Goal: Contribute content

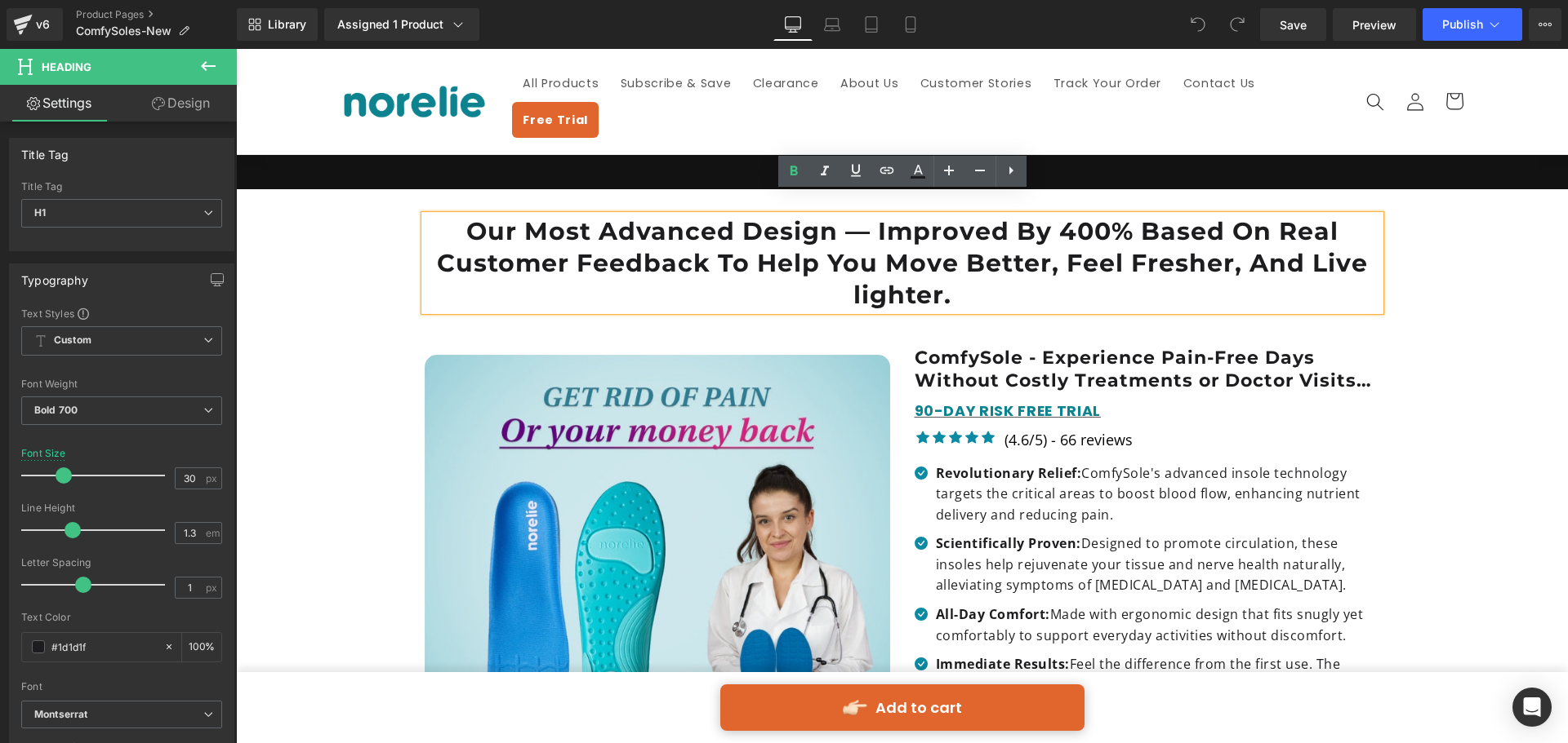
click at [847, 247] on h1 "Our Most Advanced Design — Improved By 400% Based On Real Customer Feedback To …" at bounding box center [902, 263] width 956 height 96
drag, startPoint x: 783, startPoint y: 233, endPoint x: 670, endPoint y: 250, distance: 114.3
click at [781, 233] on h1 "Our Most Advanced Design — Improved By 400% Based On Real Customer Feedback To …" at bounding box center [902, 263] width 956 height 96
click at [665, 250] on h1 "Our Most Advanced Design — Improved By 400% Based On Real Customer Feedback To …" at bounding box center [902, 263] width 956 height 96
drag, startPoint x: 669, startPoint y: 246, endPoint x: 677, endPoint y: 241, distance: 9.4
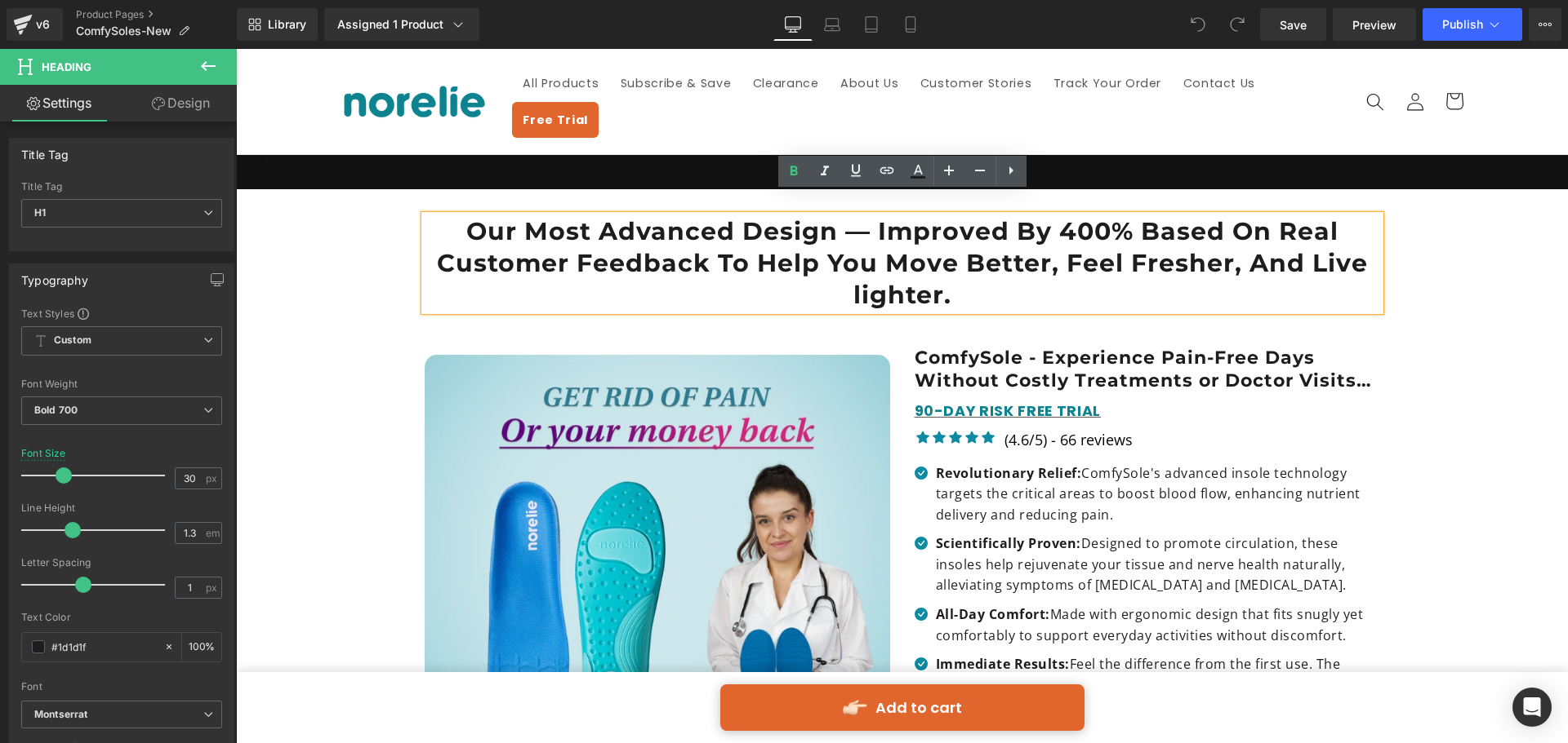
click at [671, 244] on h1 "Our Most Advanced Design — Improved By 400% Based On Real Customer Feedback To …" at bounding box center [902, 263] width 956 height 96
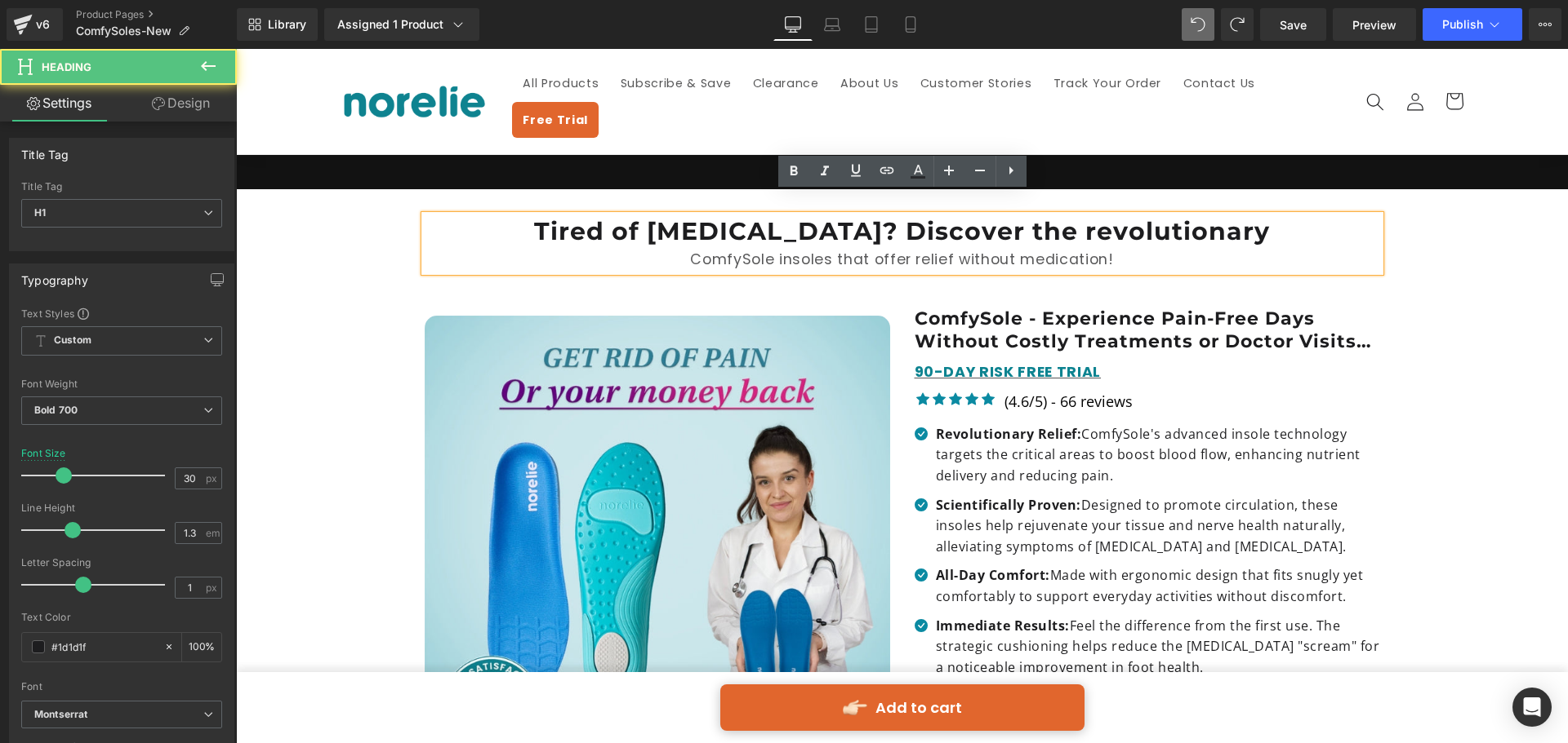
click at [1079, 215] on h1 "Tired of [MEDICAL_DATA]? Discover the revolutionary" at bounding box center [902, 231] width 956 height 32
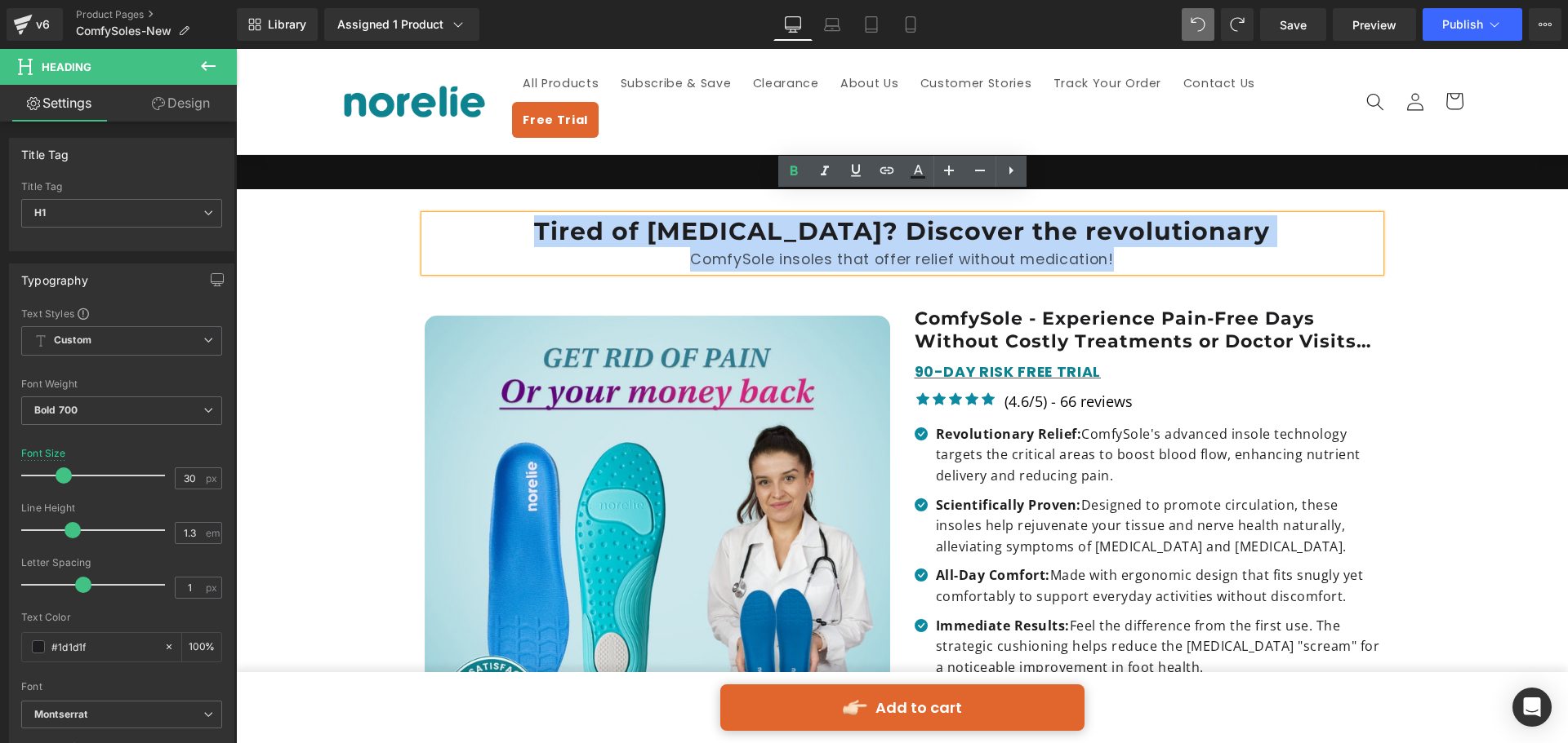
drag, startPoint x: 1127, startPoint y: 241, endPoint x: 522, endPoint y: 201, distance: 606.3
click at [522, 215] on div "Tired of [MEDICAL_DATA]? Discover the revolutionary ComfySole insoles that offe…" at bounding box center [902, 243] width 956 height 56
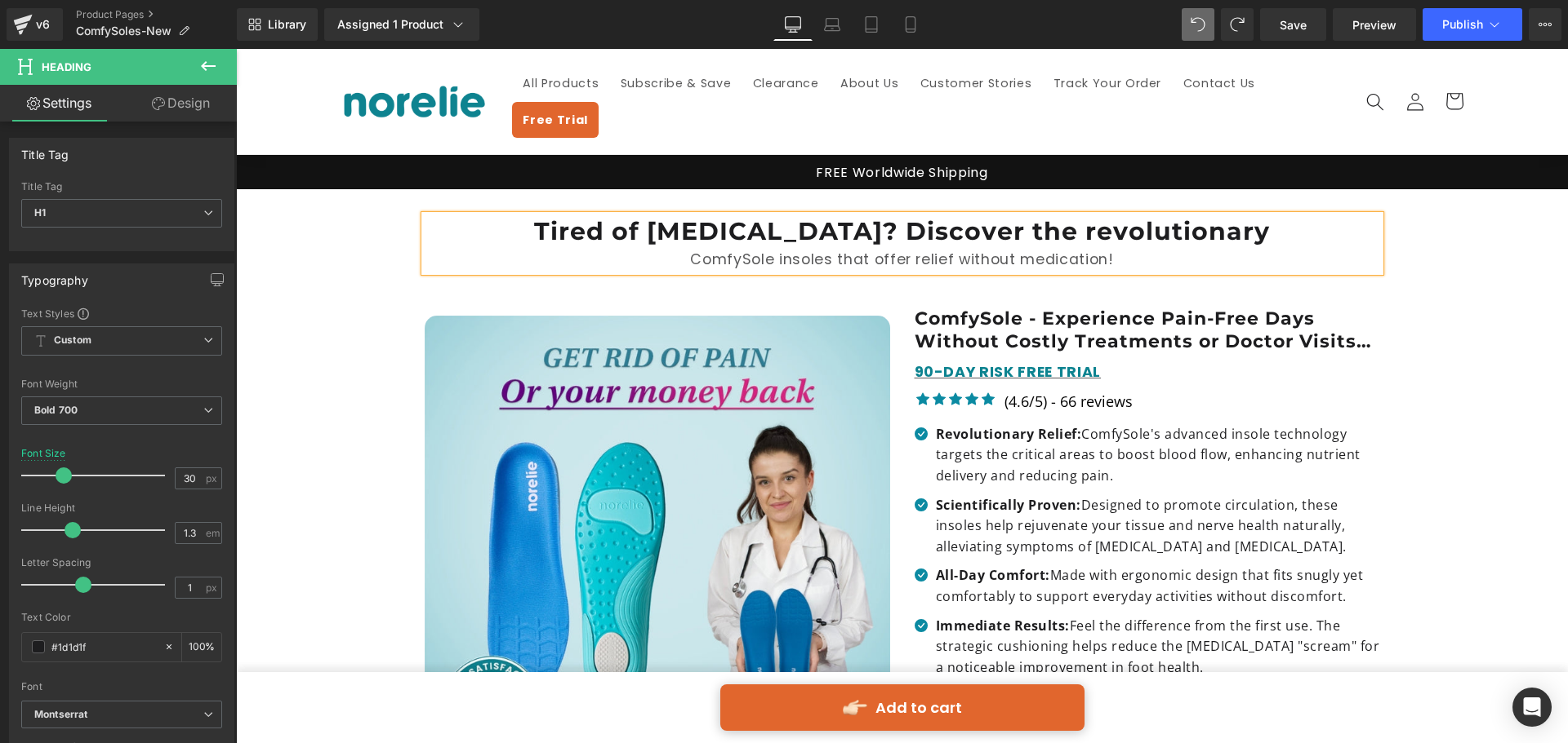
click at [598, 215] on h1 "Tired of [MEDICAL_DATA]? Discover the revolutionary" at bounding box center [902, 231] width 956 height 32
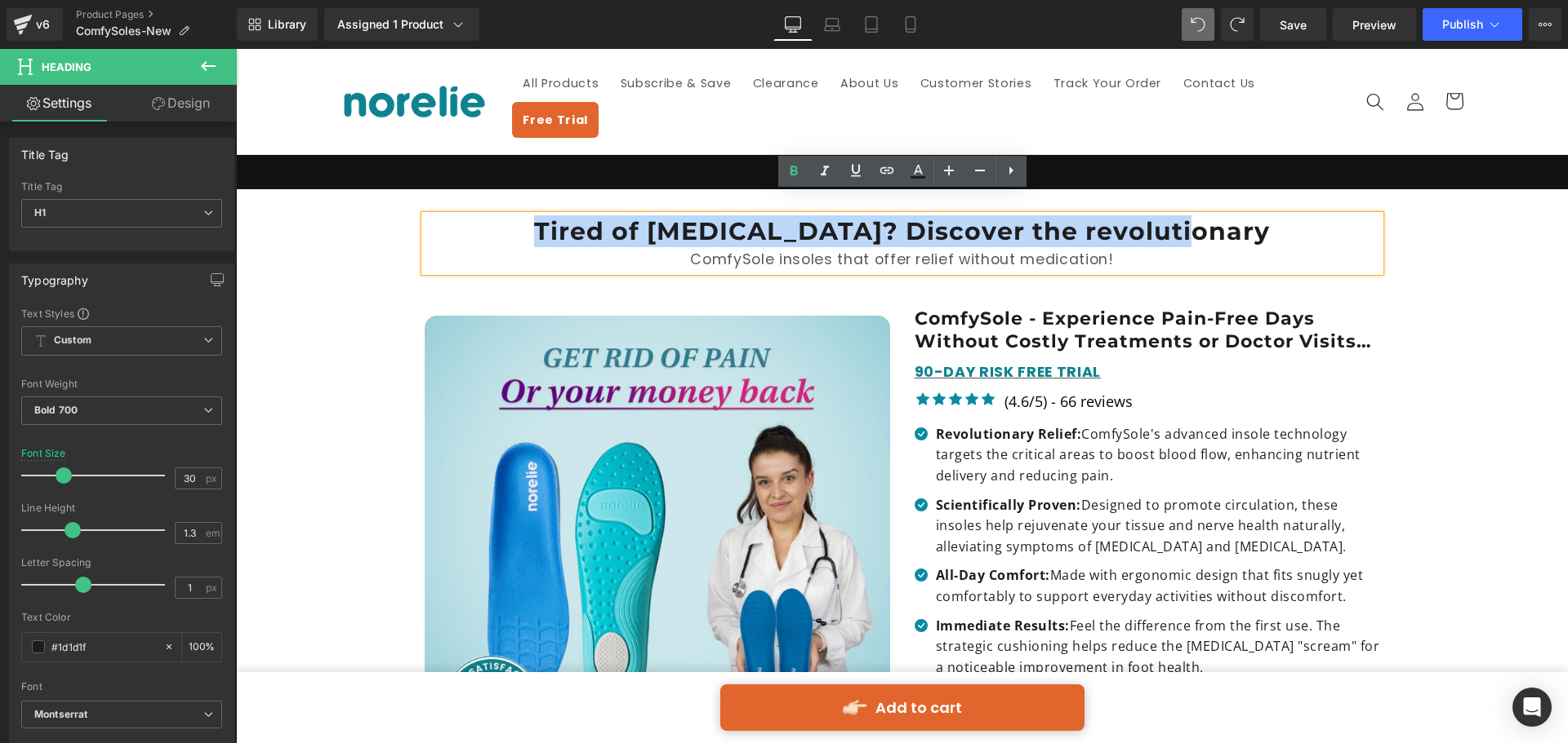
drag, startPoint x: 593, startPoint y: 200, endPoint x: 1263, endPoint y: 209, distance: 670.1
click at [1263, 215] on h1 "Tired of [MEDICAL_DATA]? Discover the revolutionary" at bounding box center [902, 231] width 956 height 32
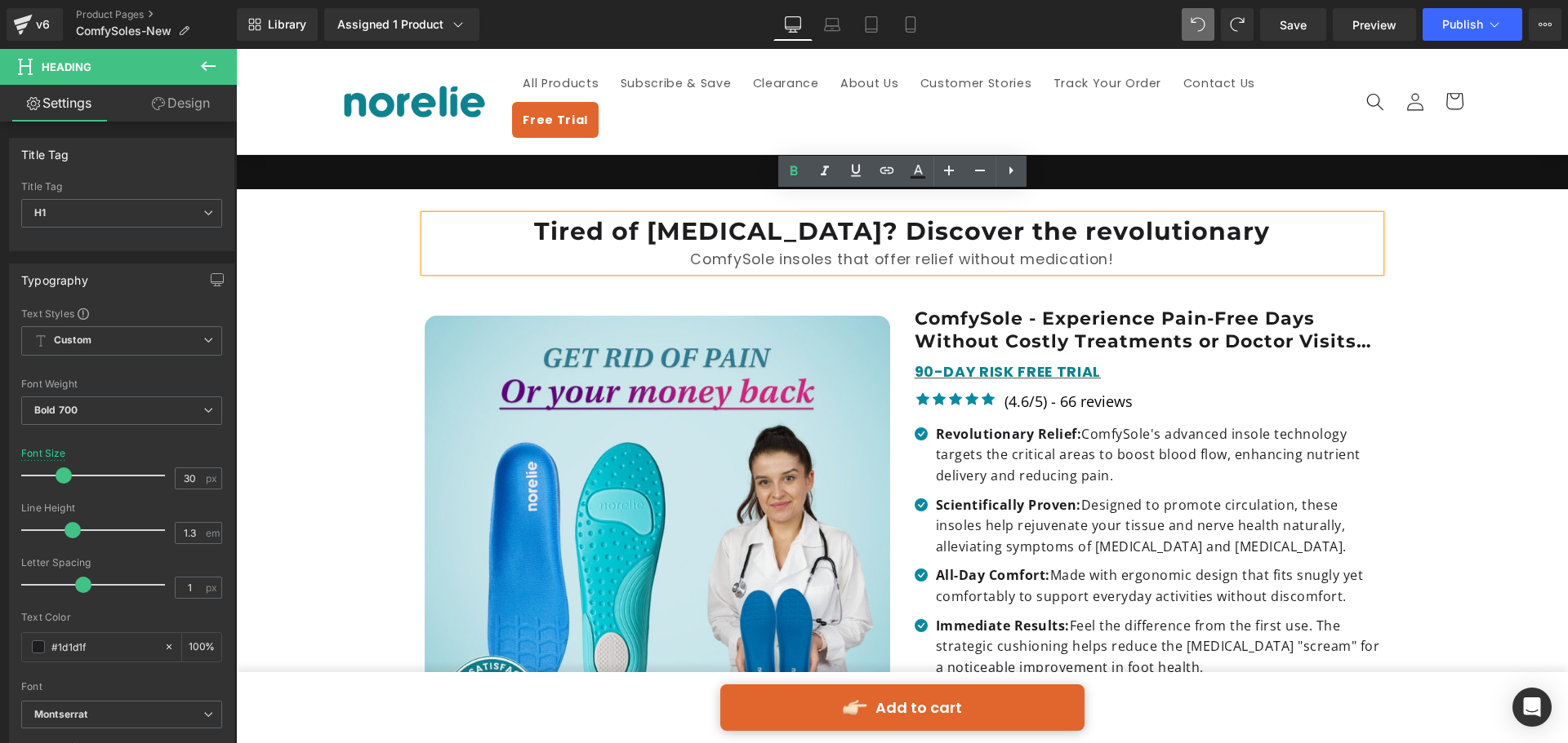
click at [1115, 215] on h1 "Tired of [MEDICAL_DATA]? Discover the revolutionary" at bounding box center [902, 231] width 956 height 32
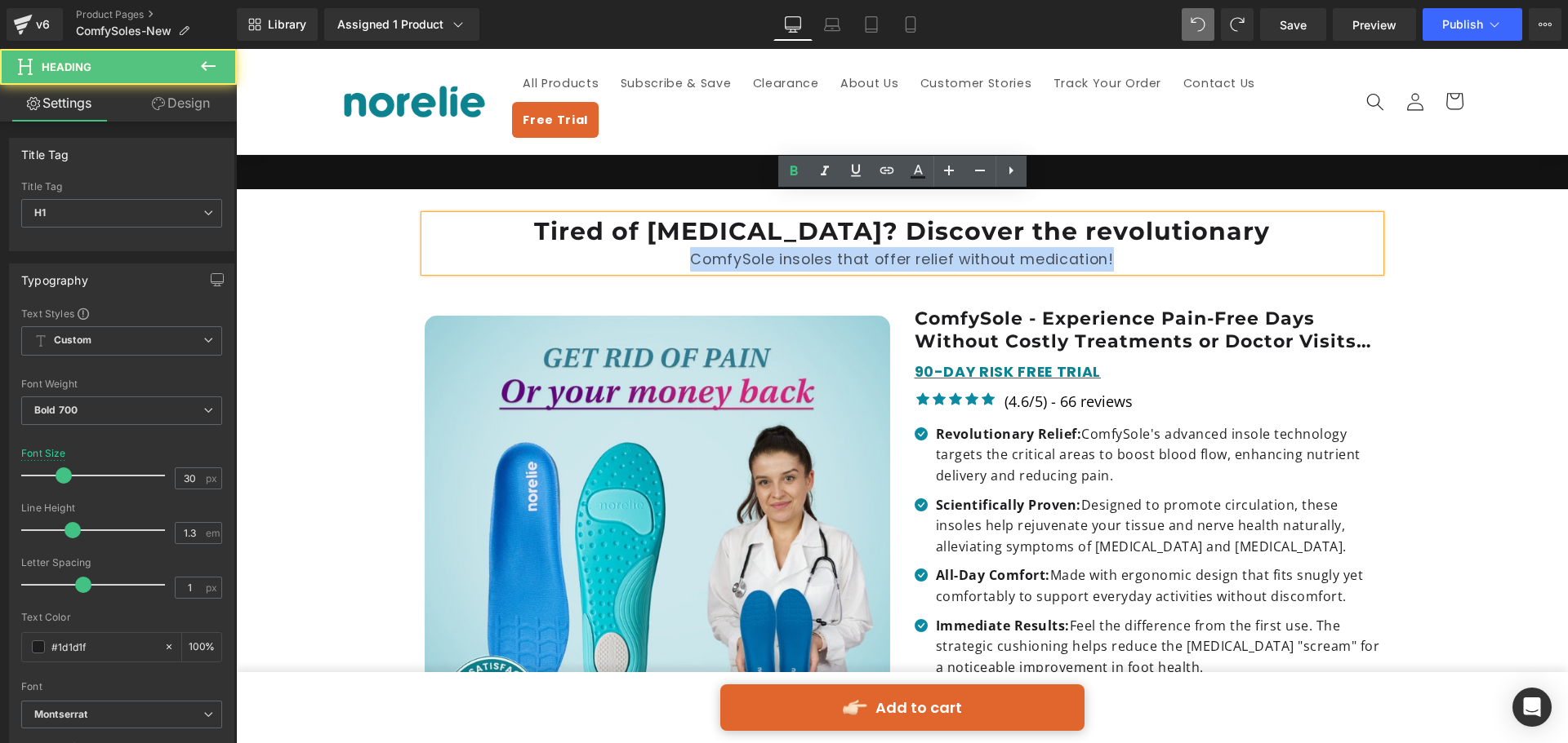
drag, startPoint x: 1115, startPoint y: 232, endPoint x: 606, endPoint y: 262, distance: 509.9
click at [606, 262] on div "Tired of [MEDICAL_DATA]? Discover the revolutionary ComfySole insoles that offe…" at bounding box center [902, 255] width 980 height 65
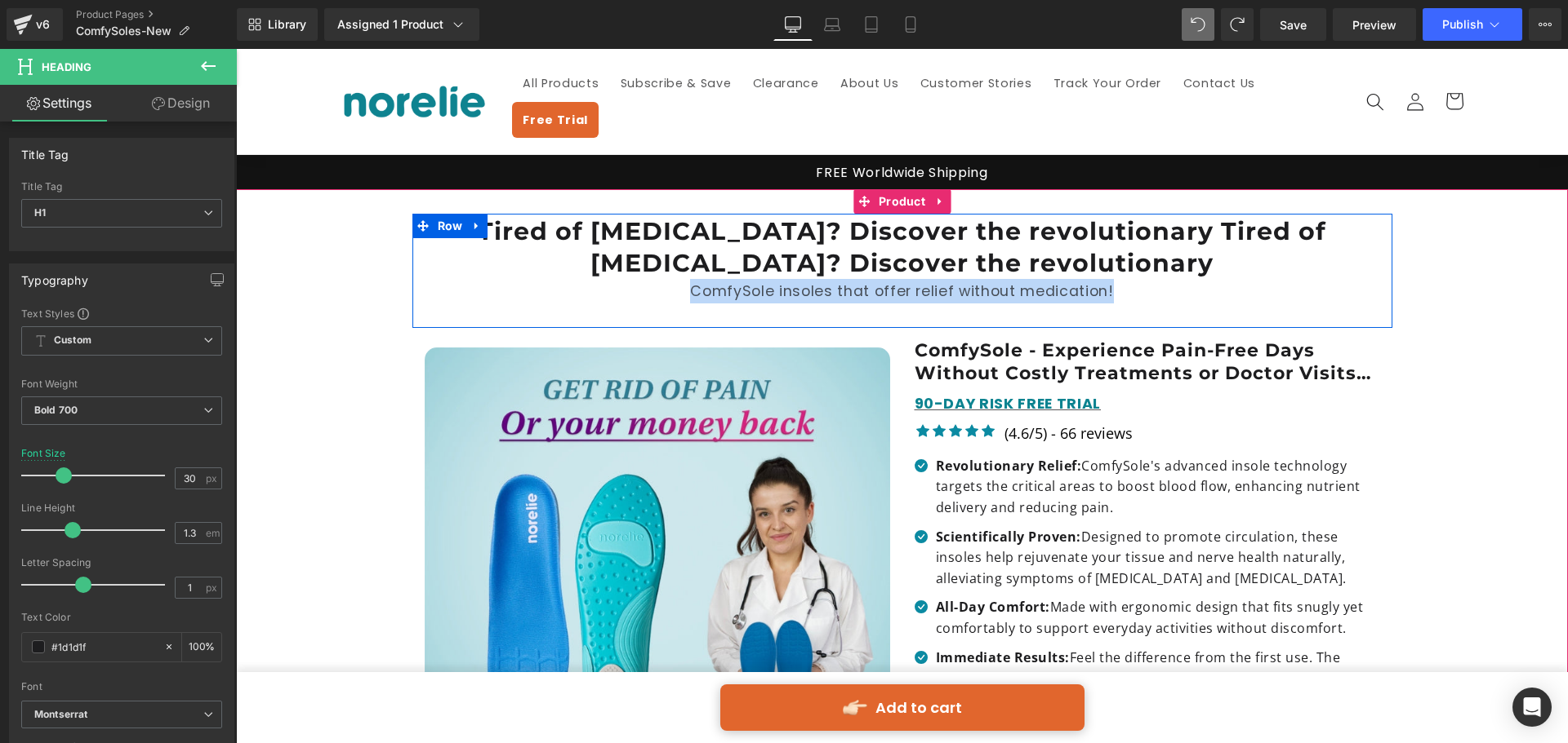
drag, startPoint x: 1127, startPoint y: 268, endPoint x: 671, endPoint y: 286, distance: 456.4
click at [671, 286] on div "Tired of [MEDICAL_DATA]? Discover the revolutionary Tired of [MEDICAL_DATA]? Di…" at bounding box center [902, 272] width 980 height 97
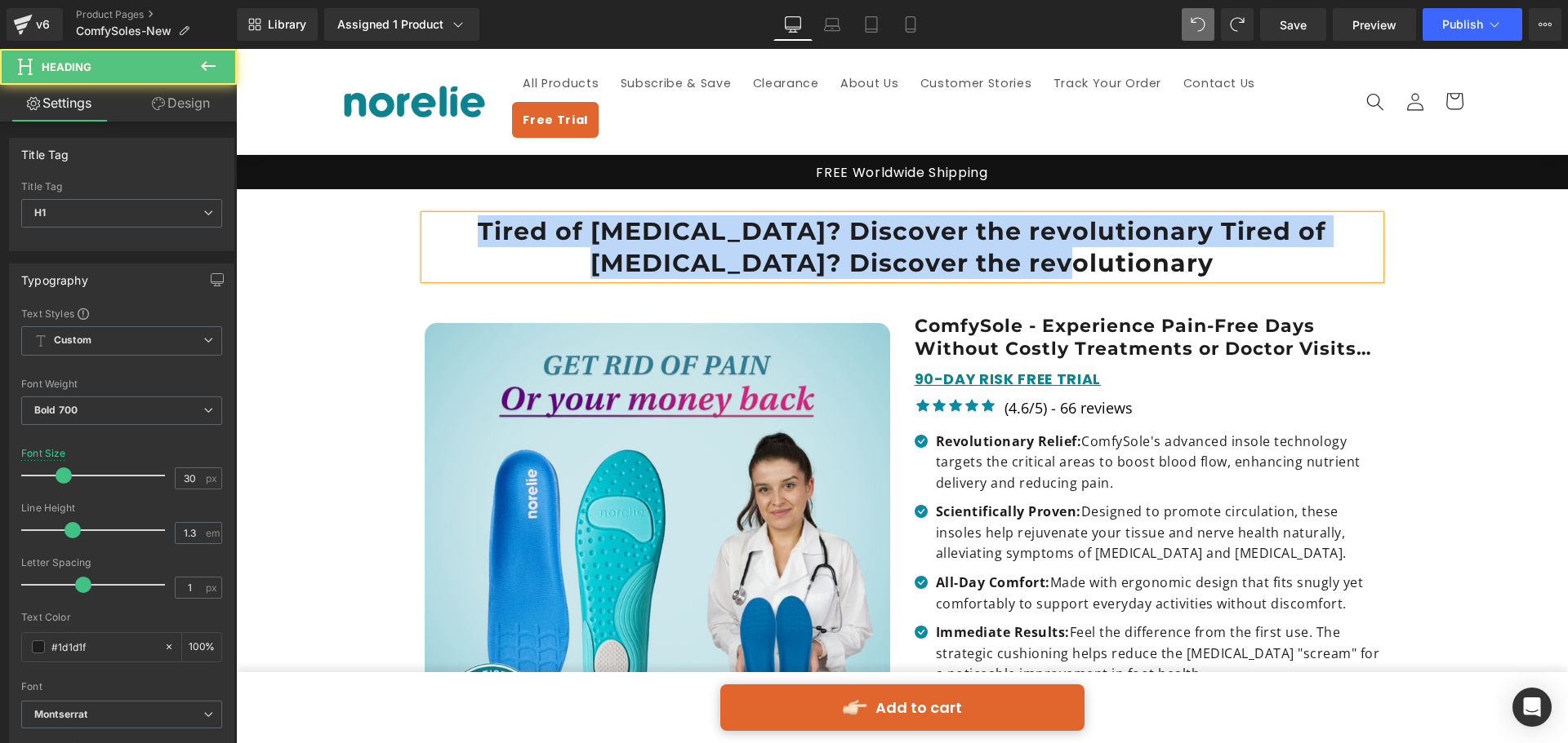
drag, startPoint x: 470, startPoint y: 205, endPoint x: 1323, endPoint y: 254, distance: 854.4
click at [1323, 254] on h1 "Tired of [MEDICAL_DATA]? Discover the revolutionary Tired of [MEDICAL_DATA]? Di…" at bounding box center [902, 247] width 956 height 64
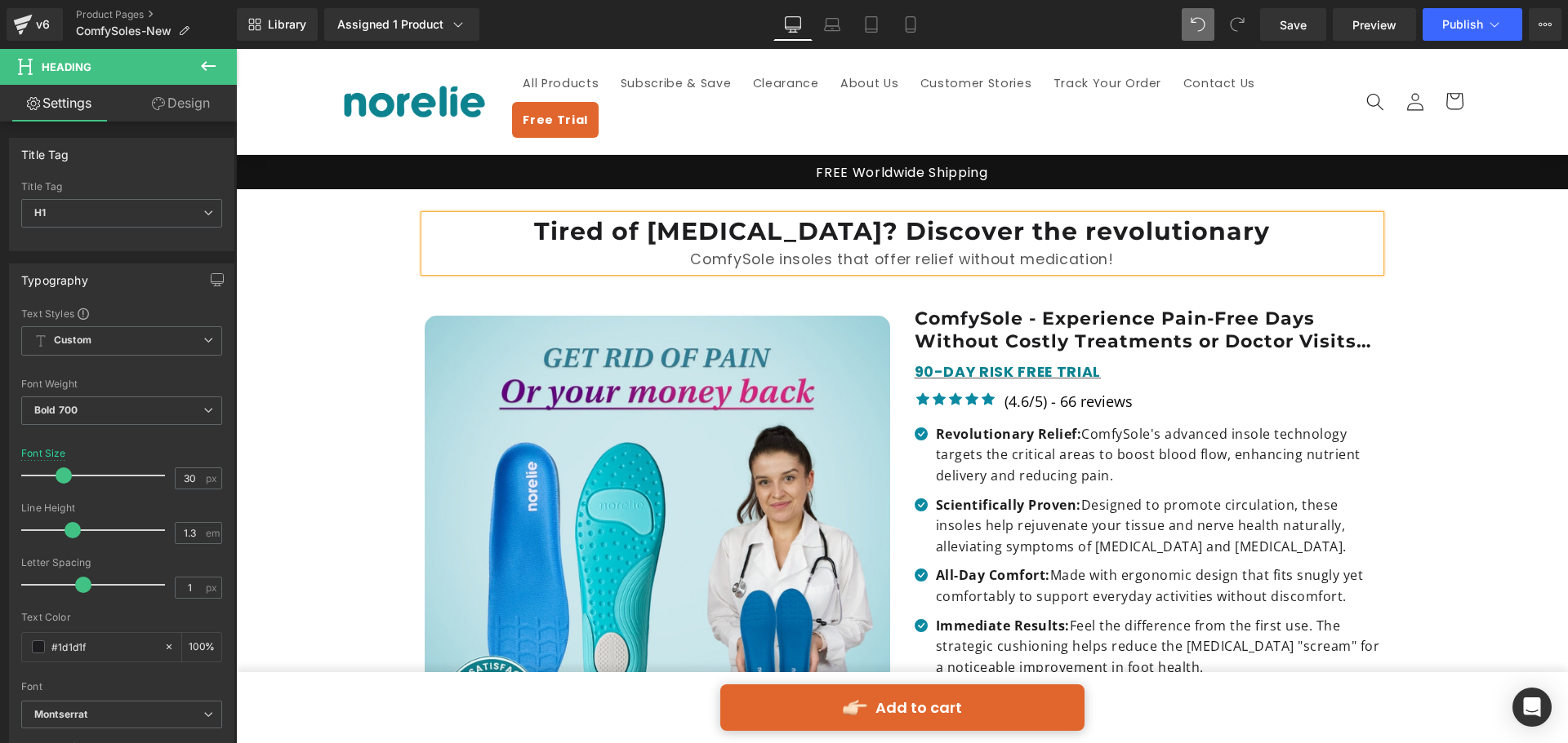
click at [692, 247] on div "ComfySole insoles that offer relief without medication!" at bounding box center [902, 259] width 956 height 25
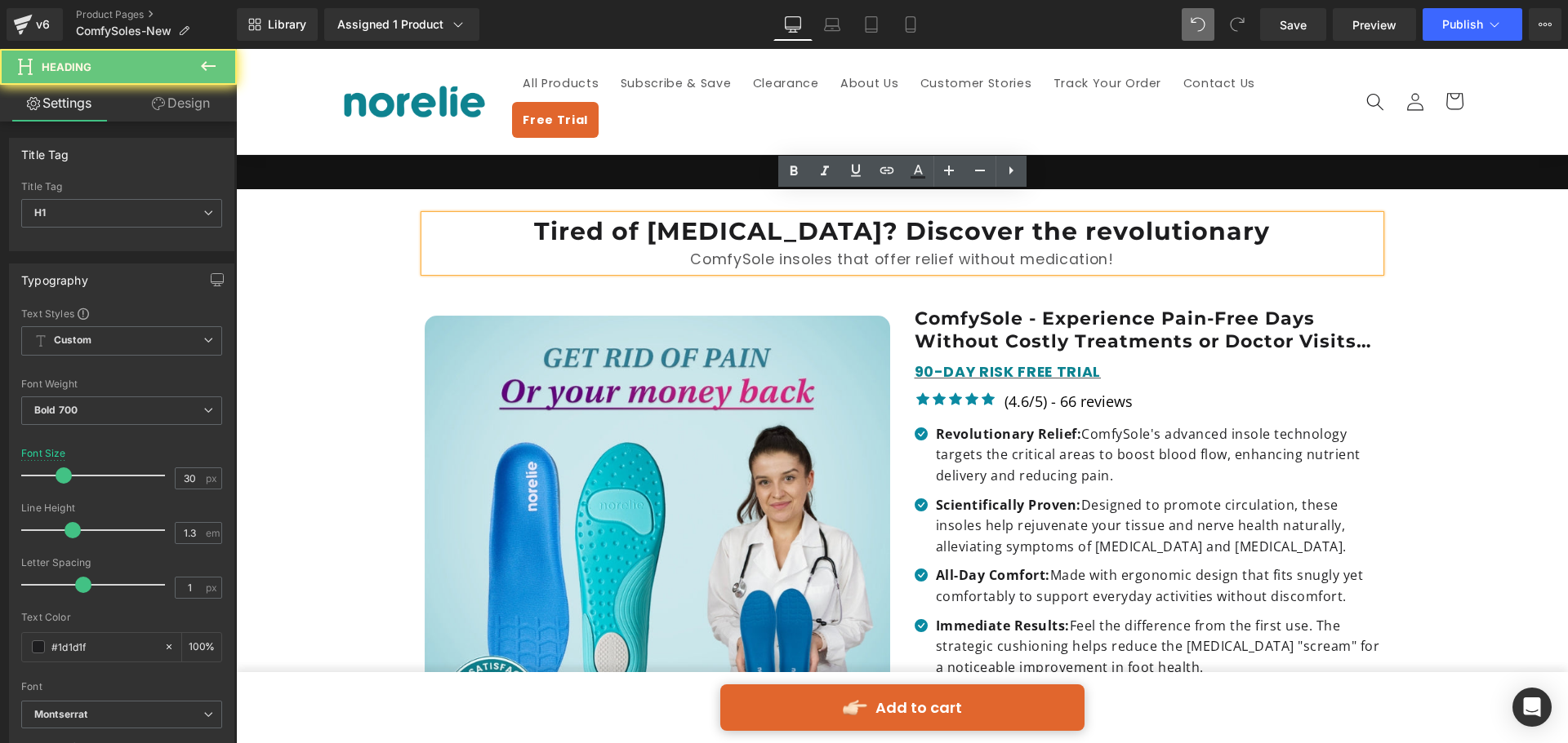
click at [702, 247] on div "ComfySole insoles that offer relief without medication!" at bounding box center [902, 259] width 956 height 25
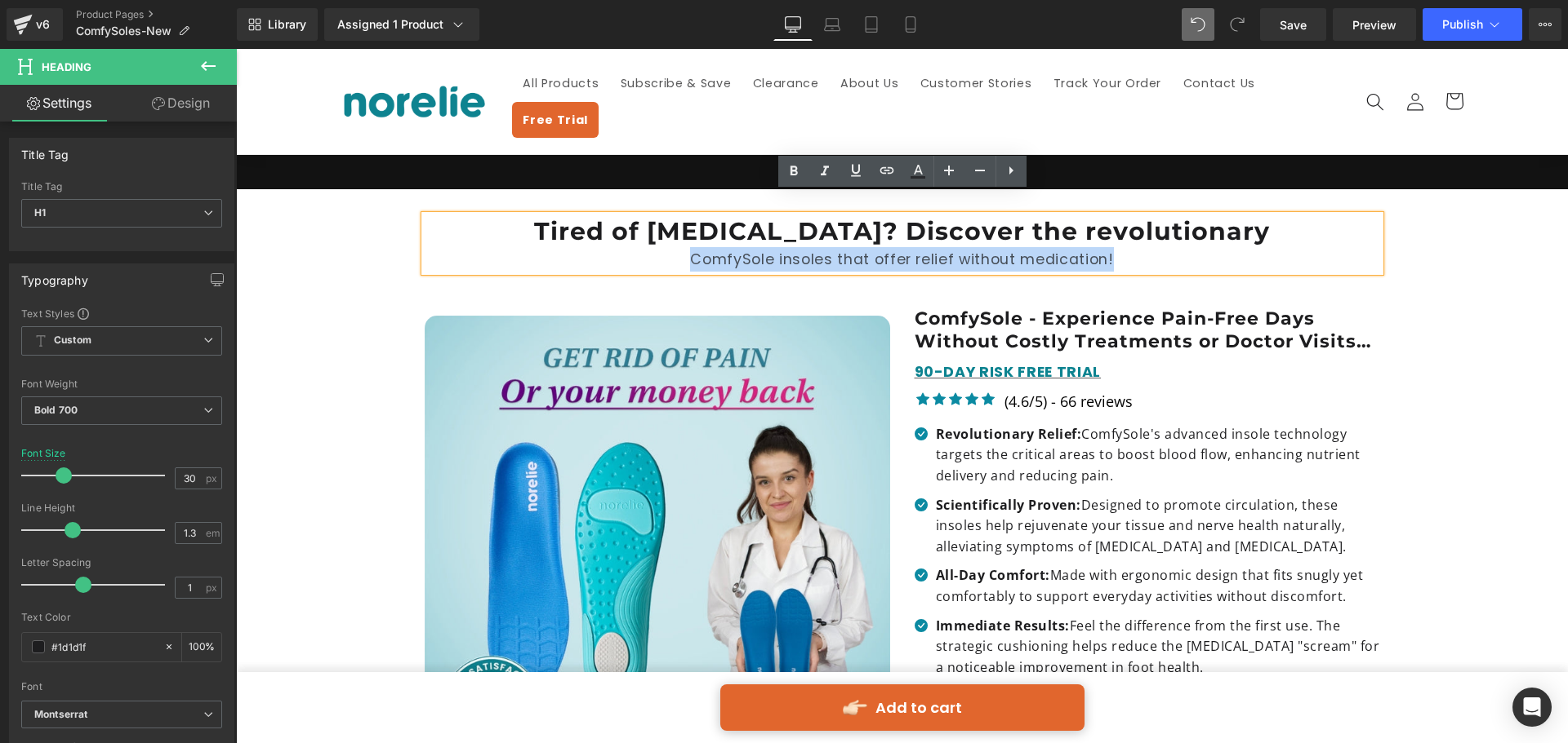
drag, startPoint x: 686, startPoint y: 232, endPoint x: 1112, endPoint y: 234, distance: 426.0
click at [1112, 247] on div "ComfySole insoles that offer relief without medication!" at bounding box center [902, 259] width 956 height 25
click at [952, 168] on icon at bounding box center [949, 170] width 20 height 20
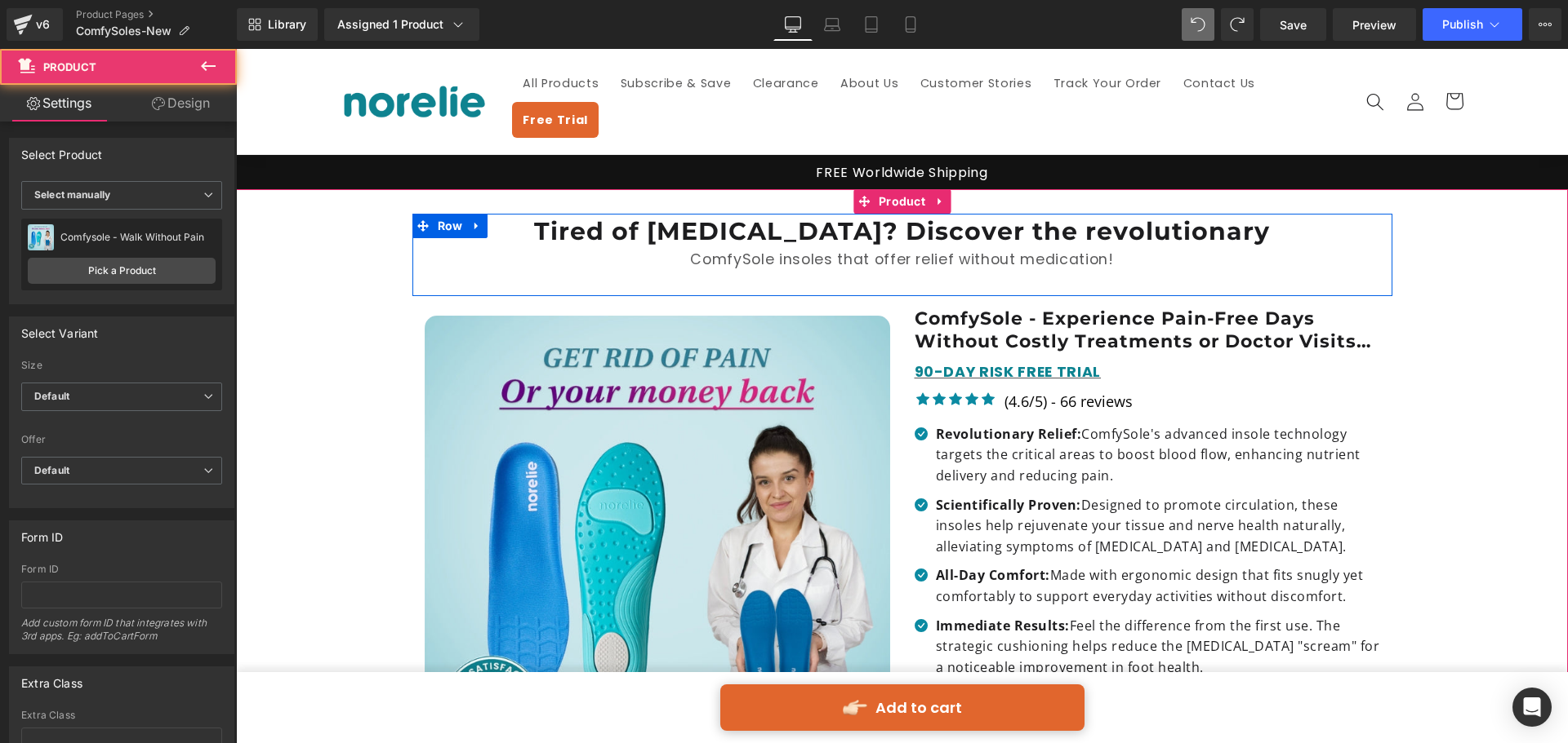
click at [1259, 247] on div "ComfySole insoles that offer relief without medication!" at bounding box center [902, 259] width 956 height 25
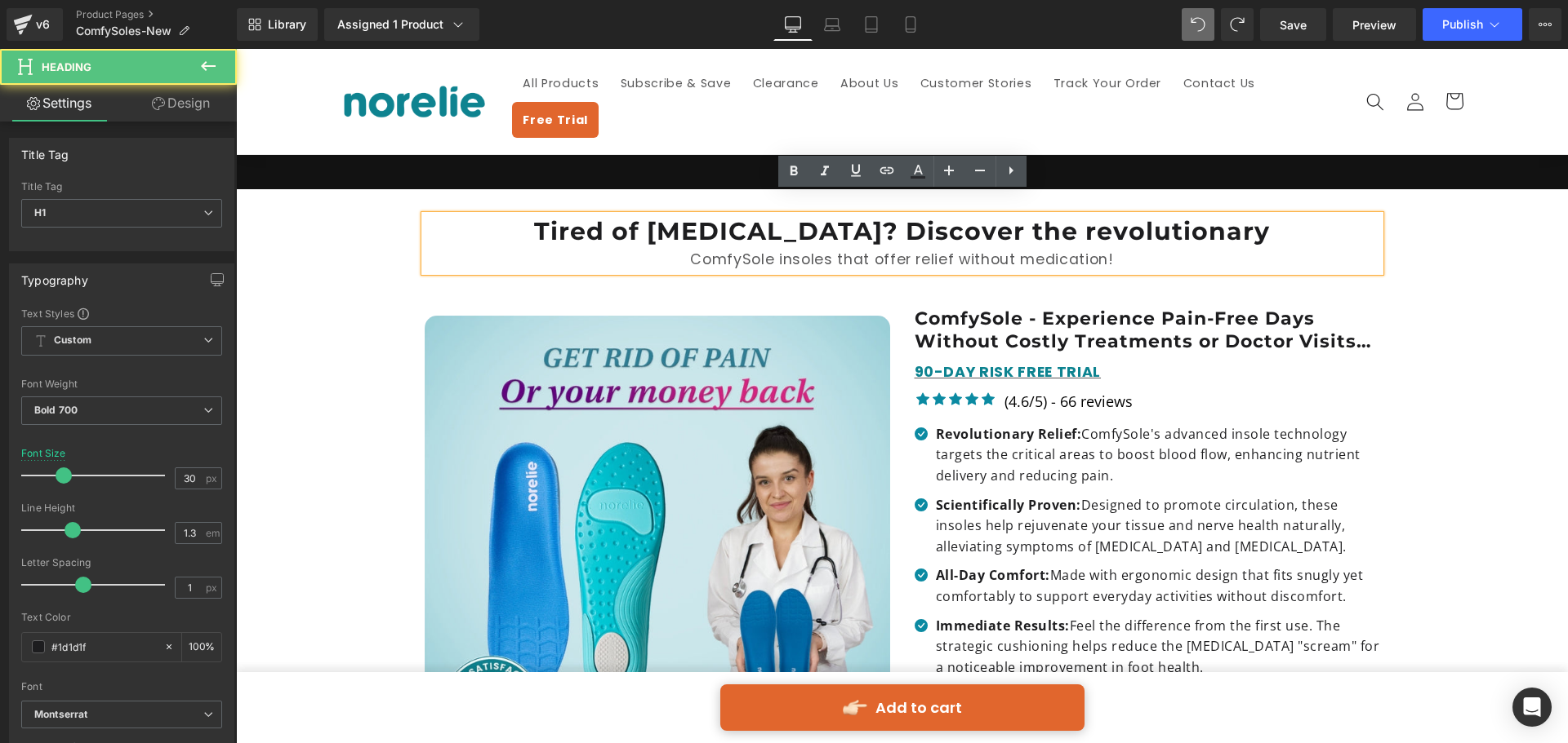
click at [927, 247] on div "ComfySole insoles that offer relief without medication!" at bounding box center [902, 259] width 956 height 25
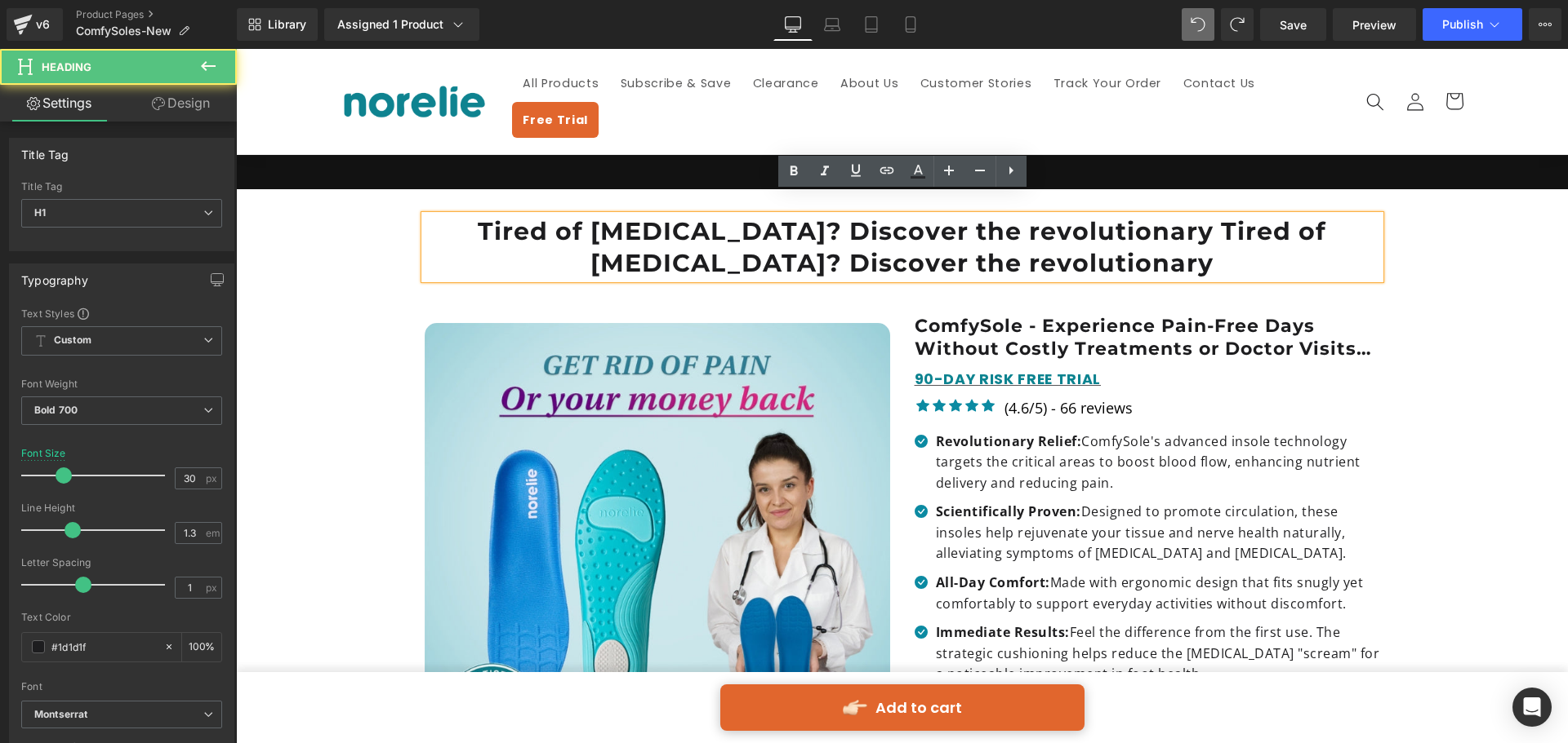
click at [1019, 218] on h1 "Tired of [MEDICAL_DATA]? Discover the revolutionary Tired of [MEDICAL_DATA]? Di…" at bounding box center [902, 247] width 956 height 64
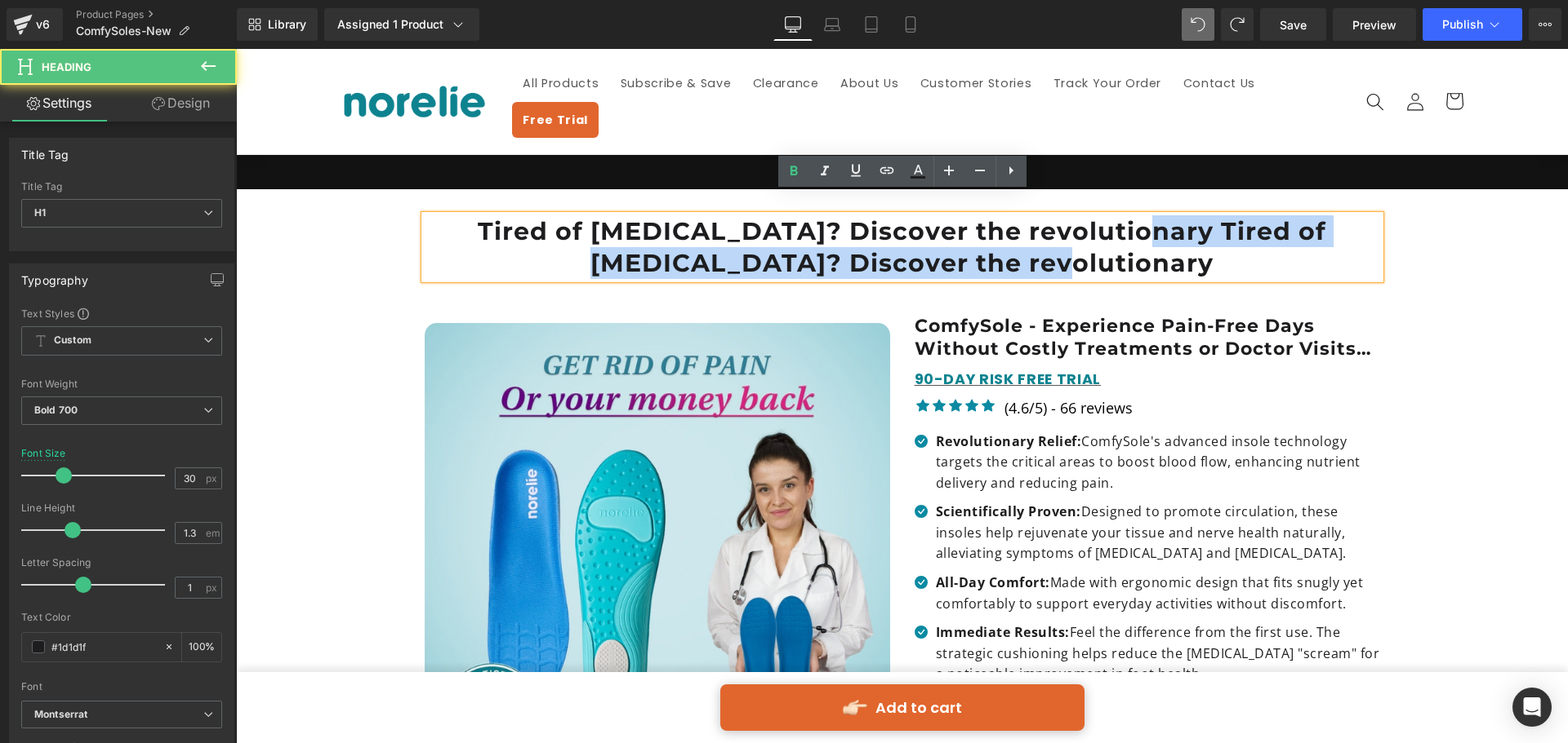
drag, startPoint x: 1095, startPoint y: 210, endPoint x: 1133, endPoint y: 261, distance: 63.6
click at [1133, 261] on div "Tired of [MEDICAL_DATA]? Discover the revolutionary Tired of [MEDICAL_DATA]? Di…" at bounding box center [902, 259] width 980 height 72
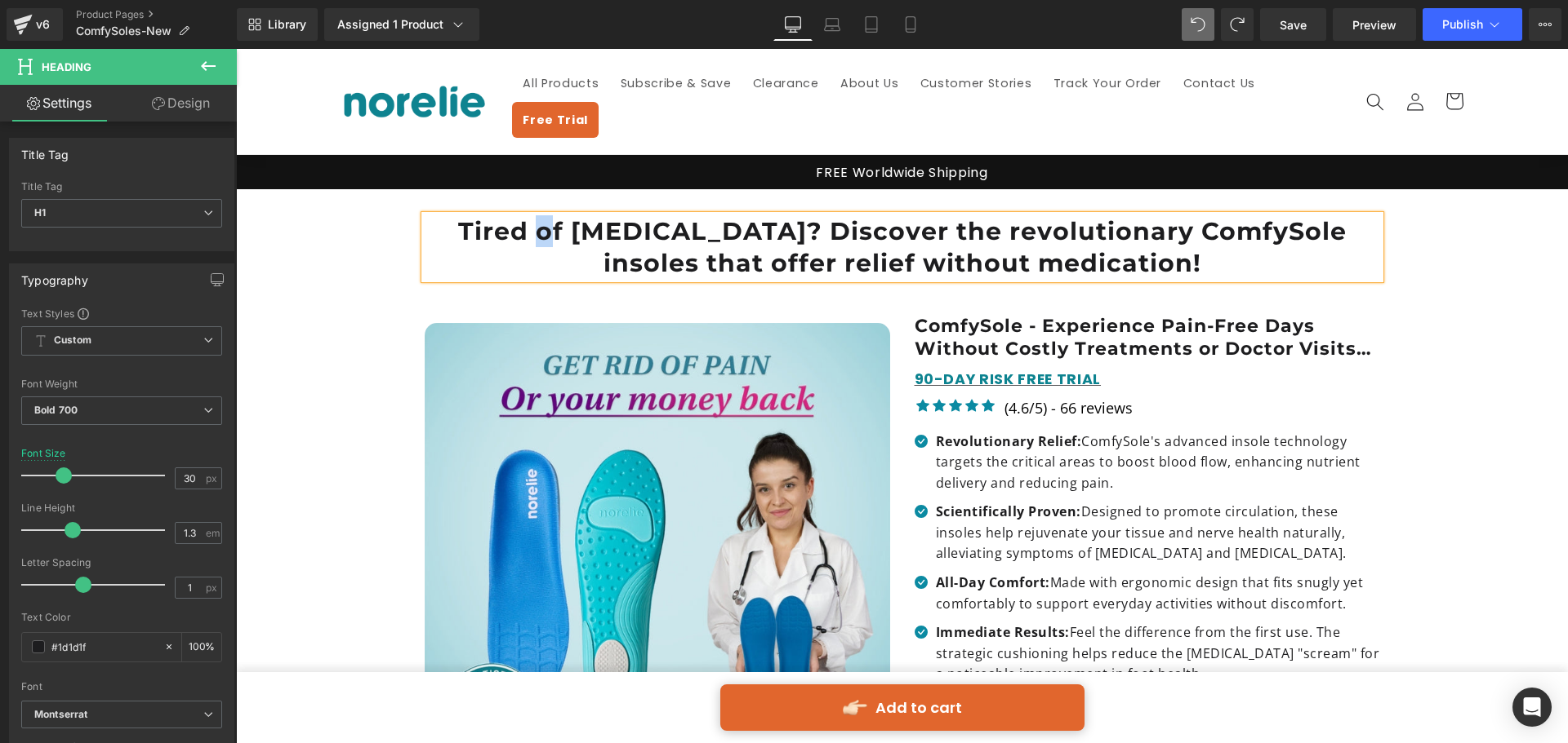
click at [524, 215] on h1 "Tired of [MEDICAL_DATA]? Discover the revolutionary ComfySole insoles that offe…" at bounding box center [902, 247] width 956 height 64
click at [547, 215] on h1 "Tired Of [MEDICAL_DATA]? Discover the revolutionary ComfySole insoles that offe…" at bounding box center [902, 247] width 956 height 64
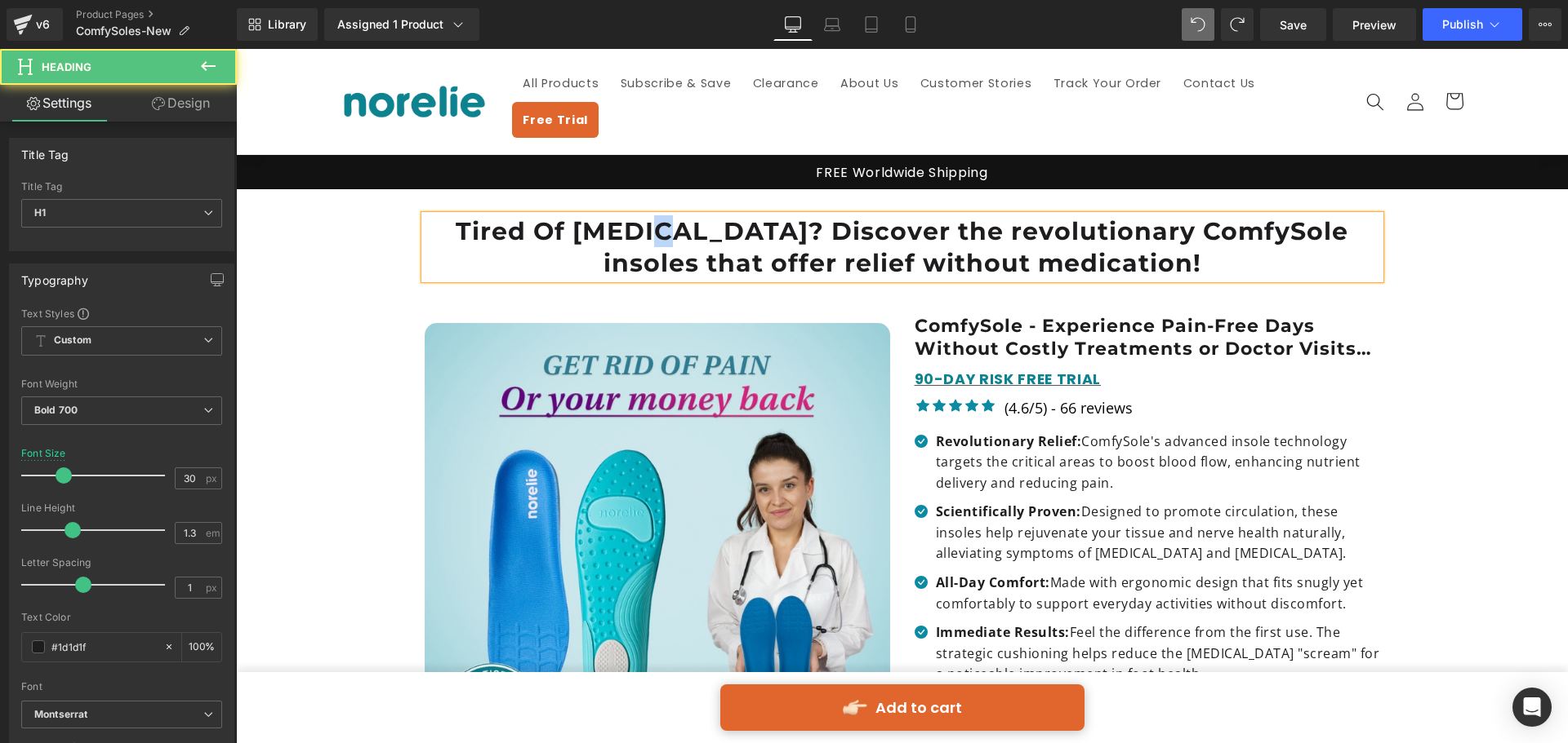
drag, startPoint x: 626, startPoint y: 211, endPoint x: 613, endPoint y: 214, distance: 13.3
click at [613, 215] on h1 "Tired Of [MEDICAL_DATA]? Discover the revolutionary ComfySole insoles that offe…" at bounding box center [902, 247] width 956 height 64
click at [829, 215] on h1 "Tired Of [MEDICAL_DATA]? Discover the revolutionary ComfySole insoles that offe…" at bounding box center [902, 247] width 956 height 64
drag, startPoint x: 889, startPoint y: 209, endPoint x: 876, endPoint y: 208, distance: 13.0
click at [876, 215] on h1 "Tired Of [MEDICAL_DATA]? Discover The revolutionary ComfySole insoles that offe…" at bounding box center [902, 247] width 956 height 64
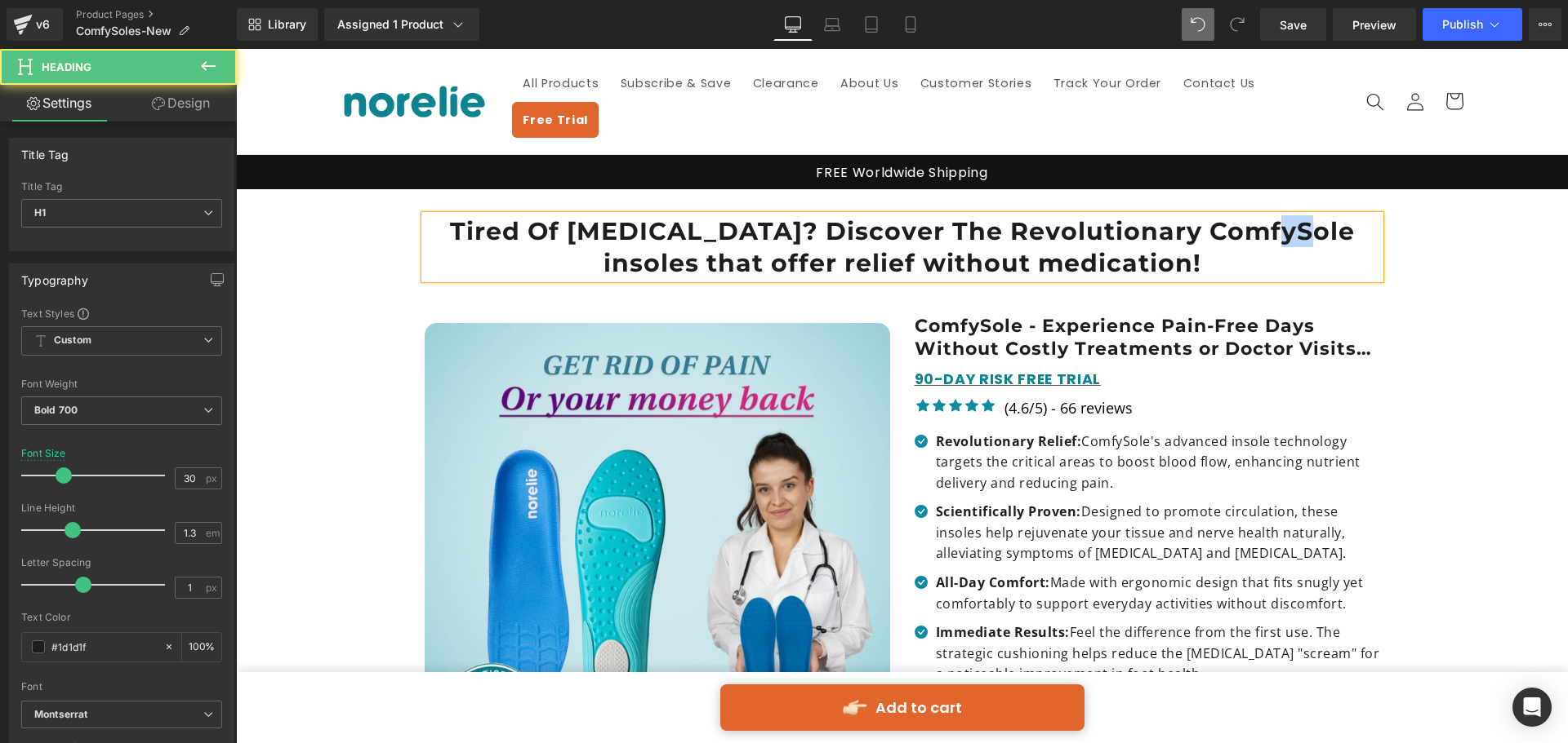
drag, startPoint x: 1261, startPoint y: 203, endPoint x: 1249, endPoint y: 206, distance: 12.4
click at [1249, 215] on h1 "Tired Of [MEDICAL_DATA]? Discover The Revolutionary ComfySole insoles that offe…" at bounding box center [902, 247] width 956 height 64
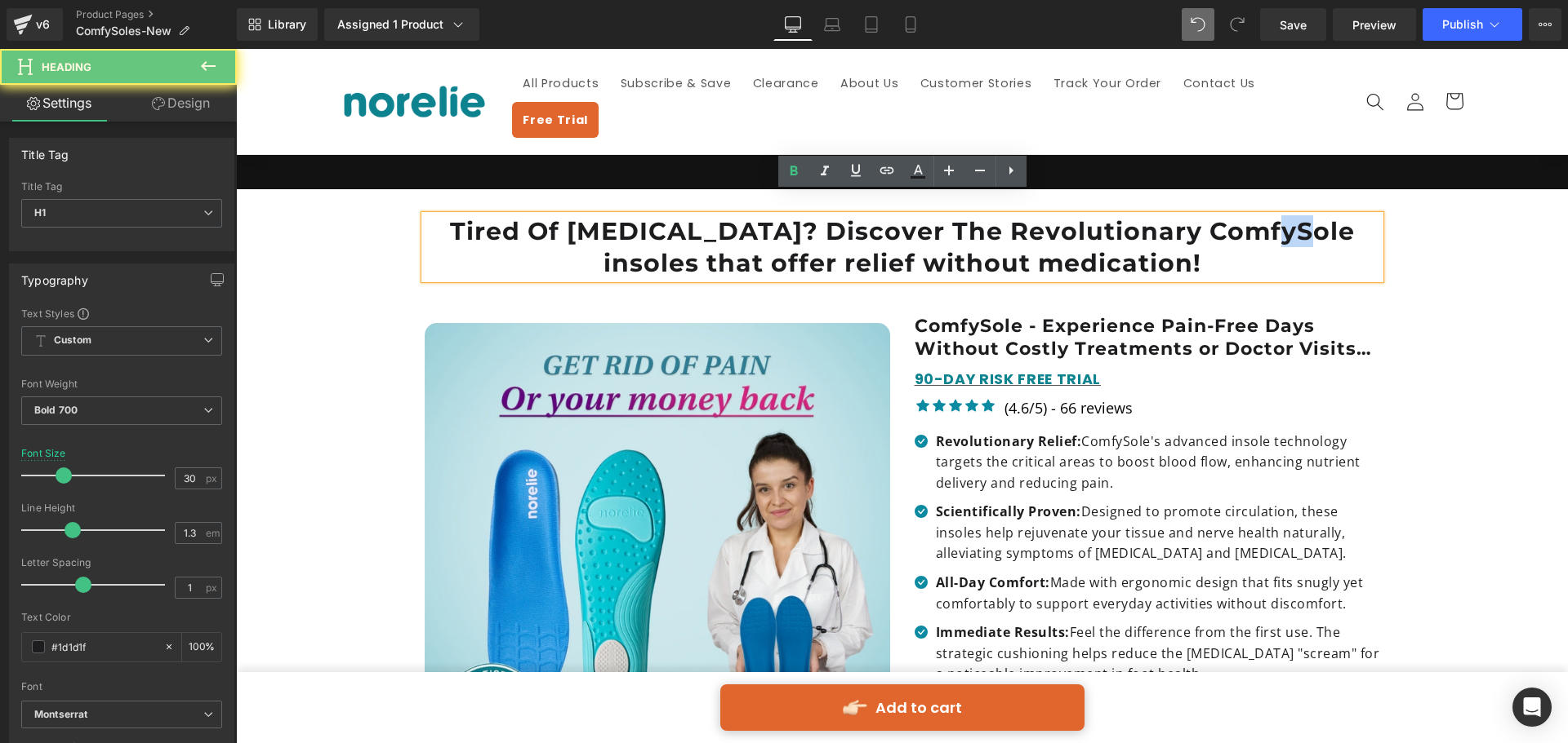
click at [1257, 215] on h1 "Tired Of [MEDICAL_DATA]? Discover The Revolutionary ComfySole insoles that offe…" at bounding box center [902, 247] width 956 height 64
click at [1258, 215] on h1 "Tired Of [MEDICAL_DATA]? Discover The Revolutionary ComfySole insoles that offe…" at bounding box center [902, 247] width 956 height 64
drag, startPoint x: 662, startPoint y: 238, endPoint x: 649, endPoint y: 242, distance: 13.6
click at [649, 242] on h1 "Tired Of [MEDICAL_DATA]? Discover The Revolutionary ComfySole Insoles that offe…" at bounding box center [902, 247] width 956 height 64
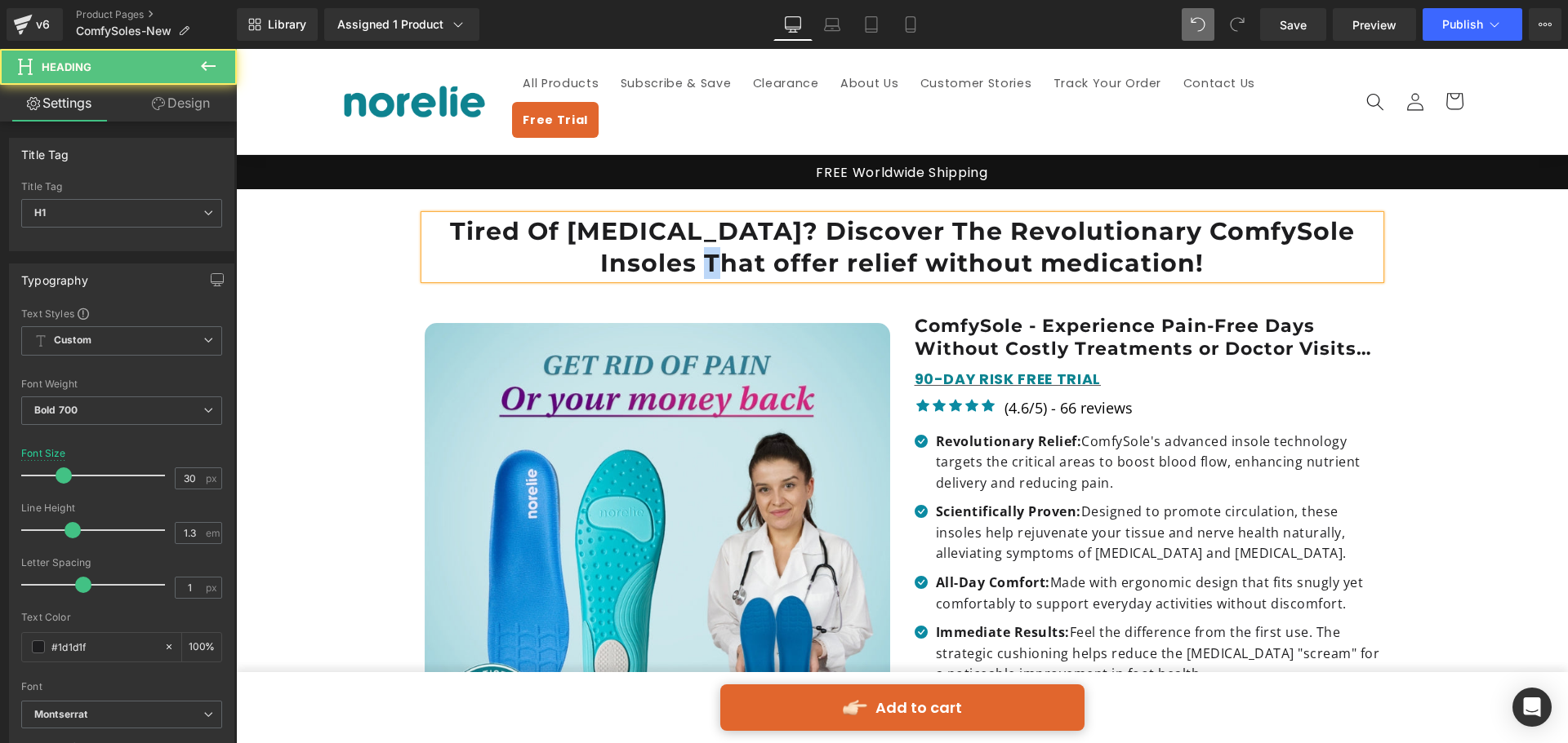
click at [720, 243] on h1 "Tired Of [MEDICAL_DATA]? Discover The Revolutionary ComfySole Insoles That offe…" at bounding box center [902, 247] width 956 height 64
click at [805, 243] on h1 "Tired Of [MEDICAL_DATA]? Discover The Revolutionary ComfySole Insoles That Offe…" at bounding box center [902, 247] width 956 height 64
drag, startPoint x: 883, startPoint y: 232, endPoint x: 897, endPoint y: 234, distance: 14.1
click at [897, 234] on h1 "Tired Of [MEDICAL_DATA]? Discover The Revolutionary ComfySole Insoles That Offe…" at bounding box center [902, 247] width 956 height 64
drag, startPoint x: 999, startPoint y: 241, endPoint x: 1014, endPoint y: 248, distance: 16.6
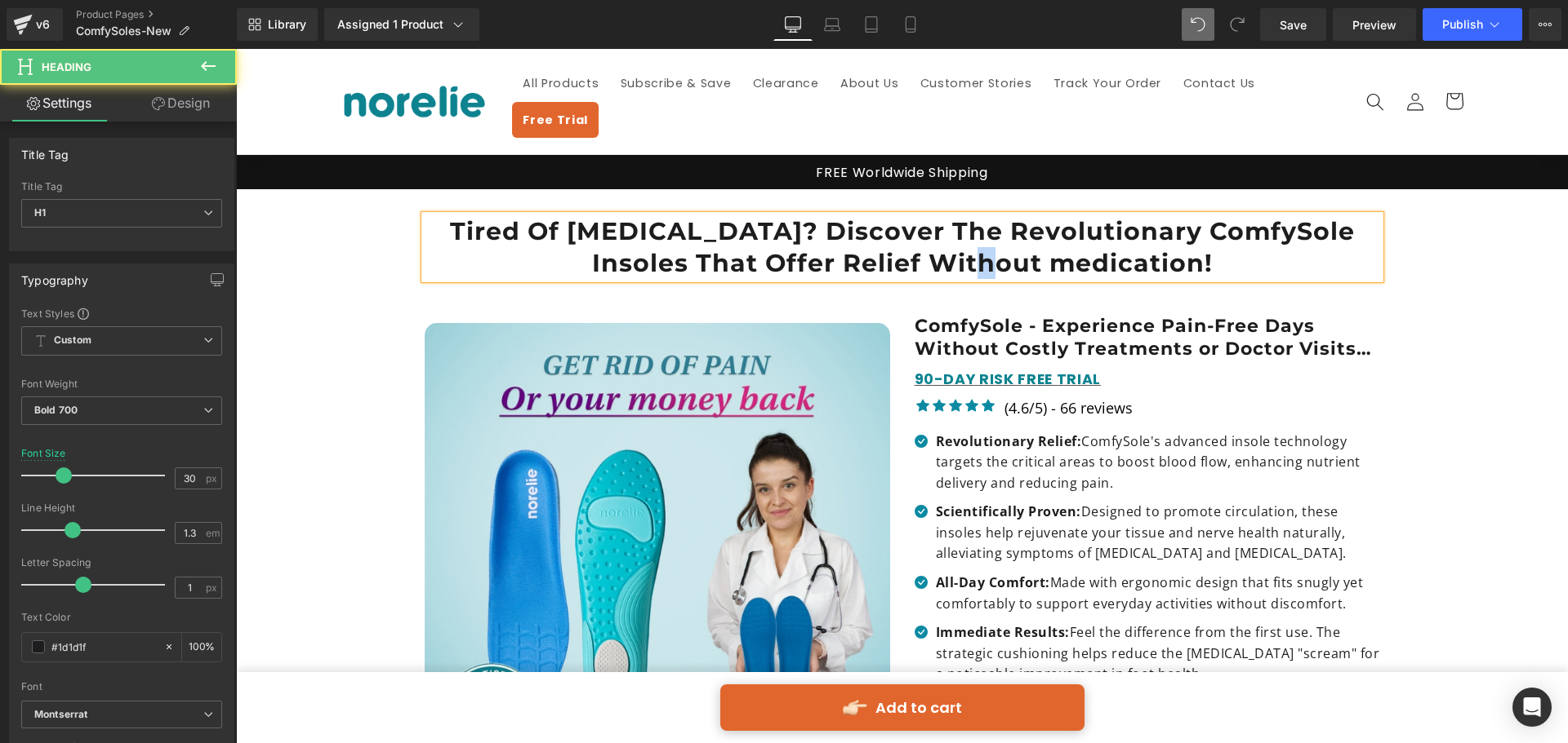
click at [1014, 248] on h1 "Tired Of [MEDICAL_DATA]? Discover The Revolutionary ComfySole Insoles That Offe…" at bounding box center [902, 247] width 956 height 64
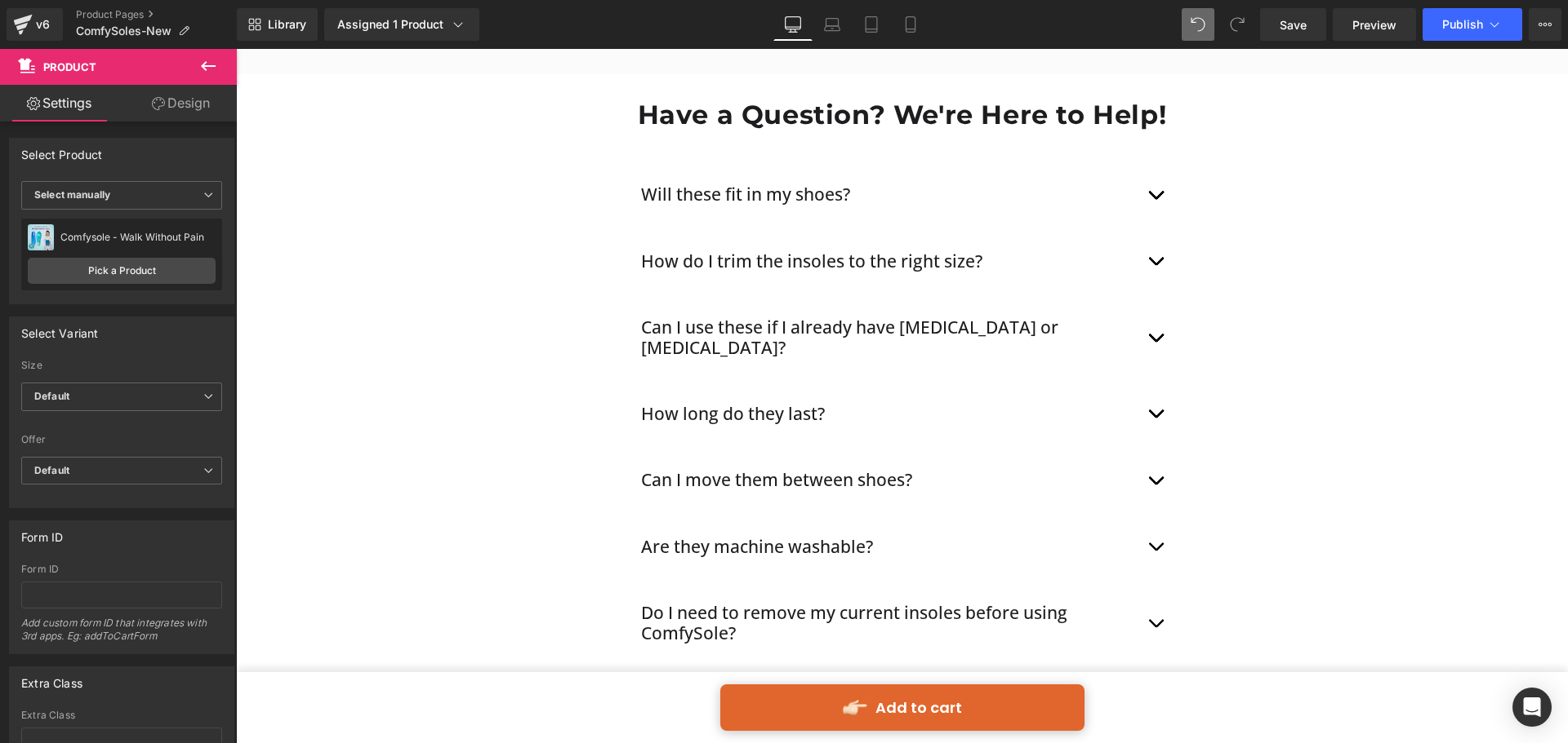
scroll to position [9058, 0]
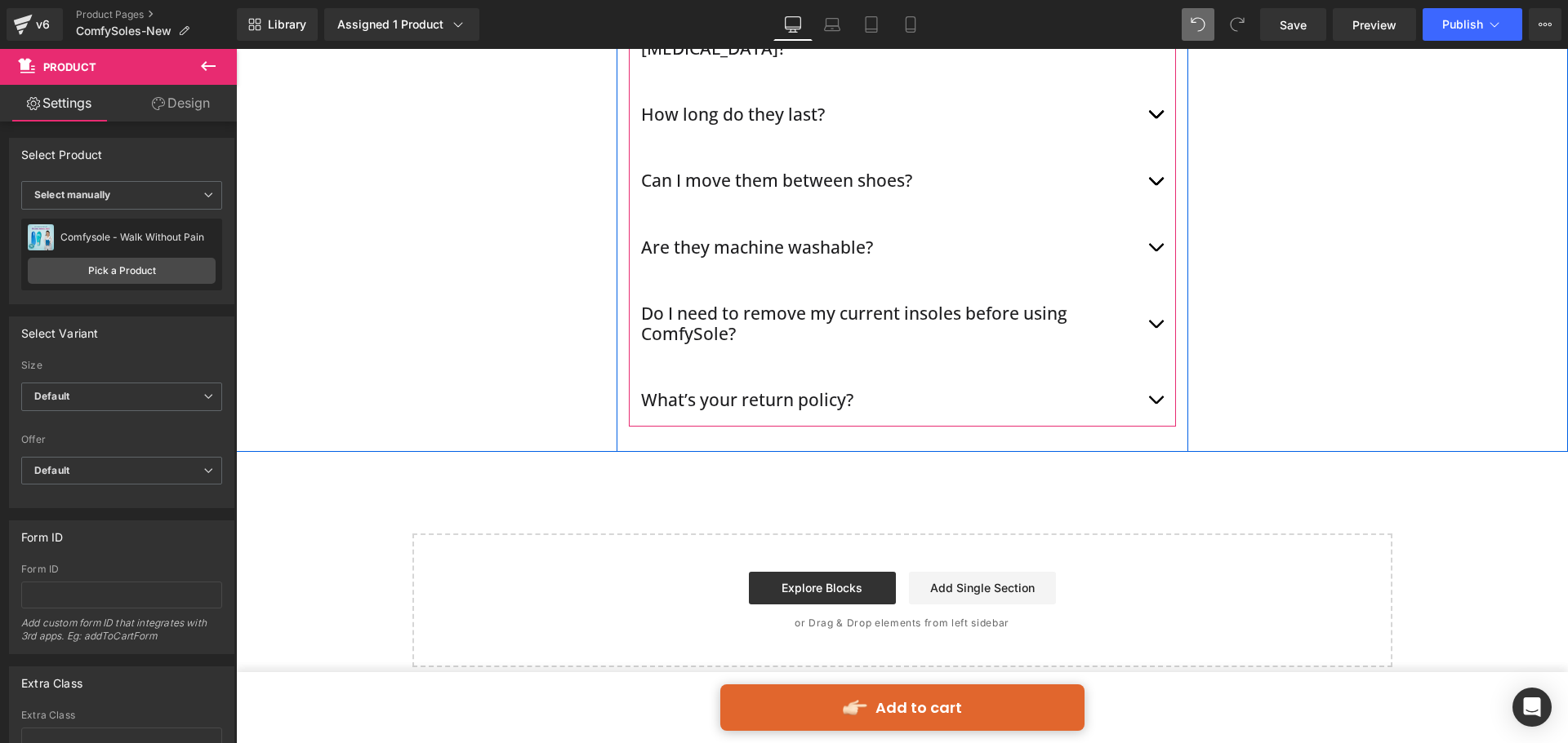
click at [1155, 404] on span "button" at bounding box center [1155, 404] width 0 height 0
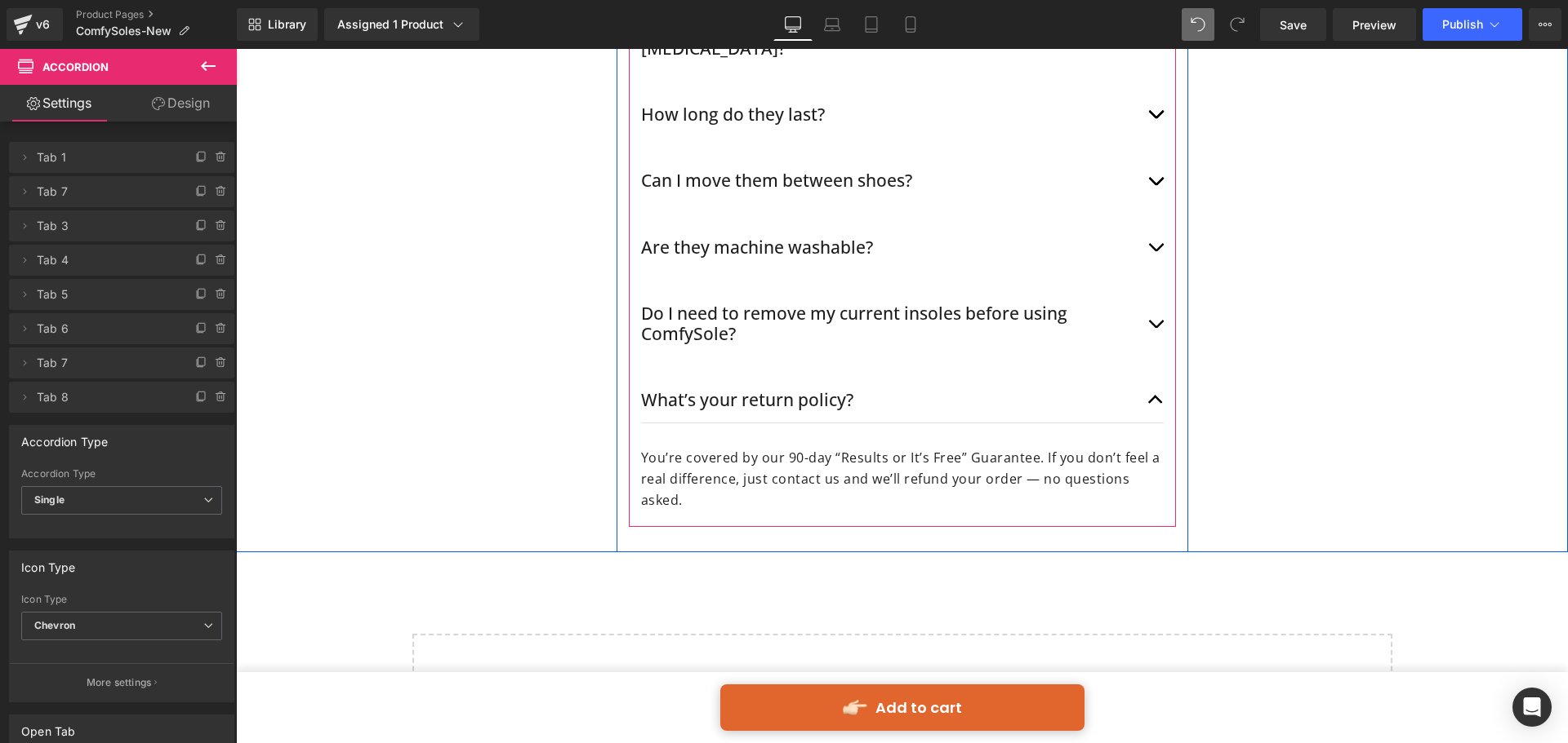
click at [1155, 378] on button "button" at bounding box center [1155, 400] width 16 height 45
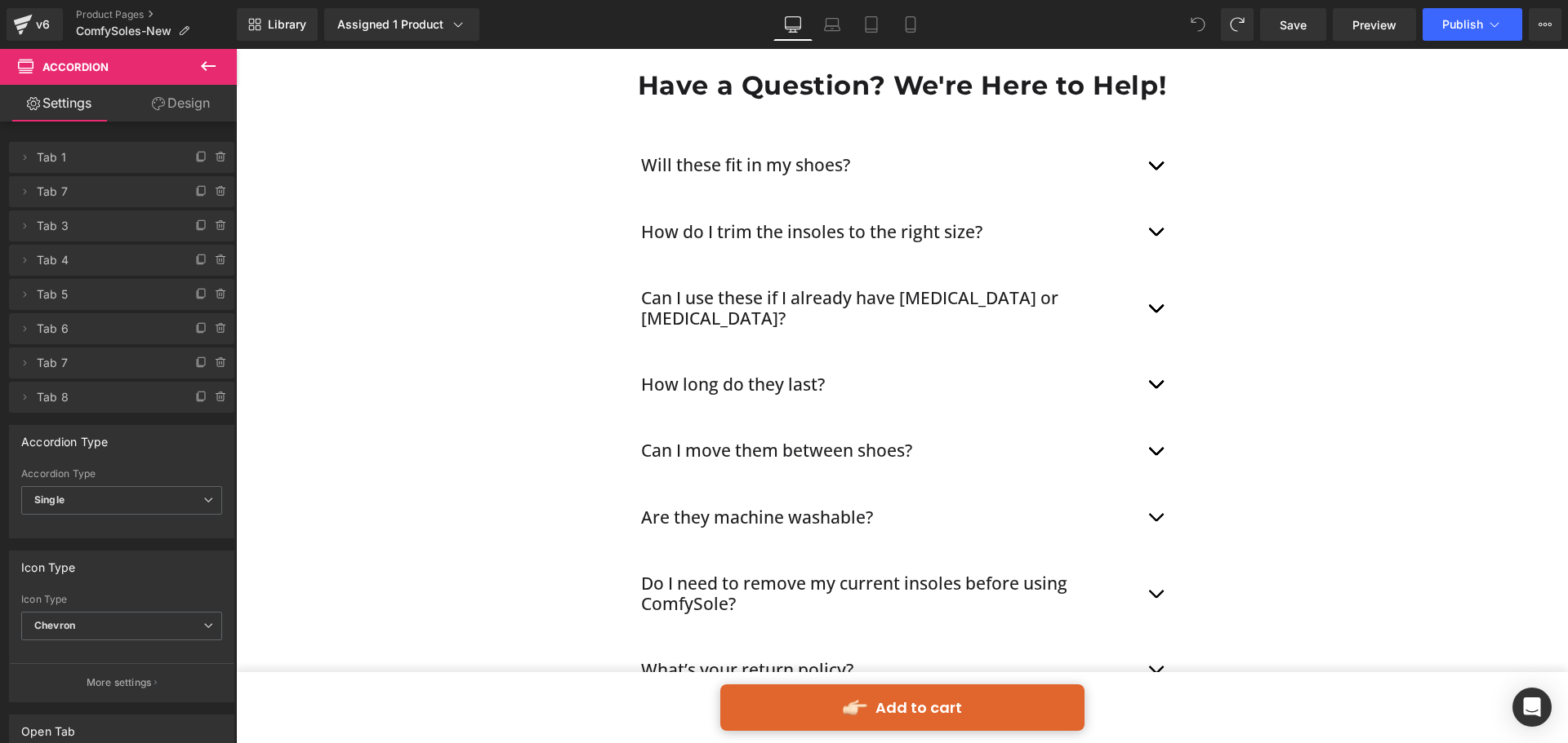
scroll to position [8976, 0]
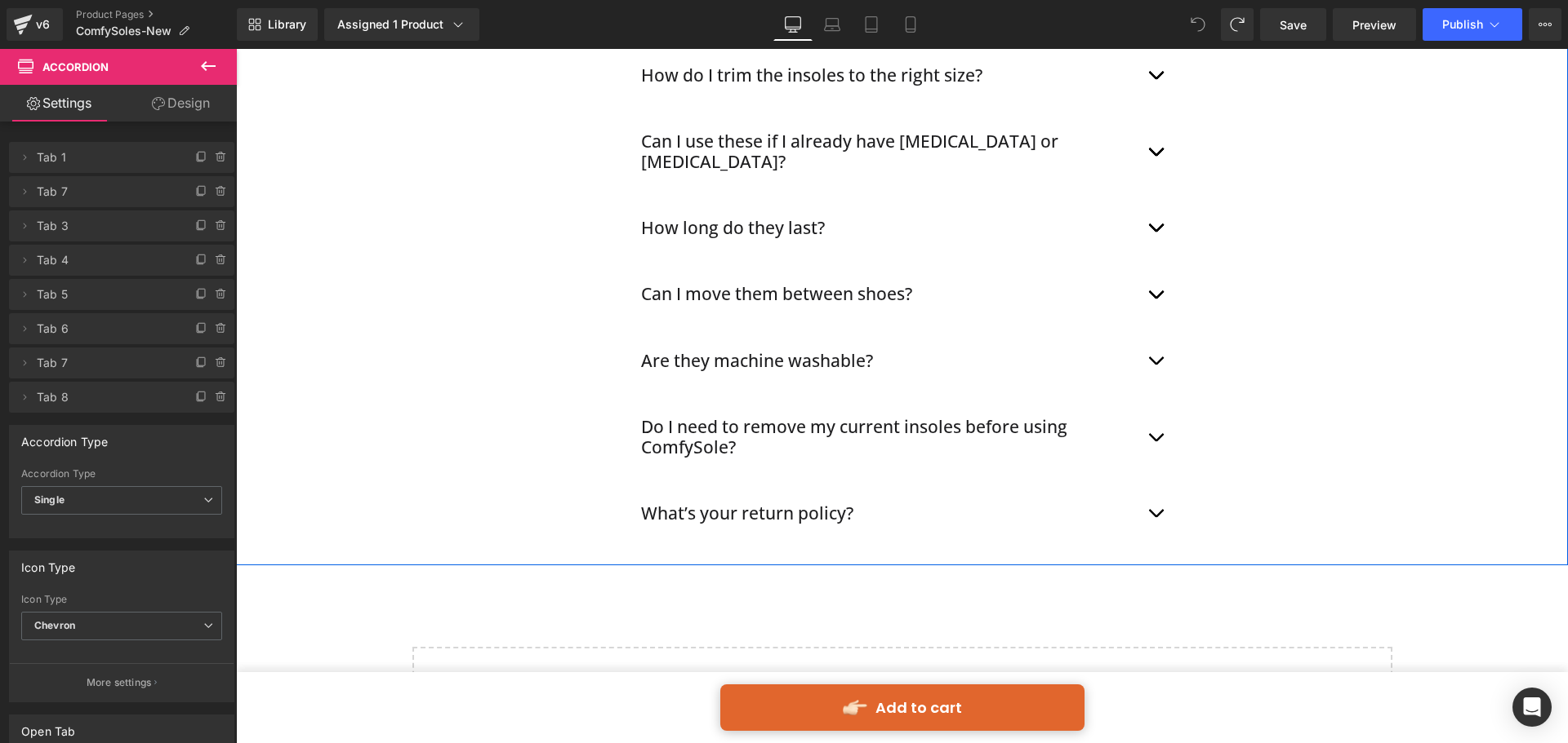
click at [1147, 339] on button "button" at bounding box center [1155, 361] width 16 height 45
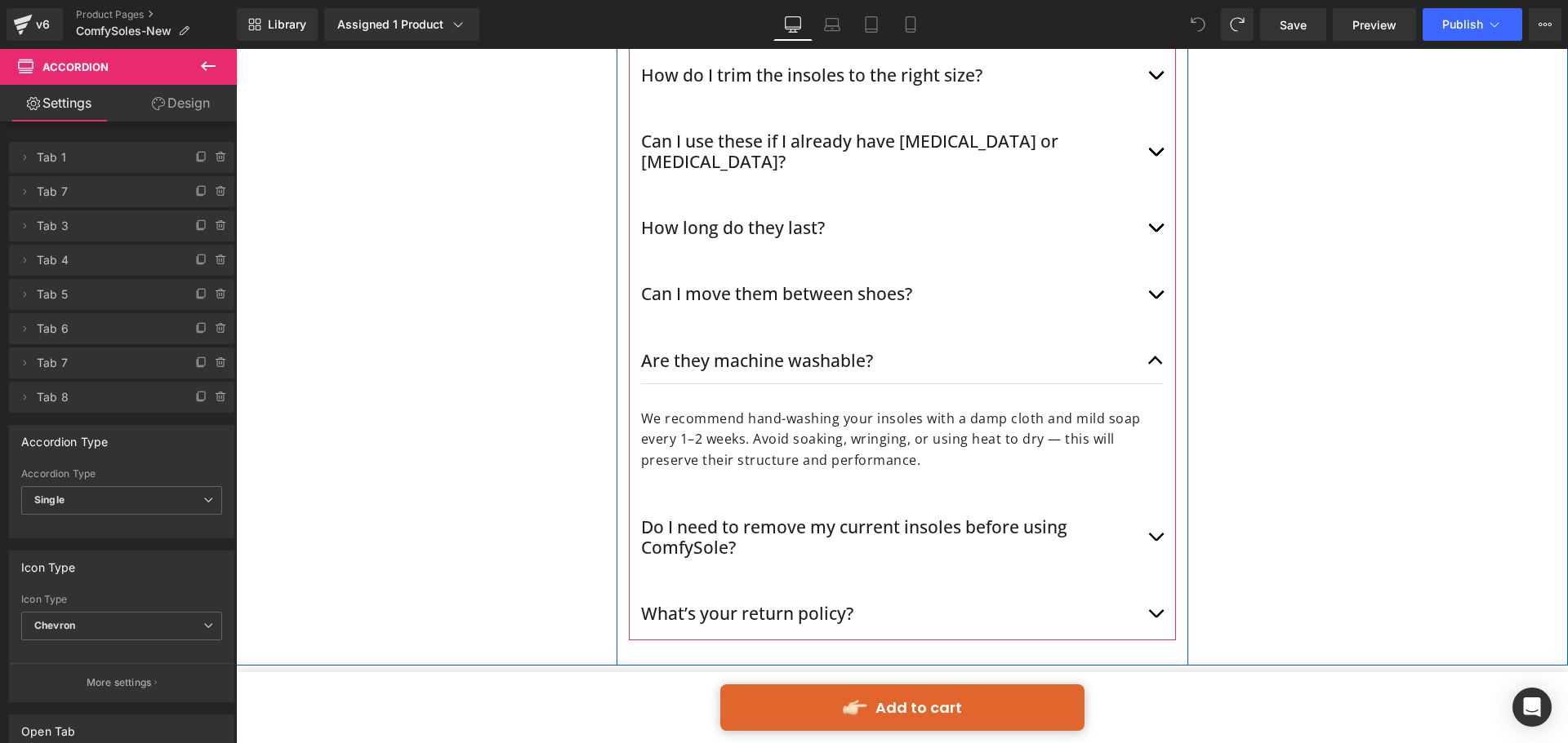
click at [1155, 365] on span "button" at bounding box center [1155, 365] width 0 height 0
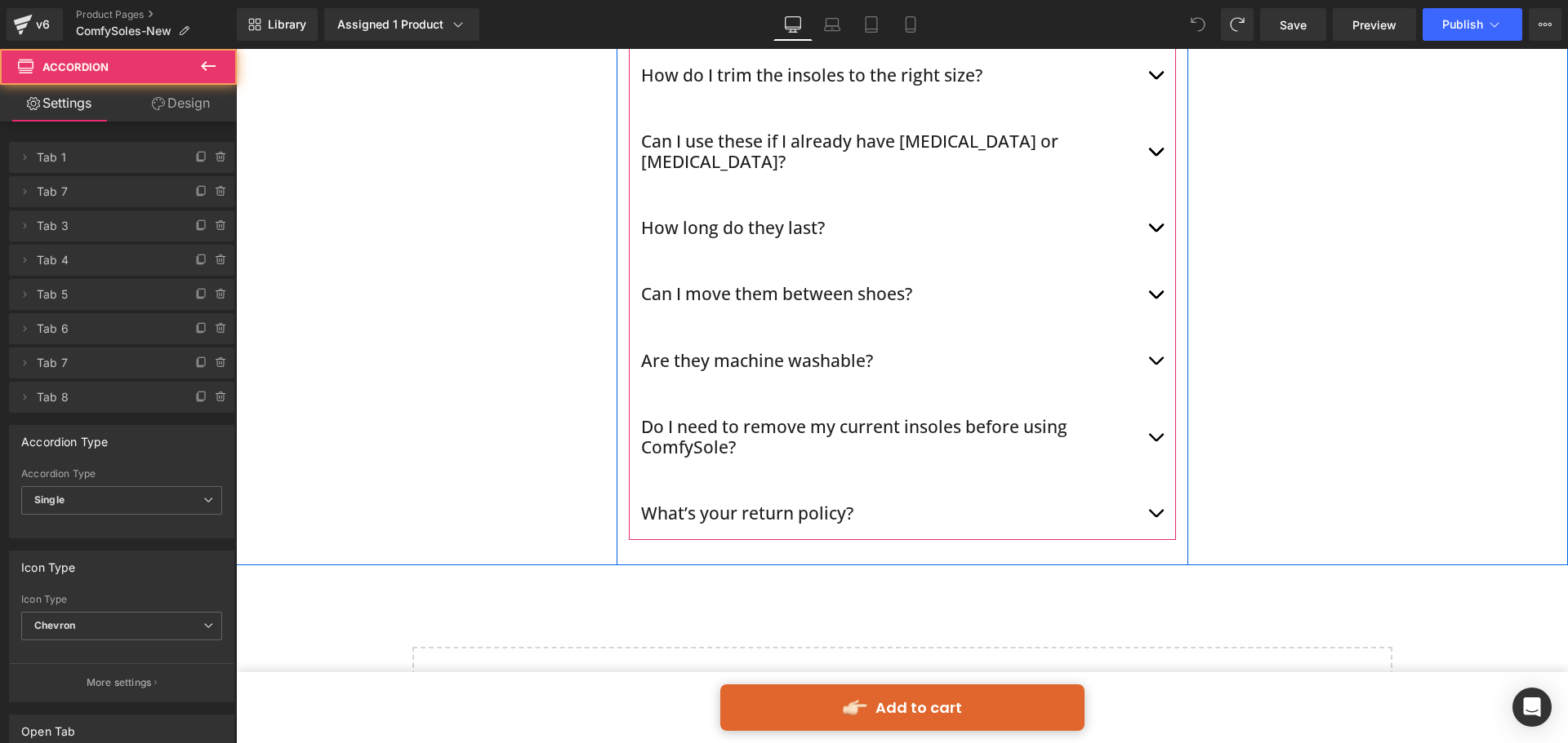
click at [1155, 299] on span "button" at bounding box center [1155, 299] width 0 height 0
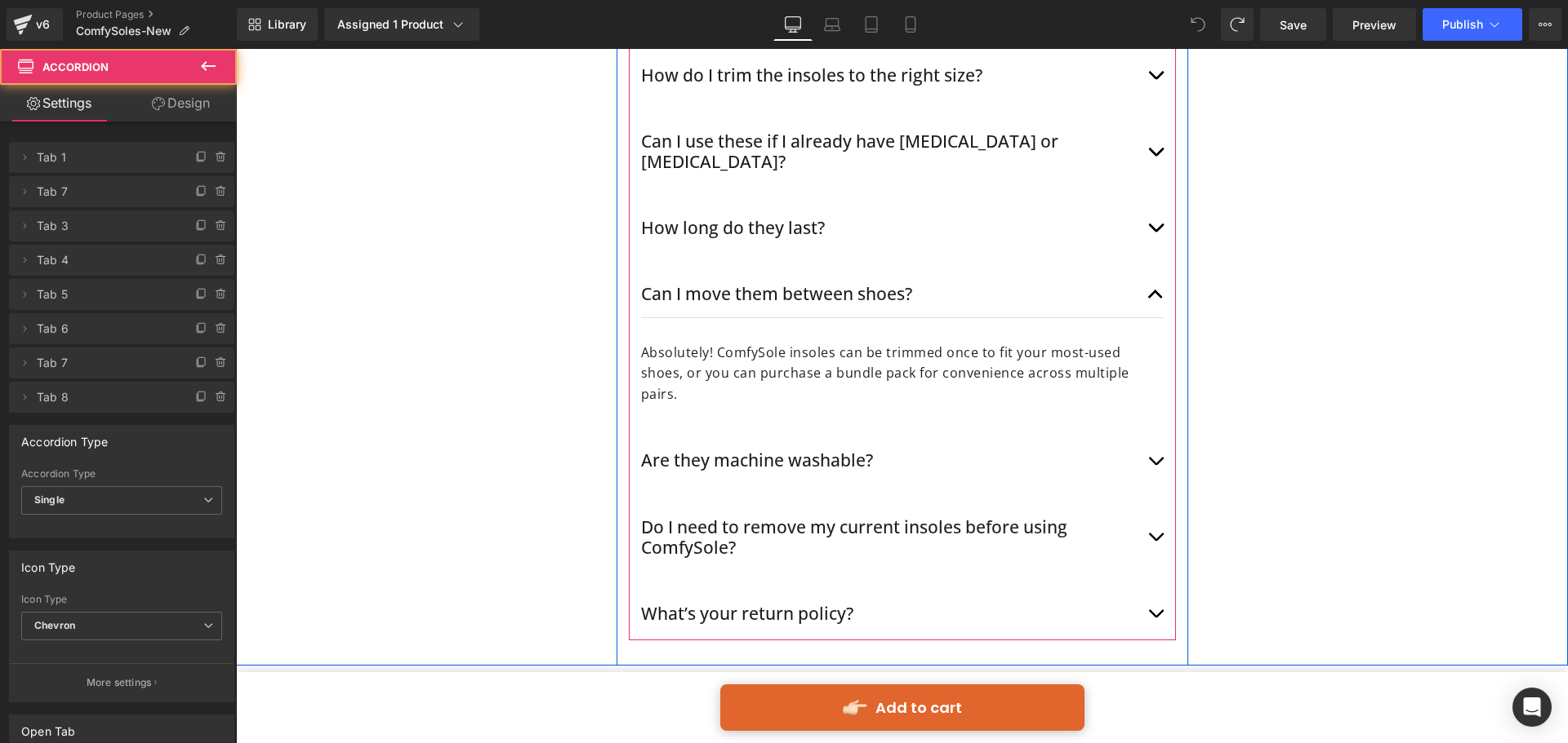
click at [1155, 299] on span "button" at bounding box center [1155, 299] width 0 height 0
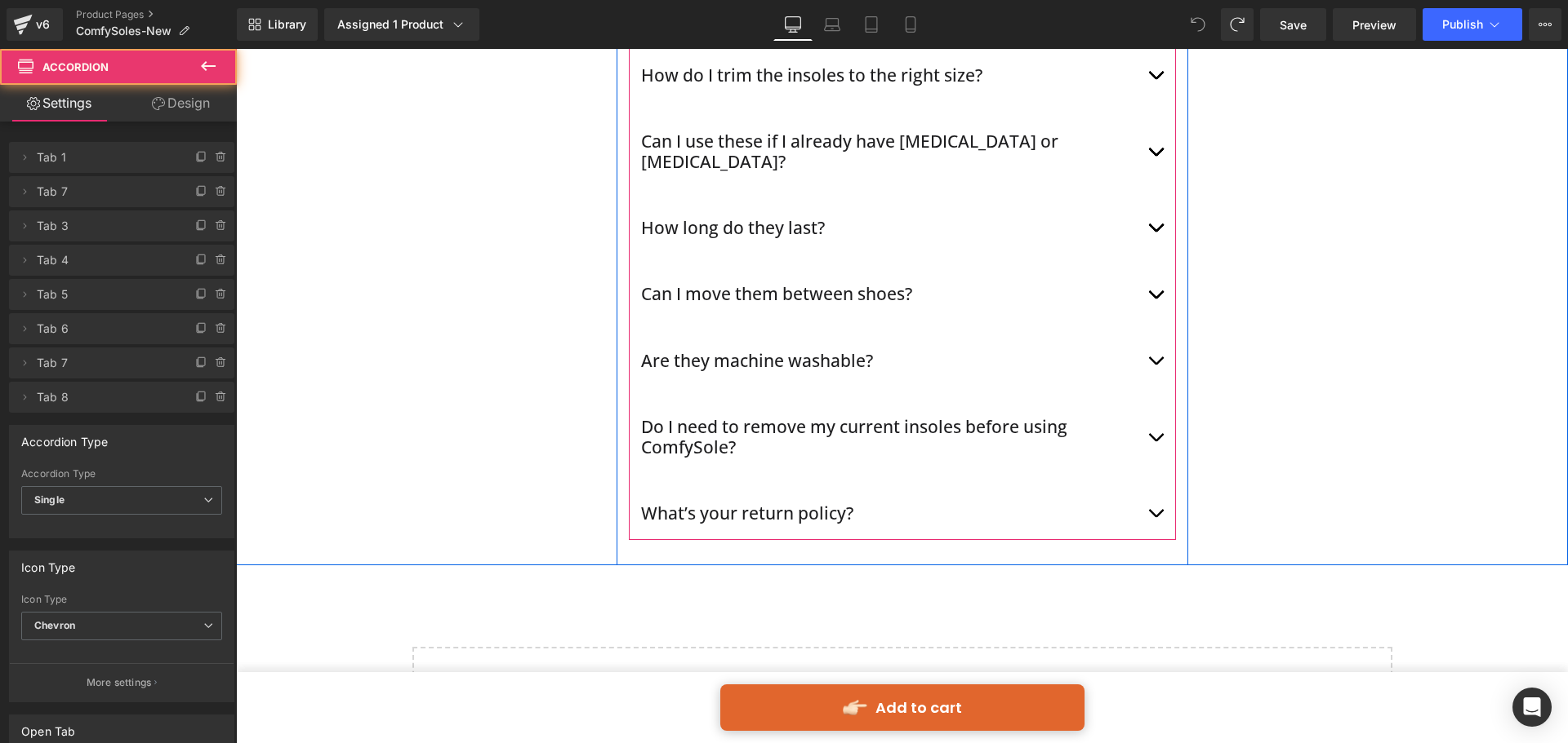
click at [1157, 205] on button "button" at bounding box center [1155, 227] width 16 height 45
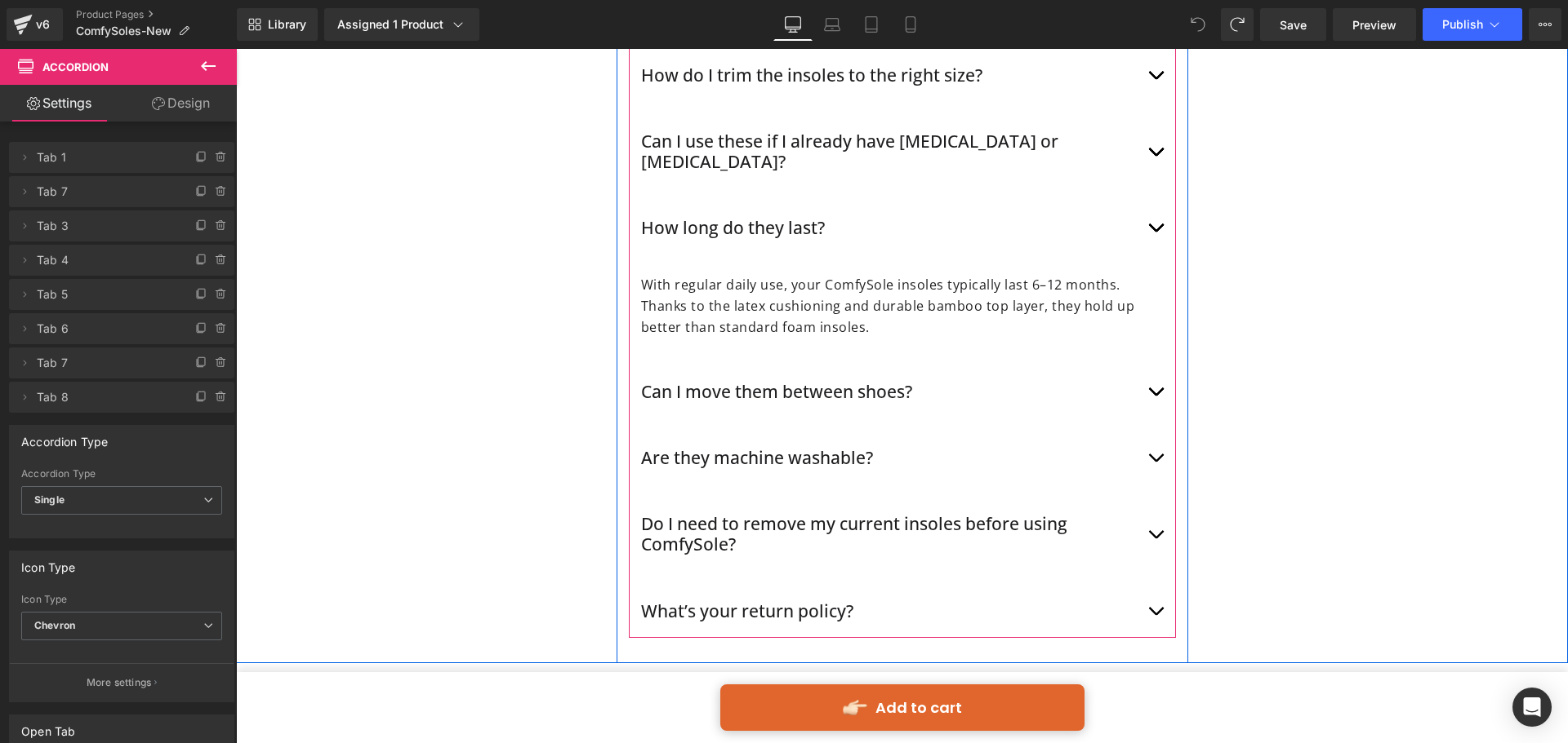
click at [1157, 205] on button "button" at bounding box center [1155, 227] width 16 height 45
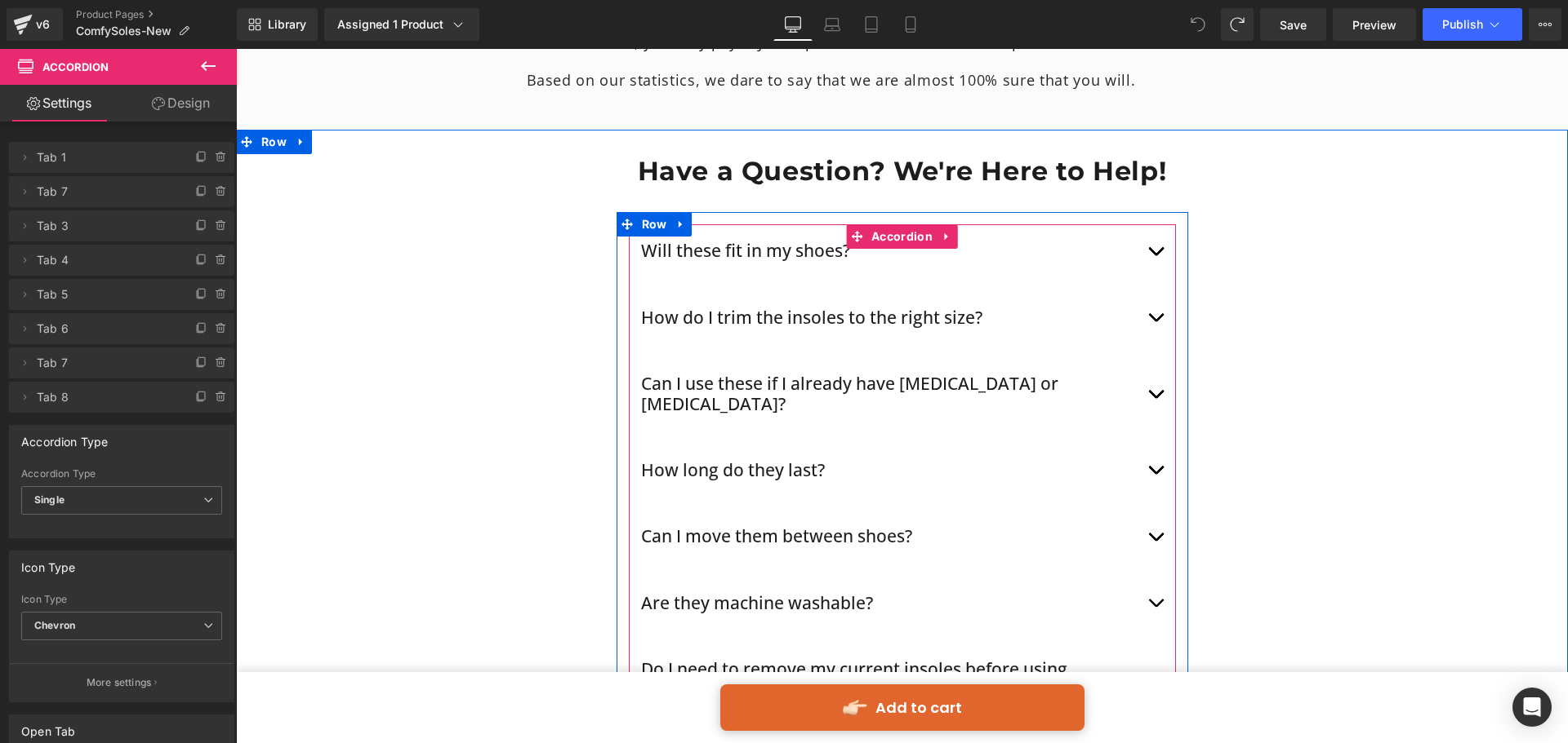
scroll to position [8731, 0]
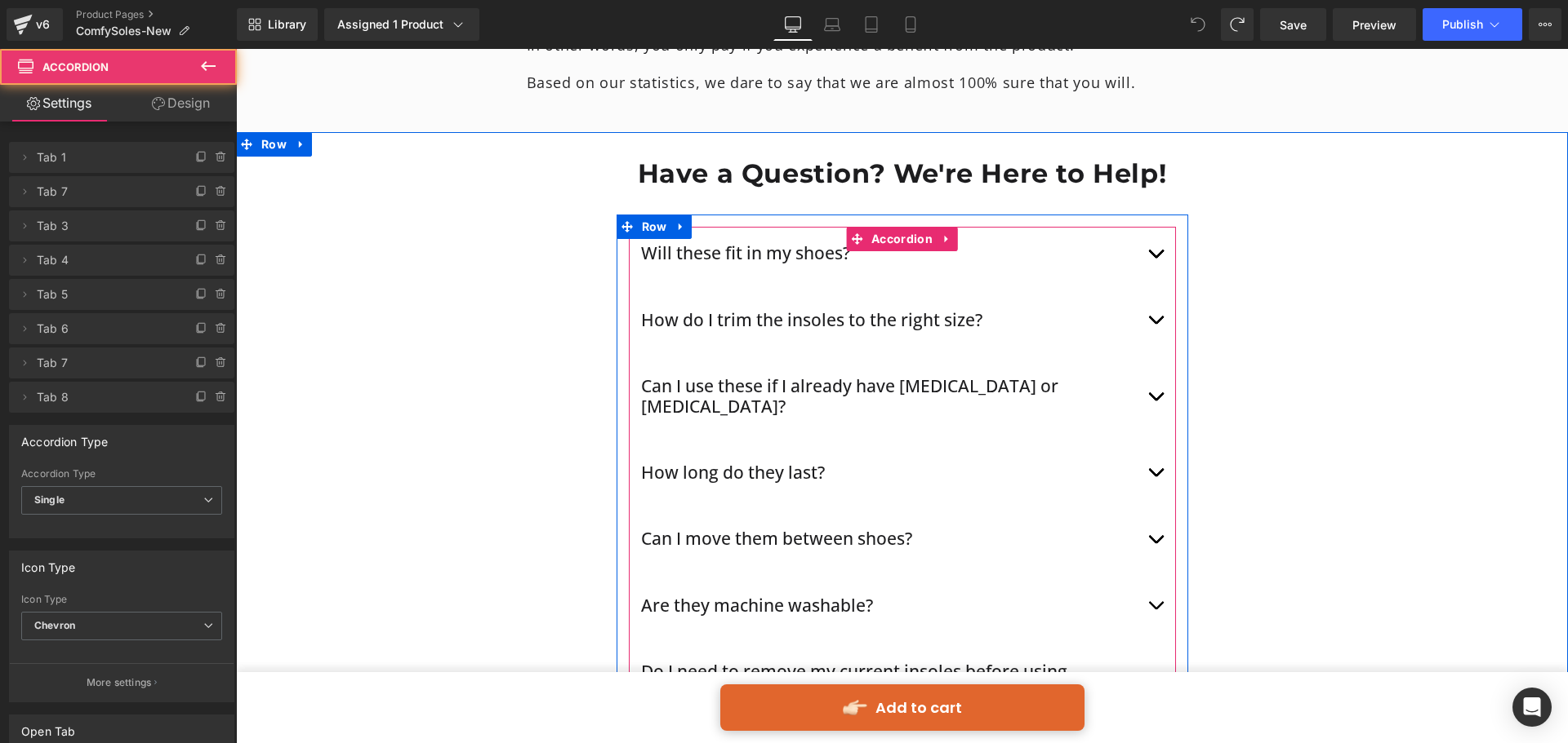
click at [1155, 231] on button "button" at bounding box center [1155, 253] width 16 height 45
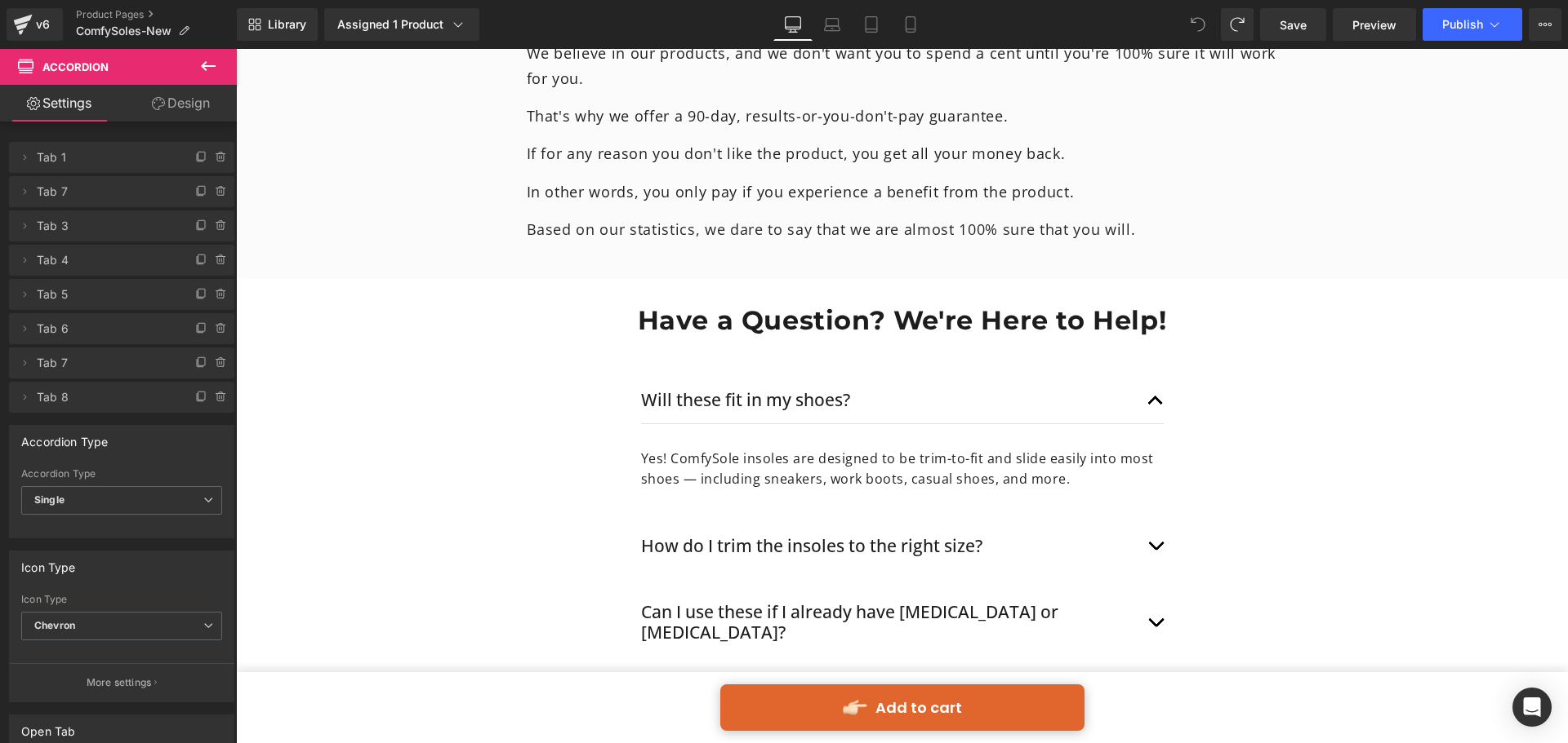
scroll to position [8567, 0]
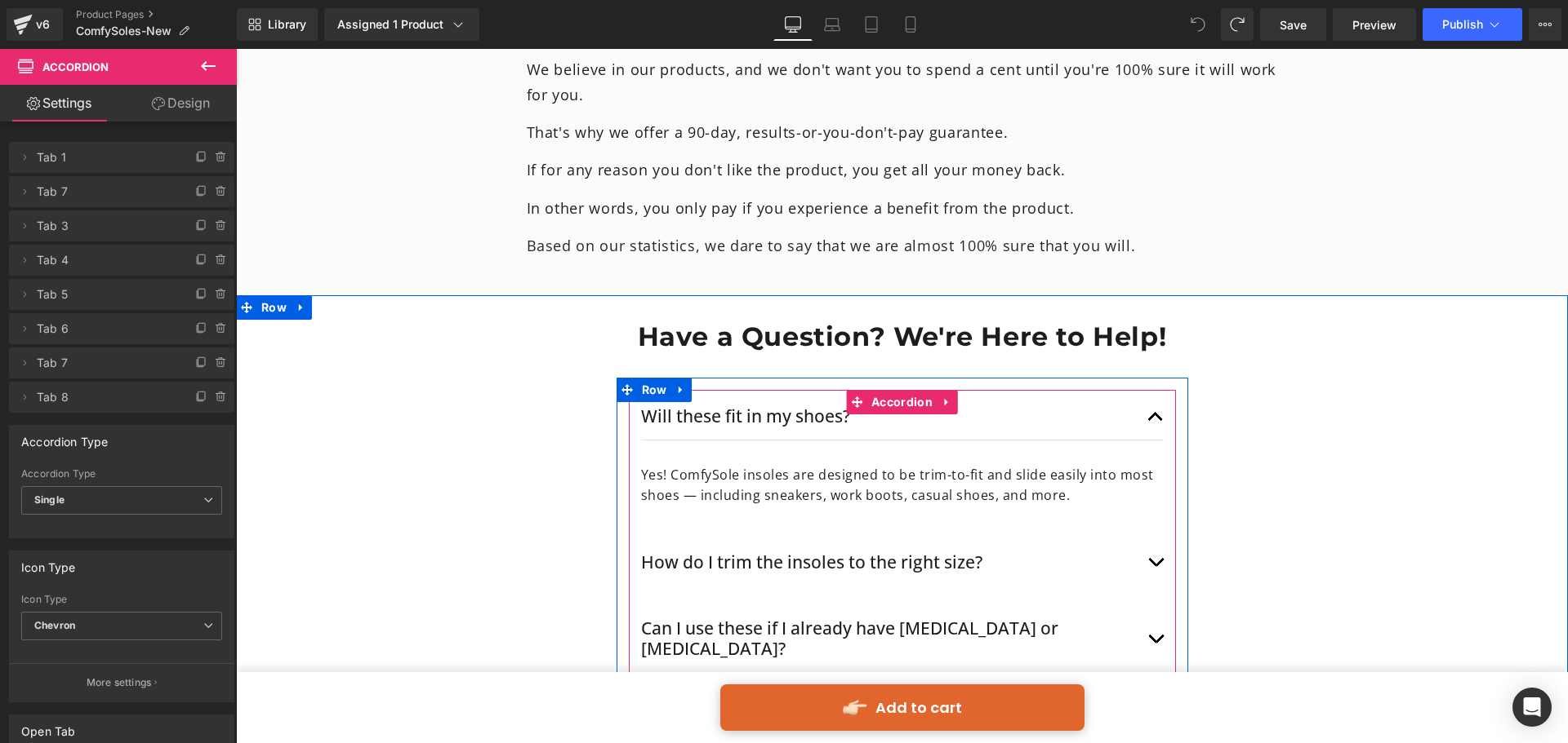
click at [1160, 394] on button "button" at bounding box center [1155, 417] width 16 height 45
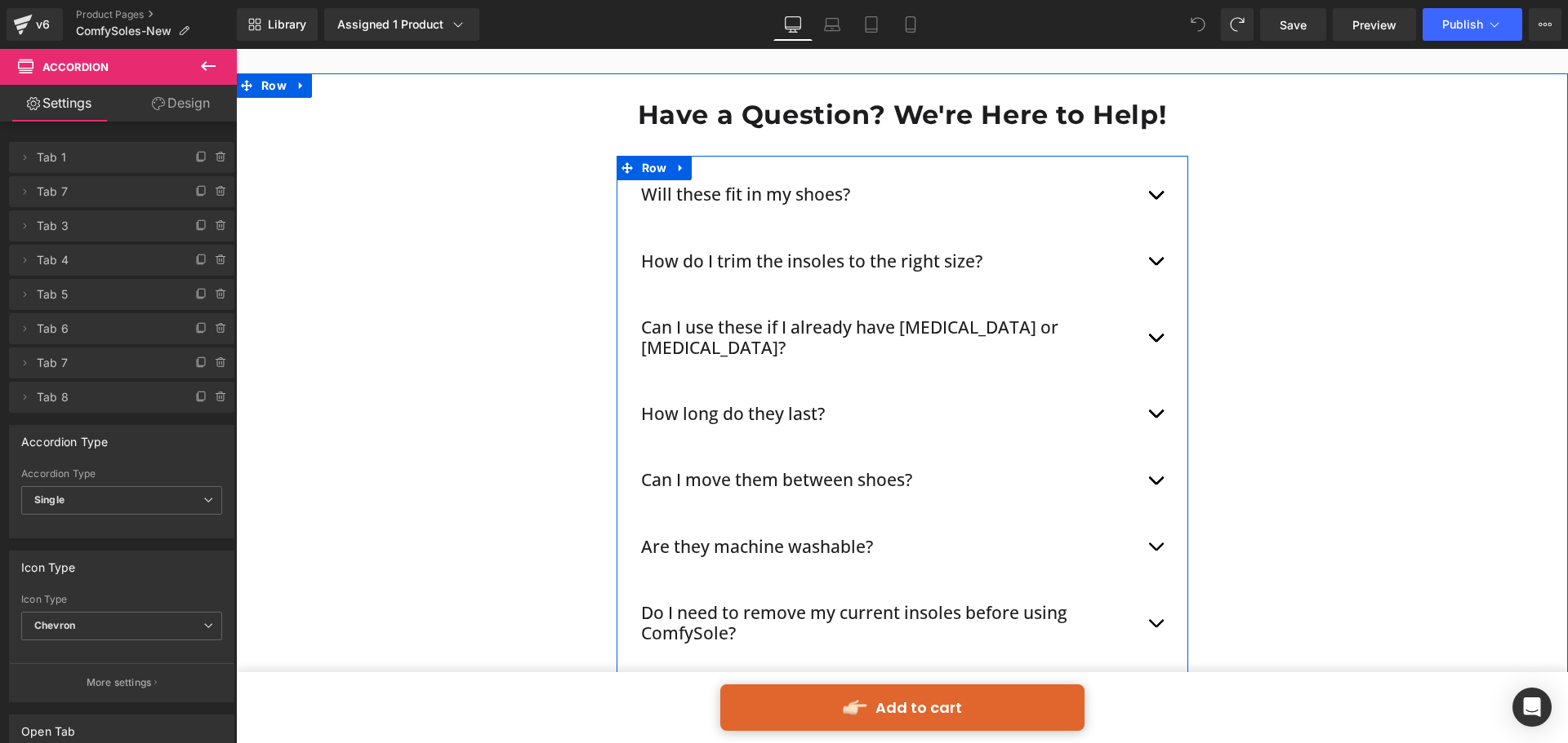
scroll to position [8649, 0]
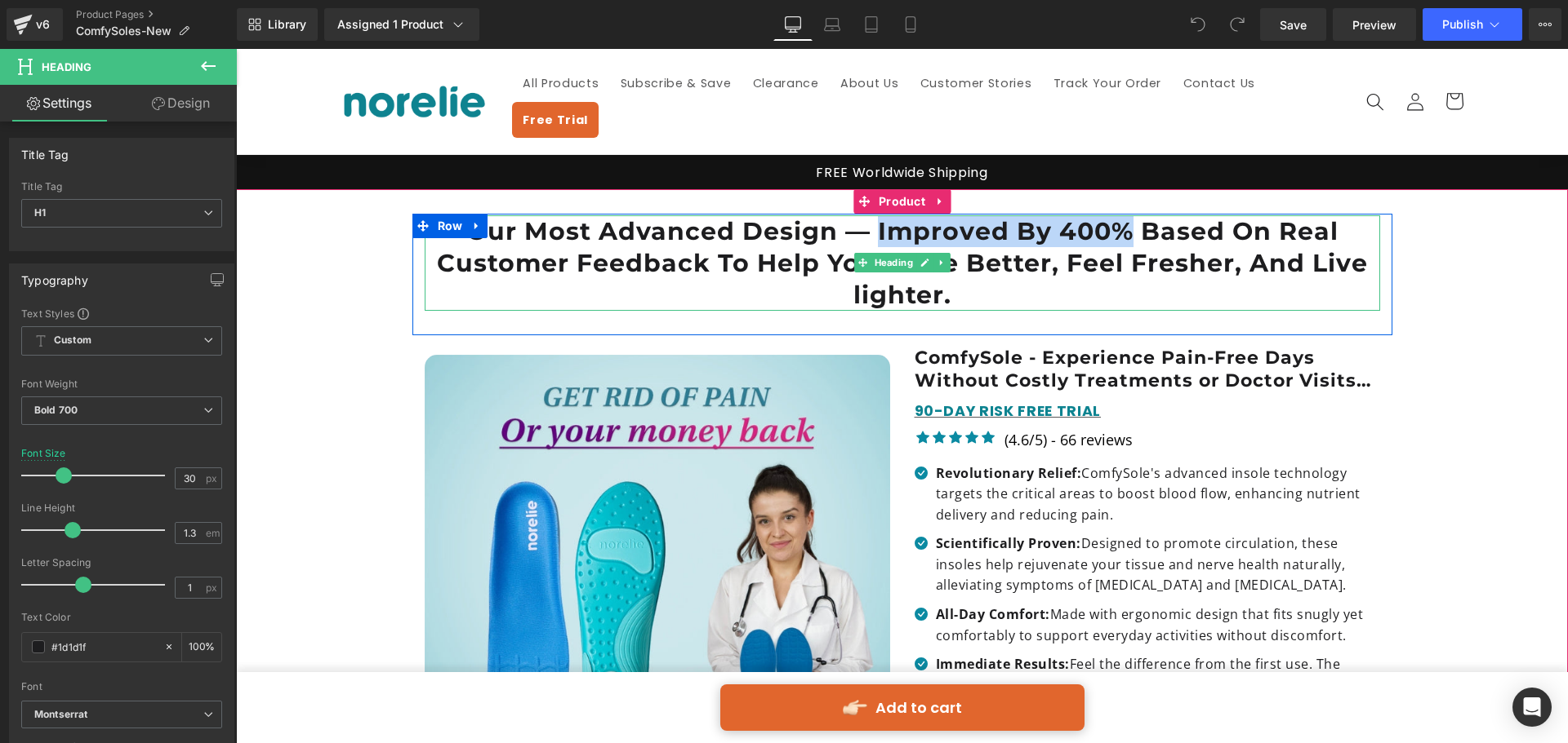
drag, startPoint x: 973, startPoint y: 205, endPoint x: 1133, endPoint y: 206, distance: 160.0
click at [1133, 215] on h1 "Our Most Advanced Design — Improved By 400% Based On Real Customer Feedback To …" at bounding box center [902, 263] width 956 height 96
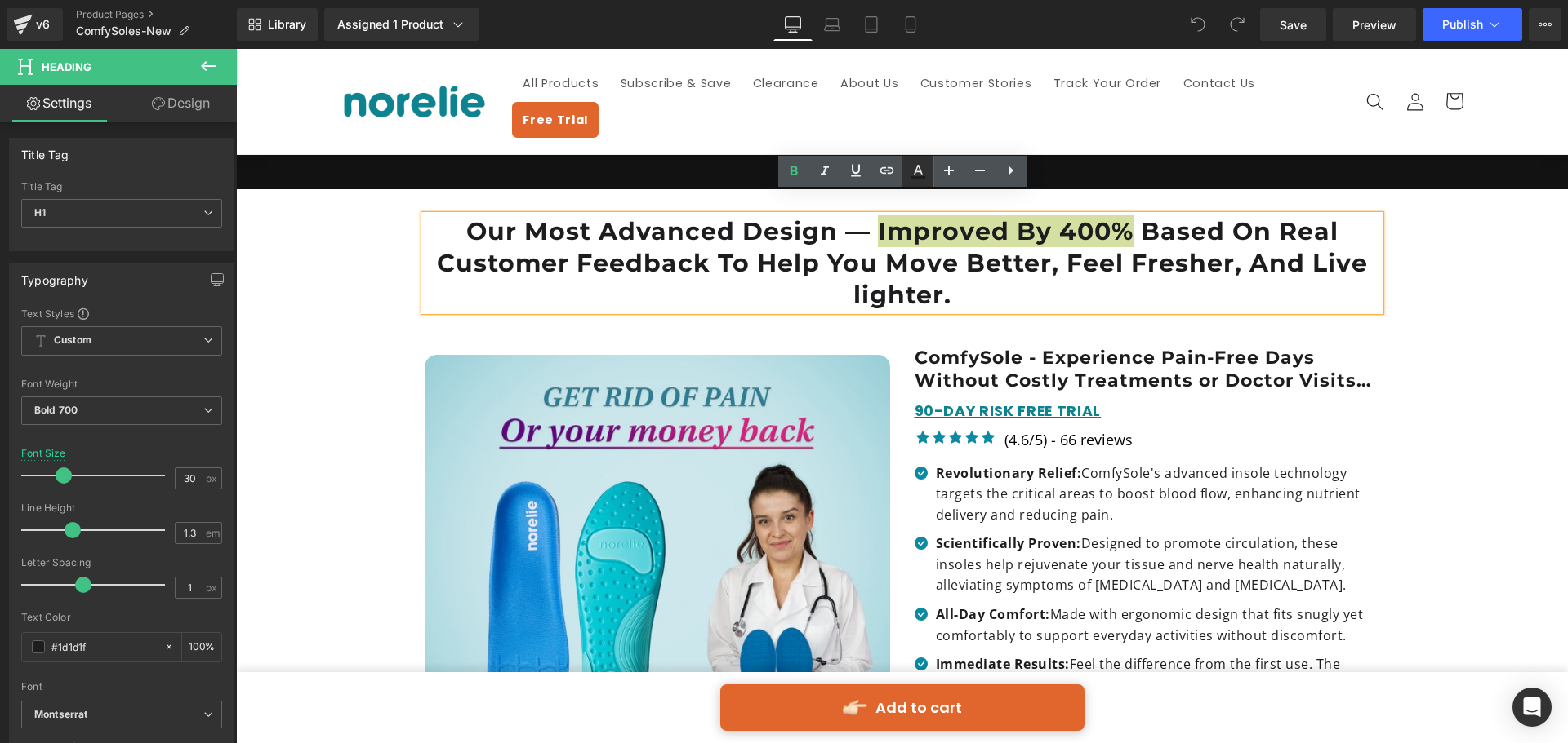
click at [928, 173] on link at bounding box center [918, 171] width 31 height 31
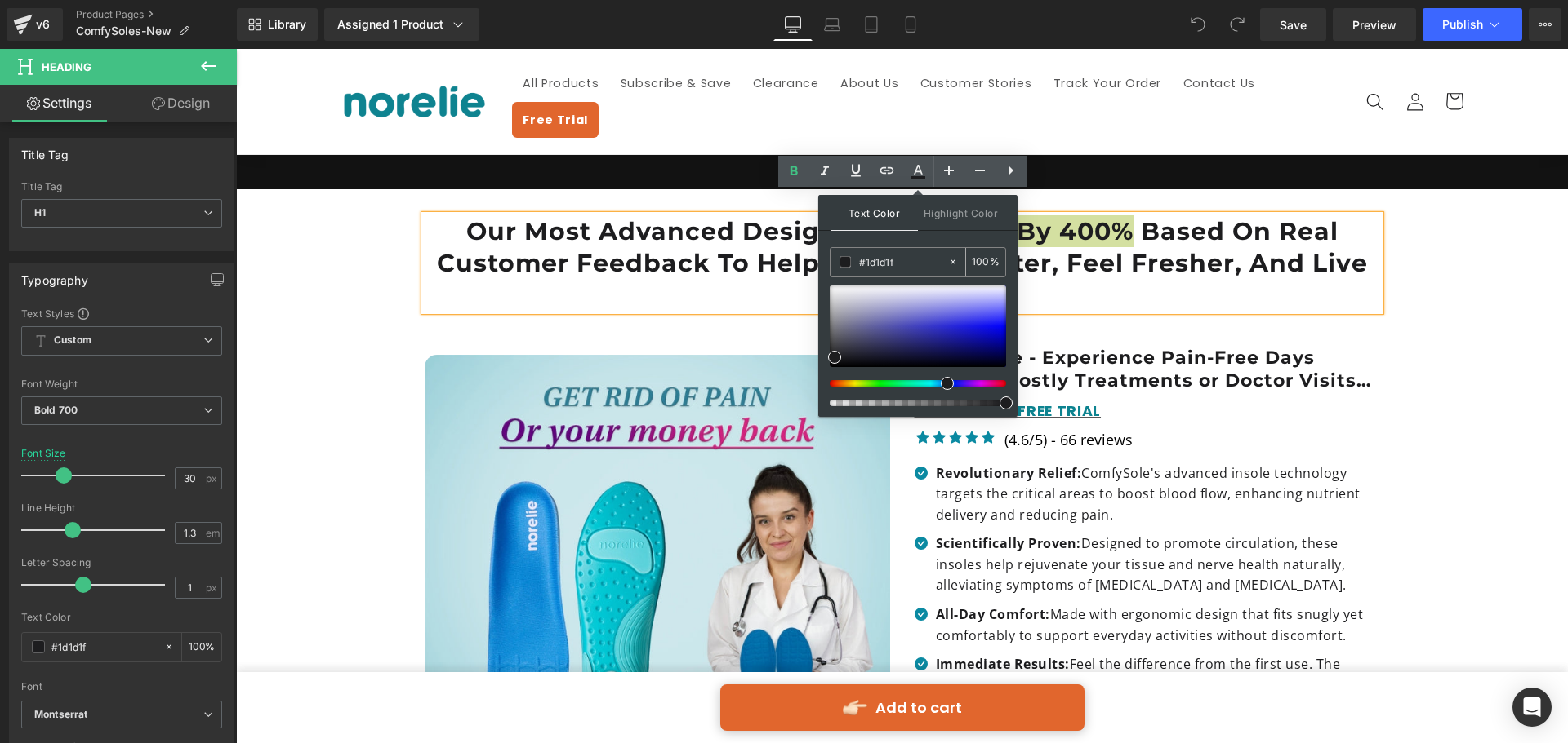
click at [901, 266] on input "#1d1d1f" at bounding box center [903, 262] width 88 height 18
drag, startPoint x: 876, startPoint y: 265, endPoint x: 838, endPoint y: 268, distance: 38.1
click at [838, 268] on div "#1d1d1f" at bounding box center [888, 262] width 117 height 29
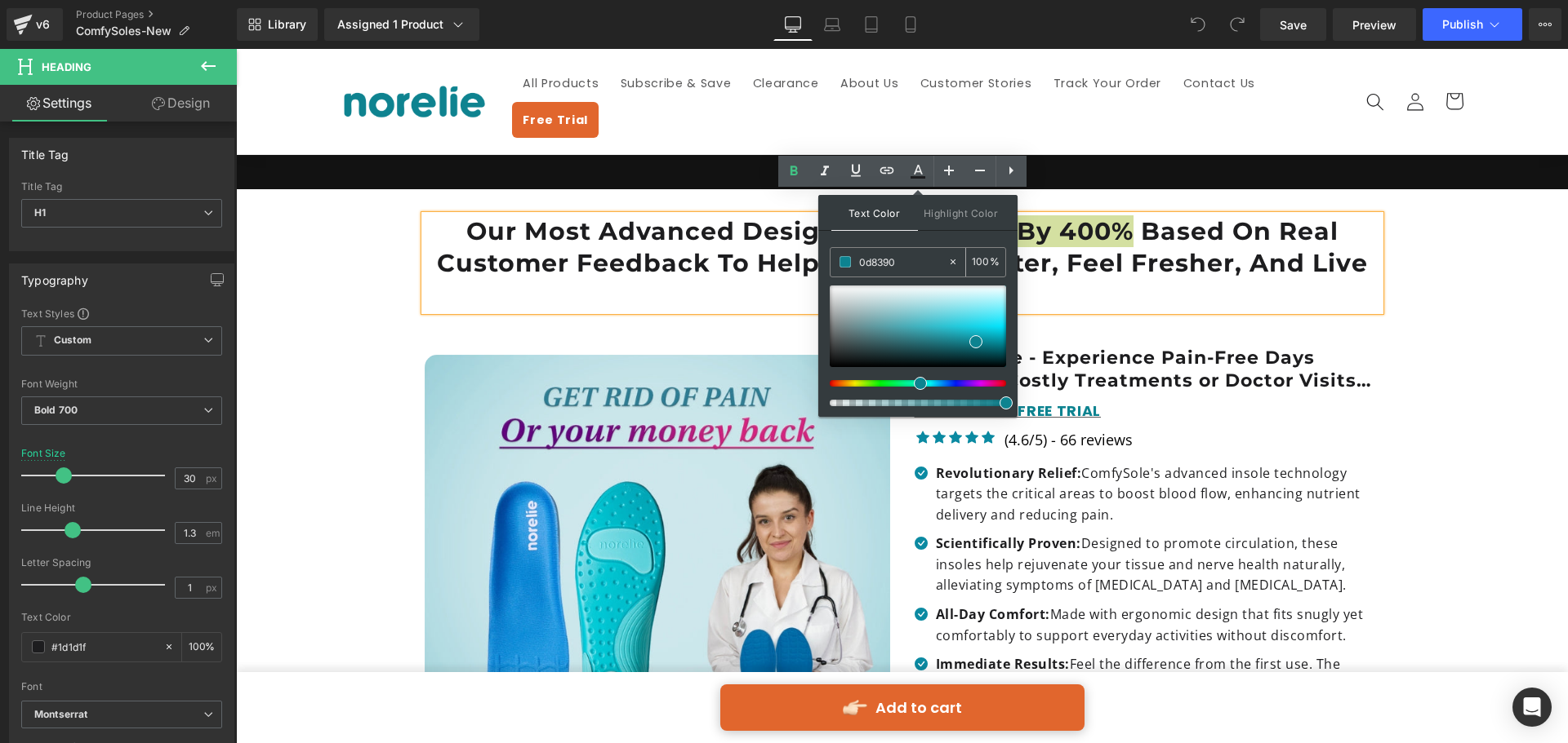
type input "0d8390"
click at [1009, 405] on span at bounding box center [1006, 403] width 13 height 13
click at [1120, 308] on div "Our Most Advanced Design — Improved By 400% Based On Real Customer Feedback To …" at bounding box center [902, 274] width 980 height 122
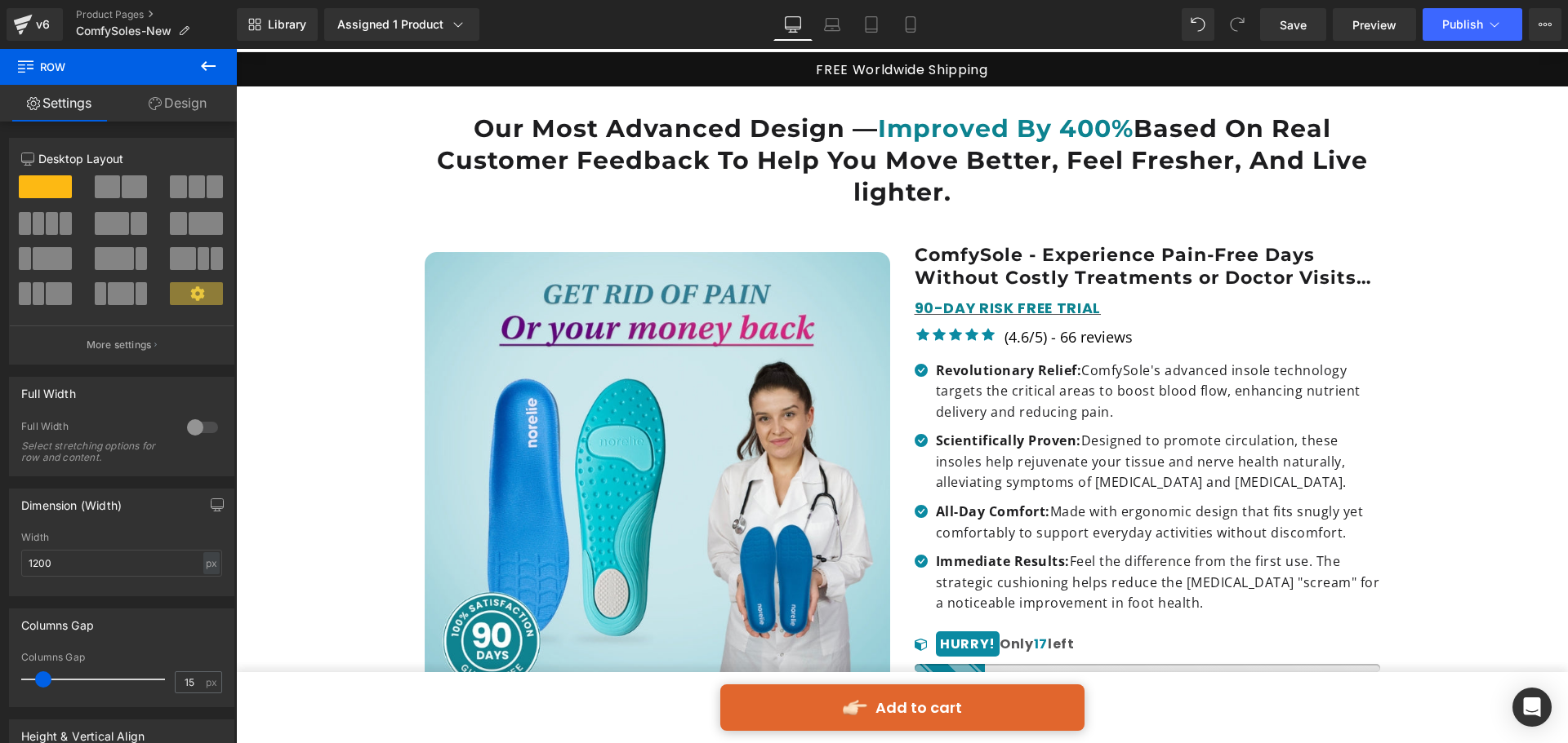
scroll to position [82, 0]
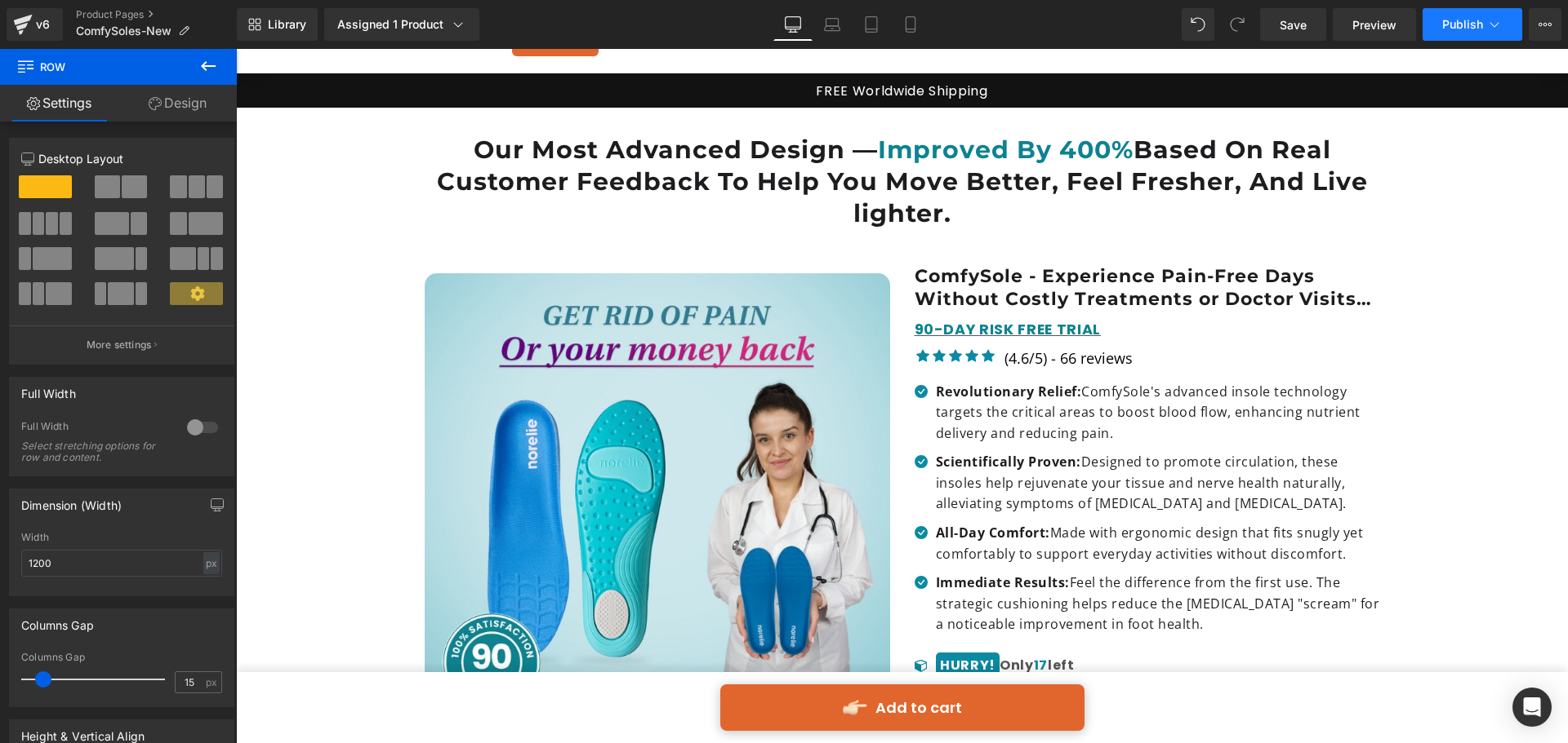
click at [1448, 23] on span "Publish" at bounding box center [1462, 25] width 41 height 13
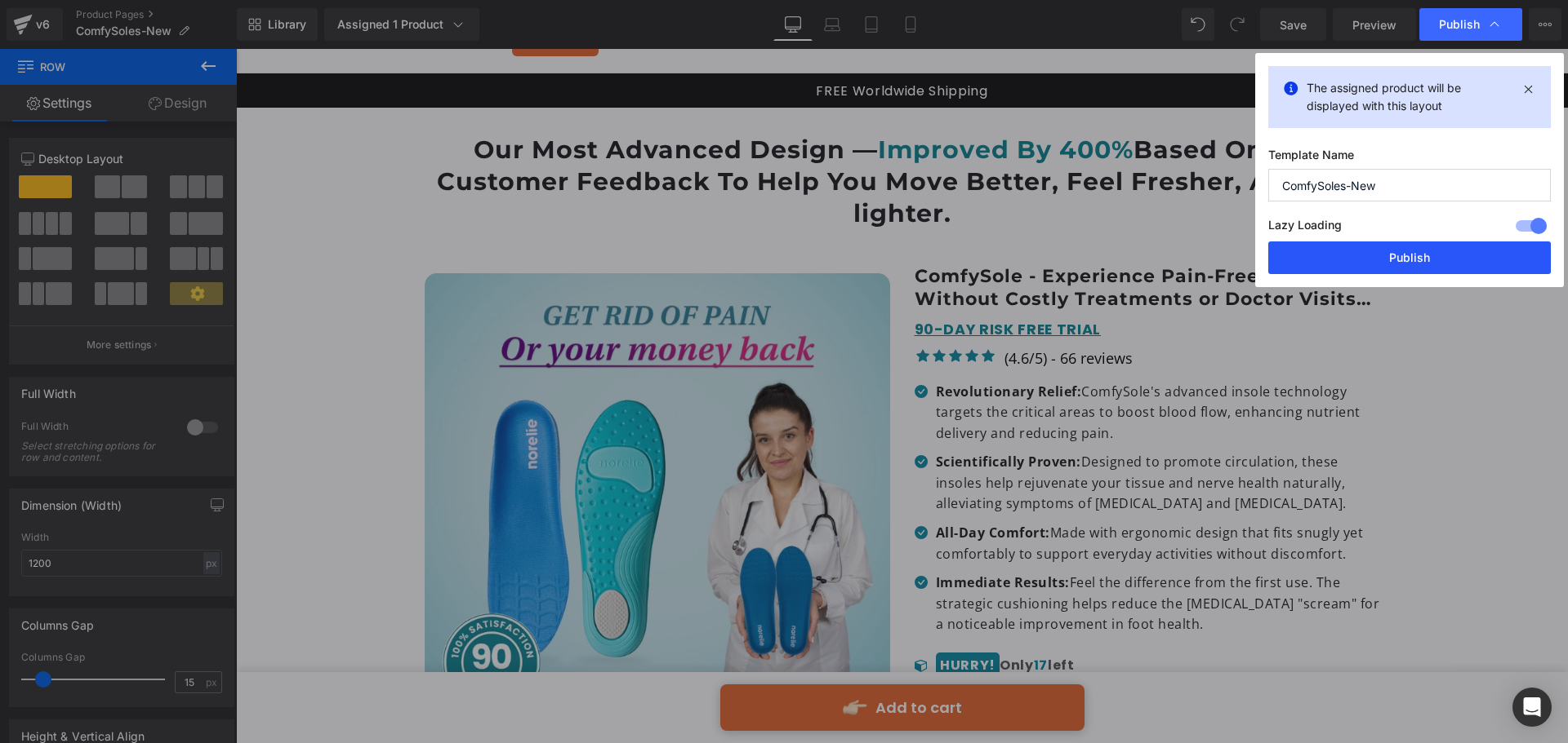
click at [1394, 253] on button "Publish" at bounding box center [1409, 258] width 282 height 33
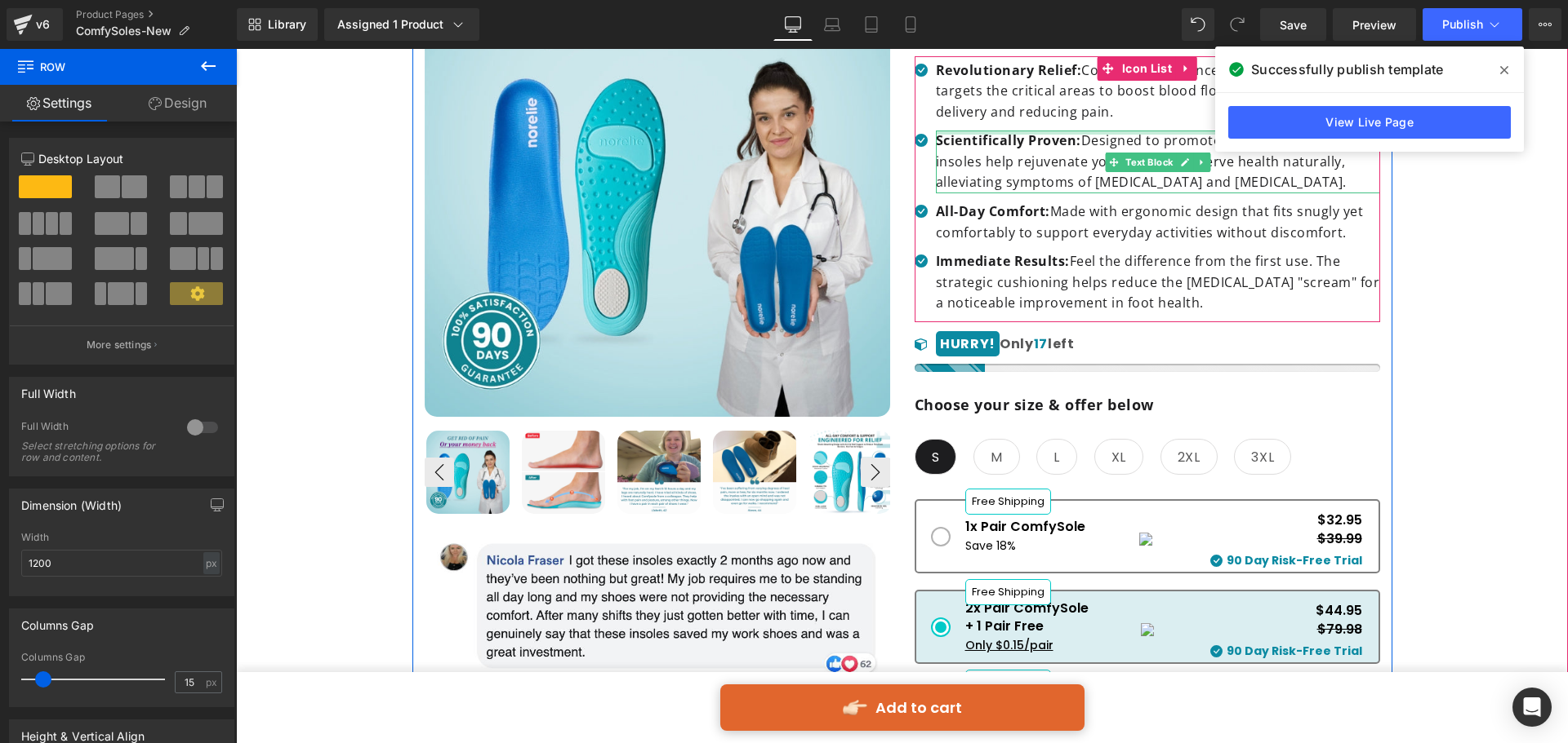
scroll to position [408, 0]
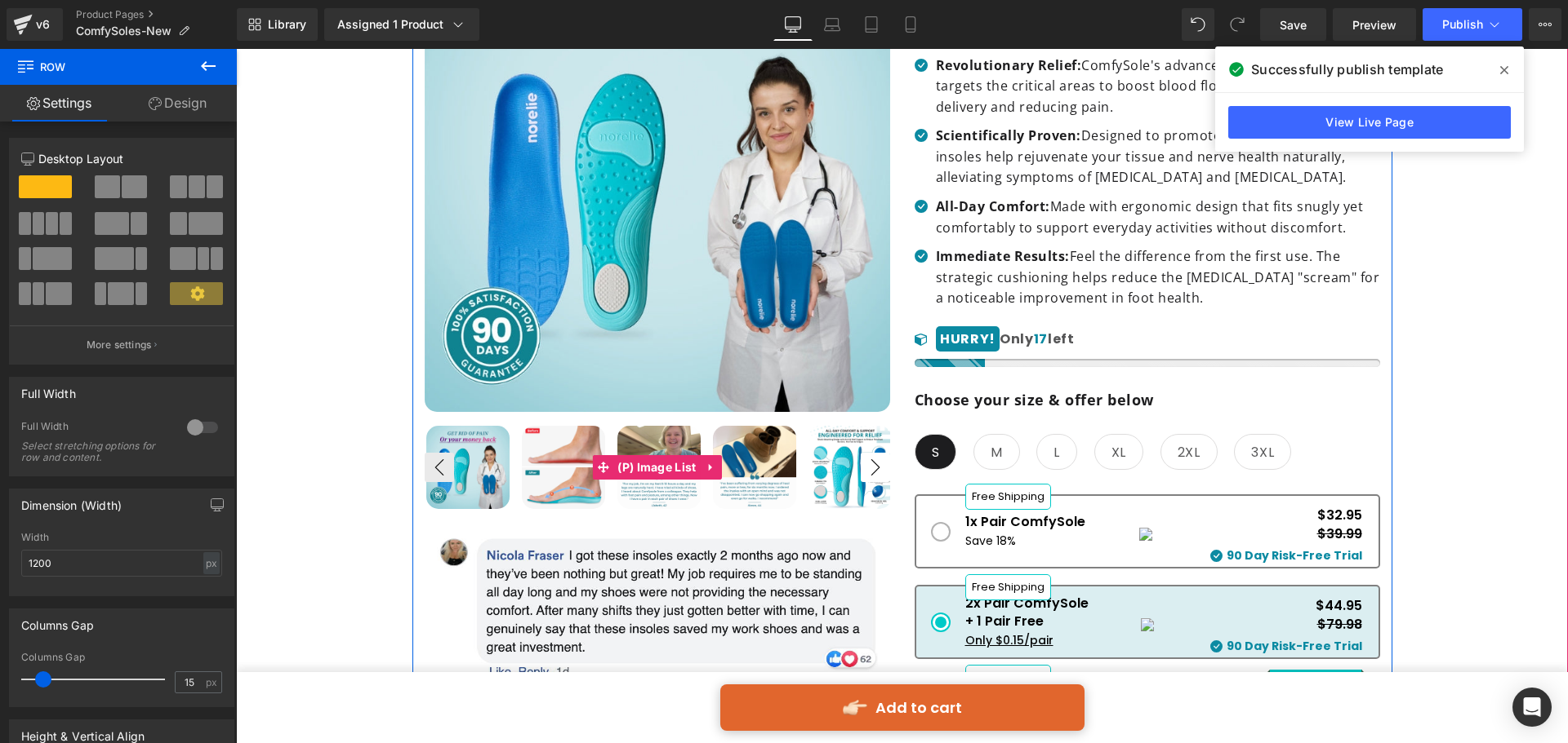
click at [880, 453] on button "›" at bounding box center [875, 467] width 29 height 29
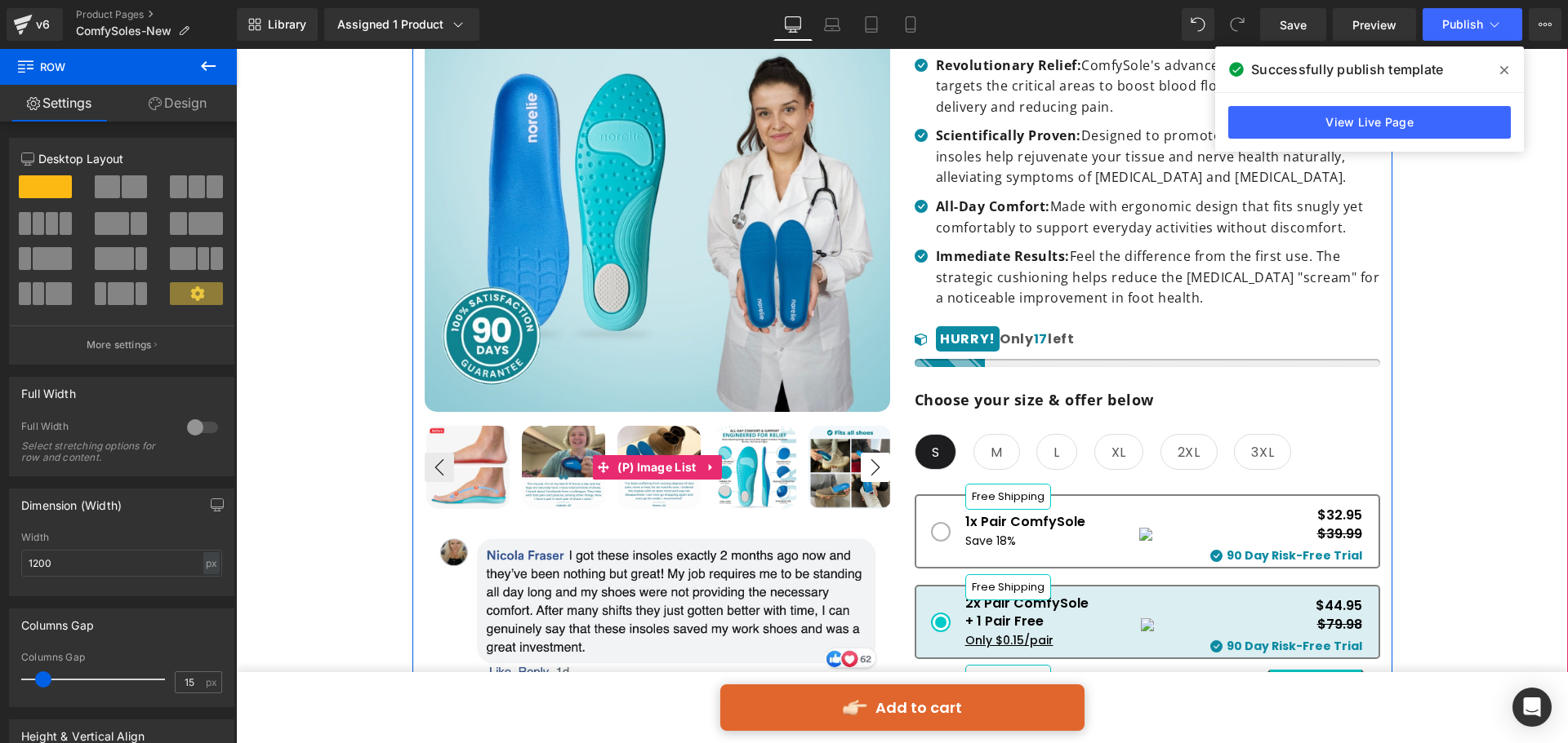
click at [880, 453] on button "›" at bounding box center [875, 467] width 29 height 29
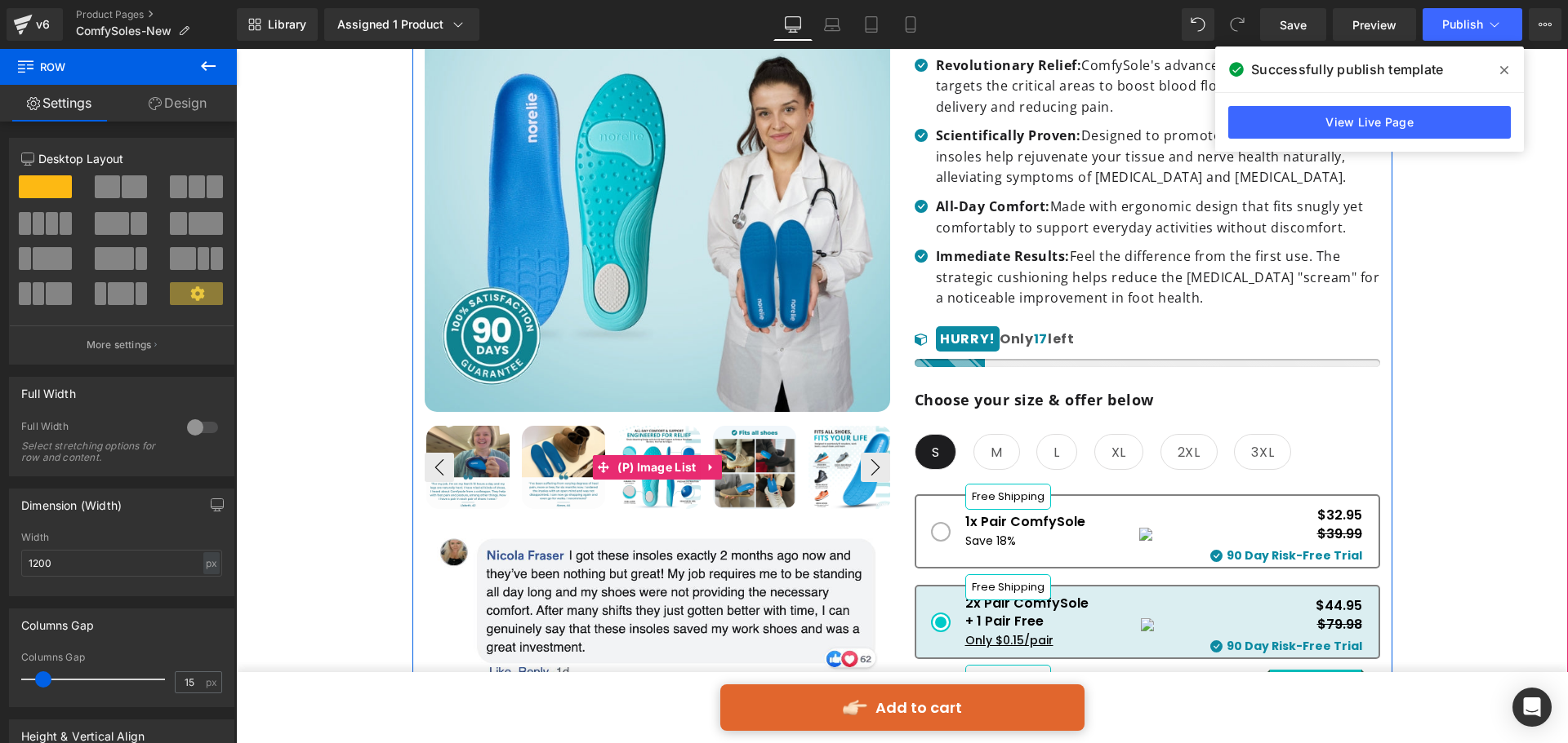
click at [740, 441] on img at bounding box center [755, 468] width 84 height 83
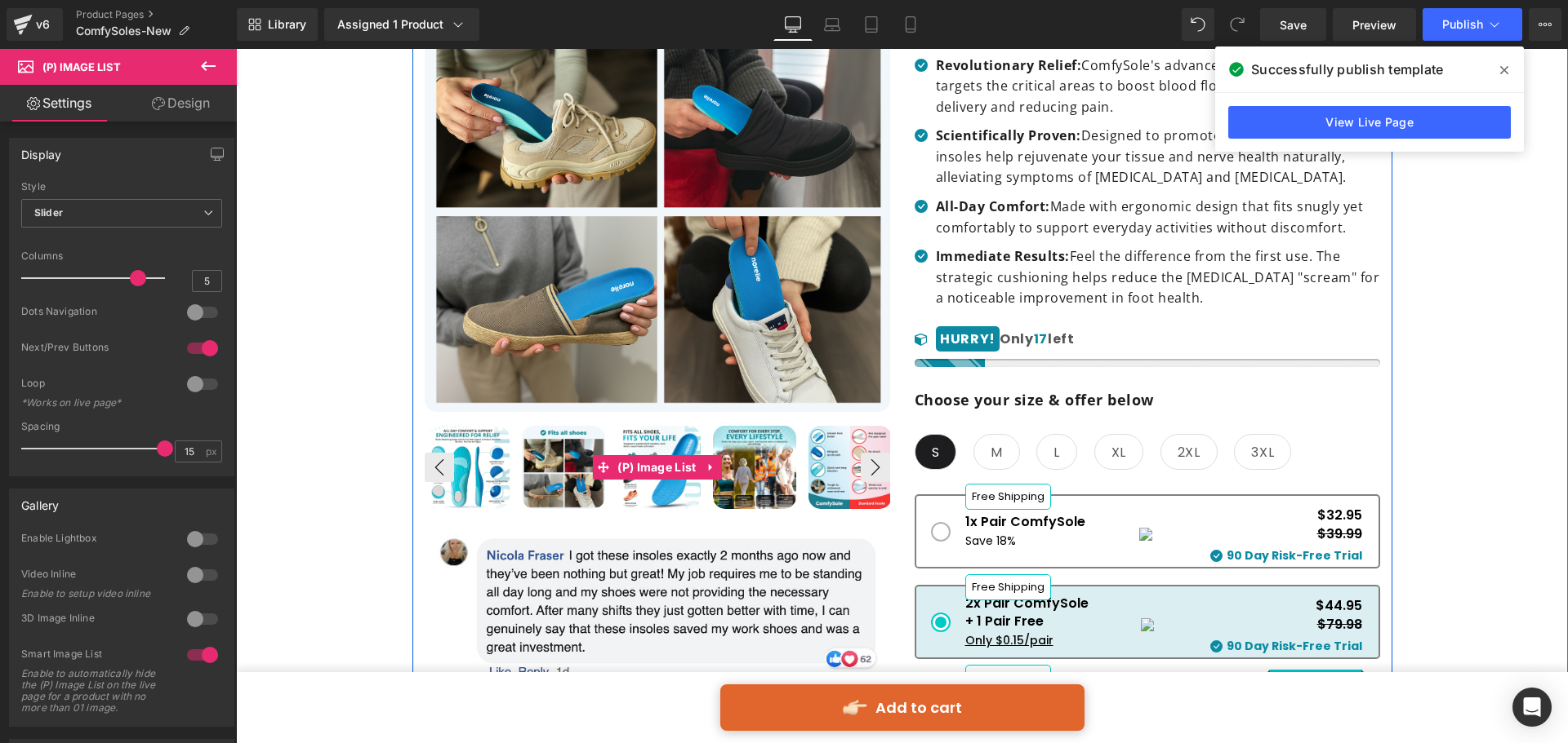
click at [553, 445] on img at bounding box center [563, 468] width 84 height 83
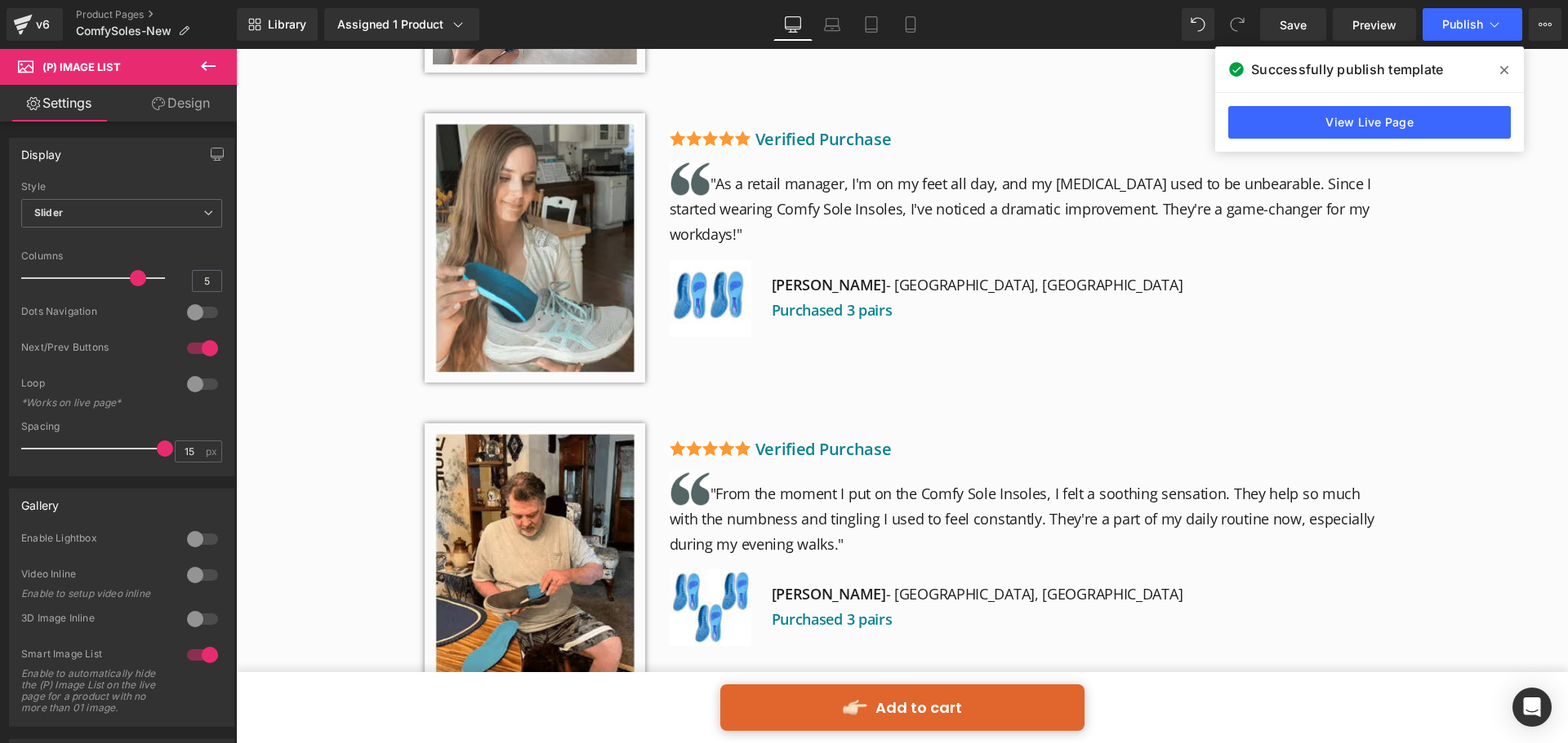
scroll to position [3509, 0]
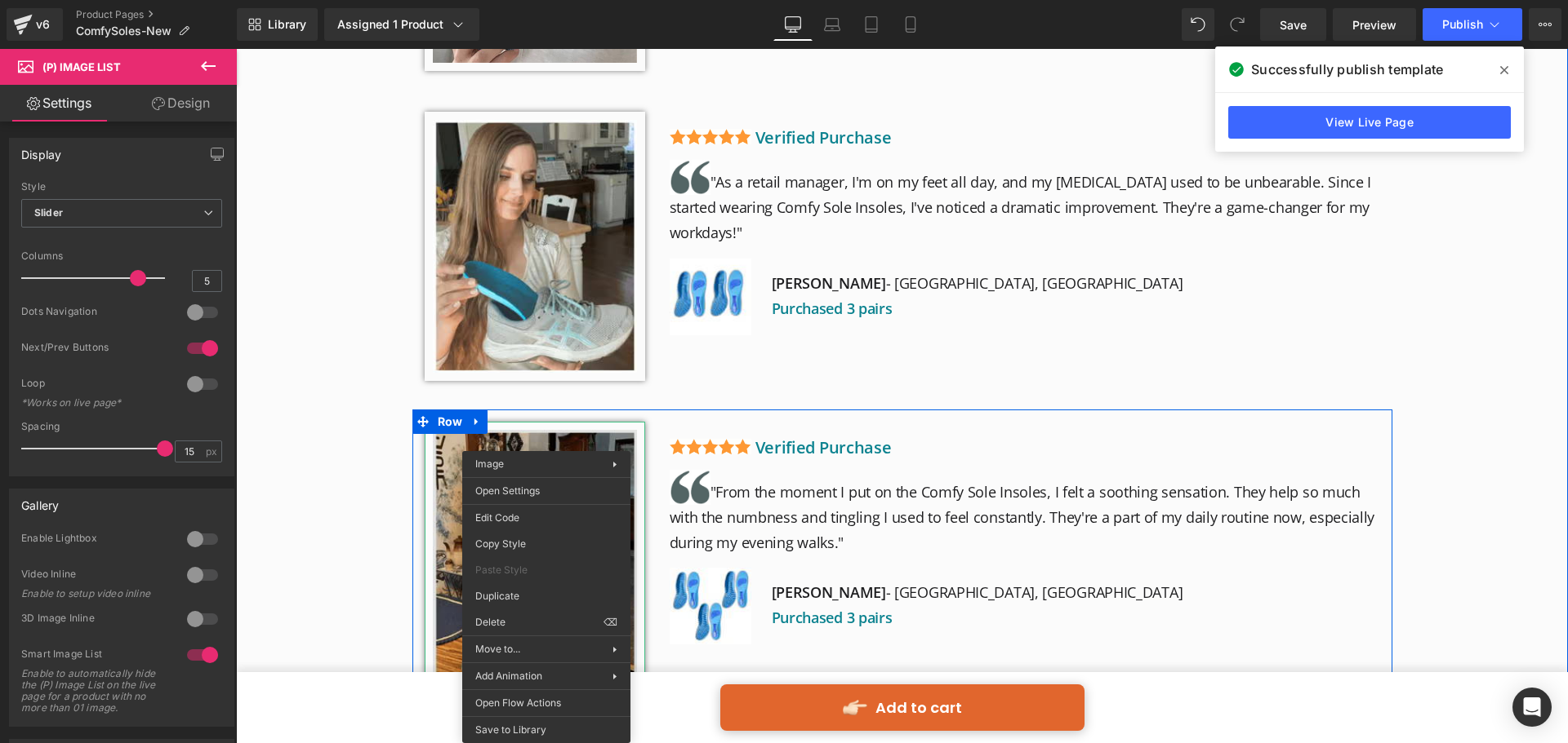
click at [573, 422] on img at bounding box center [535, 556] width 220 height 269
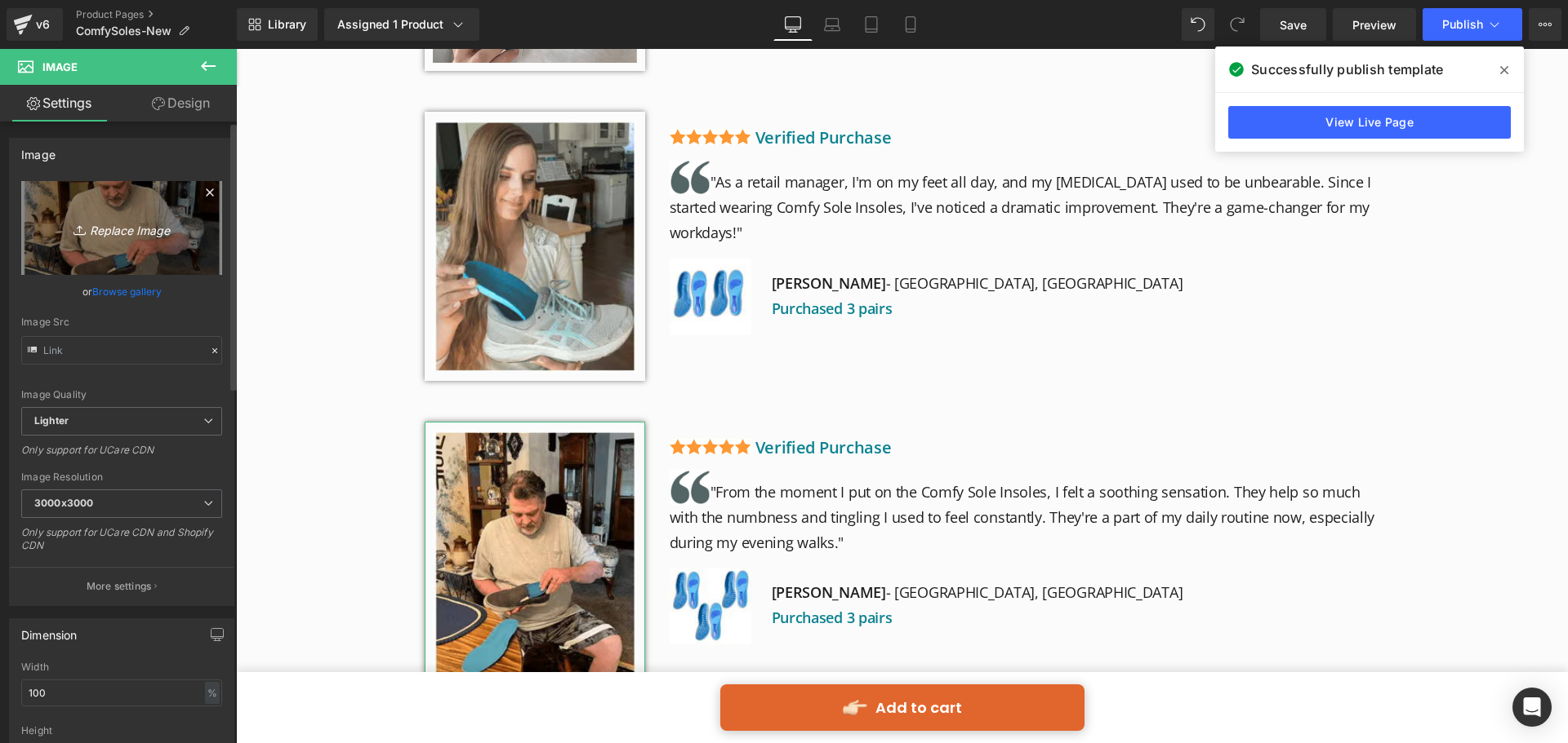
click at [116, 221] on icon "Replace Image" at bounding box center [122, 227] width 131 height 20
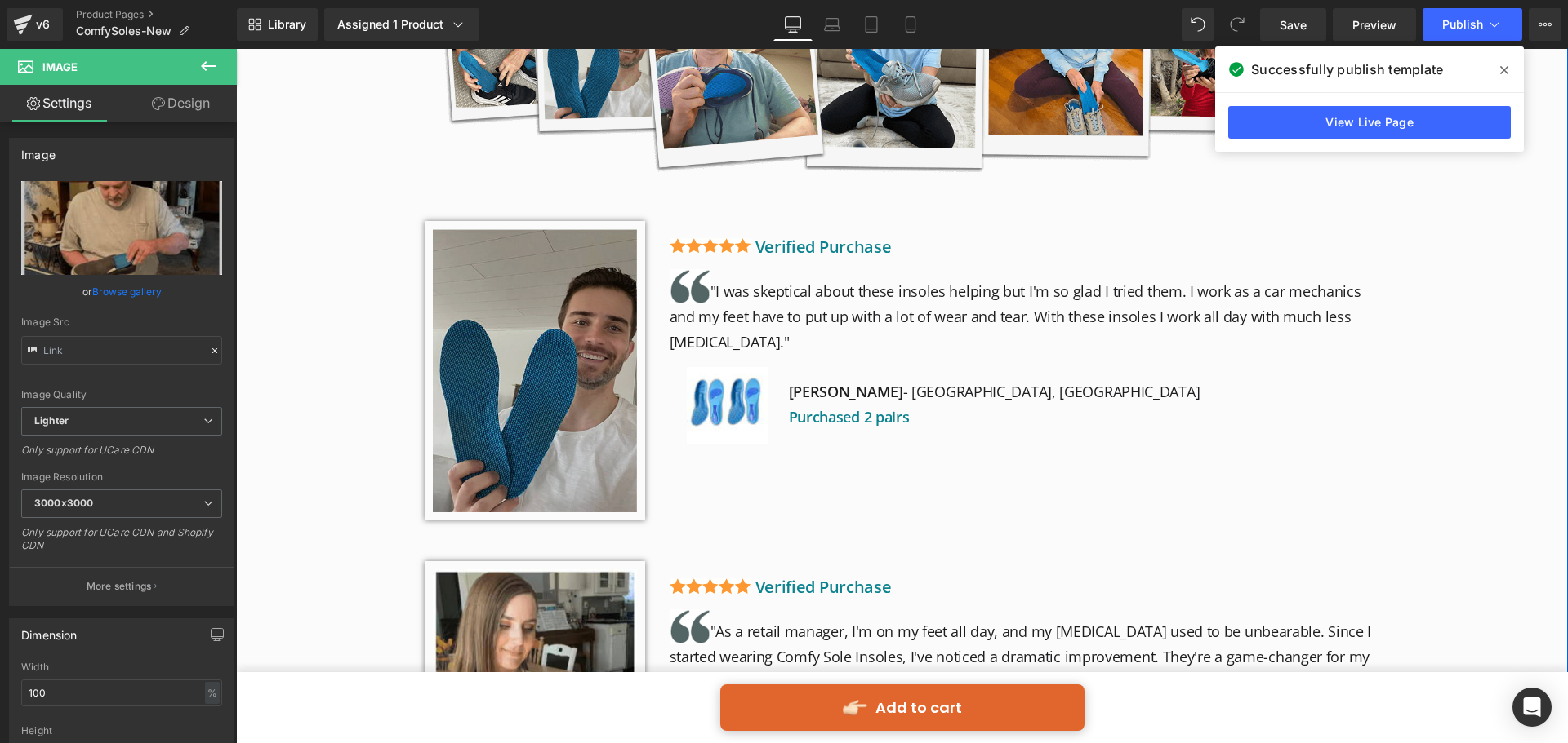
scroll to position [3019, 0]
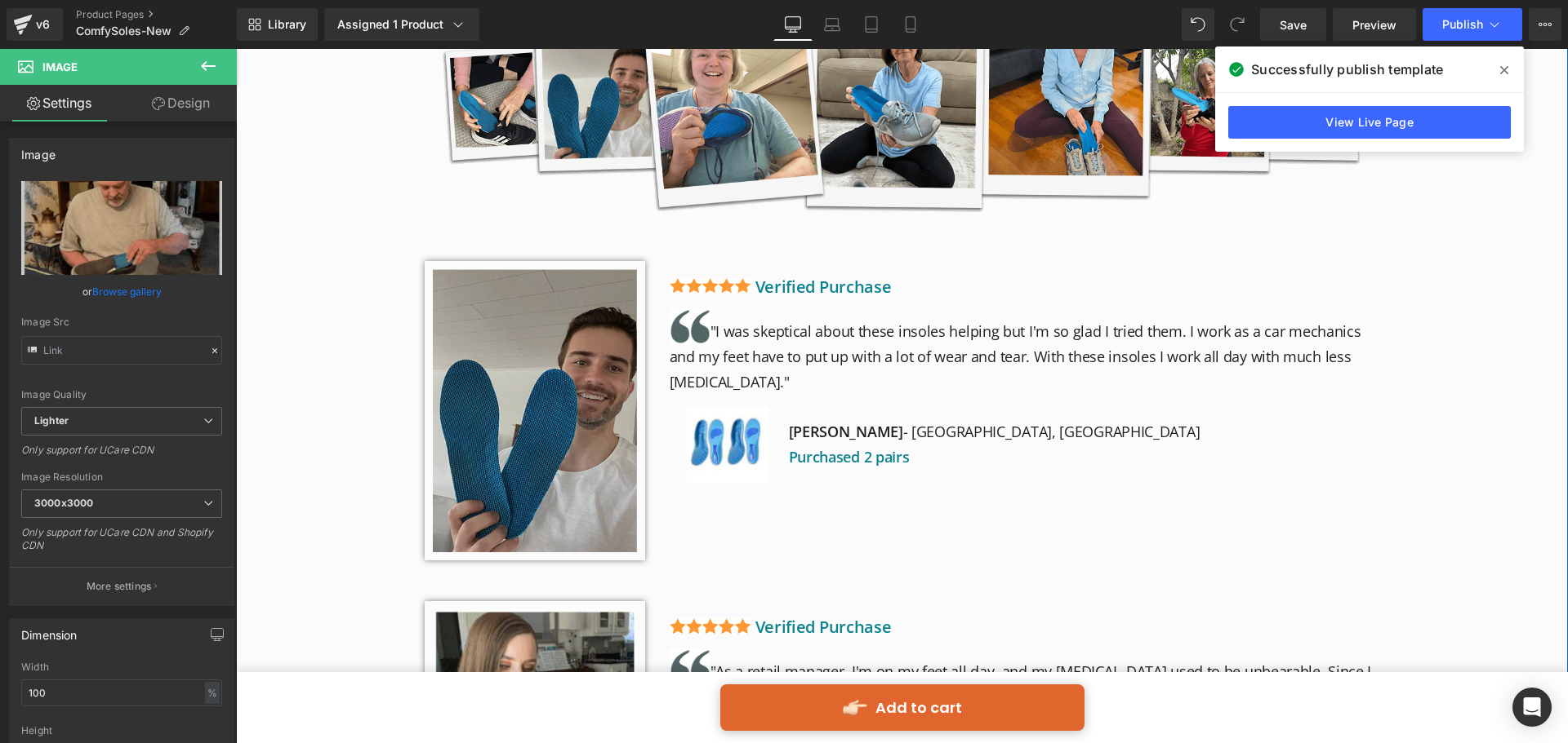
click at [503, 335] on img at bounding box center [535, 411] width 220 height 300
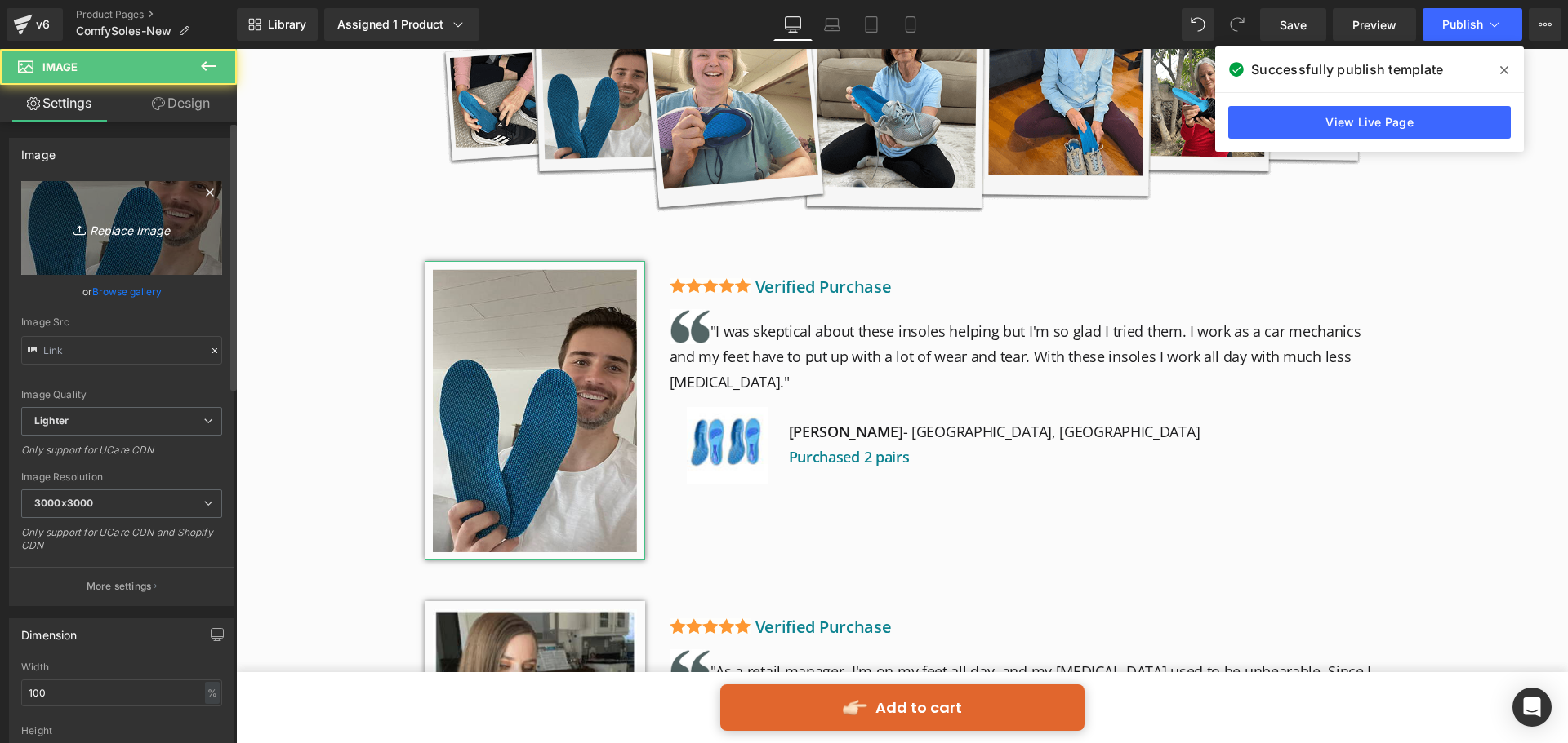
click at [164, 233] on icon "Replace Image" at bounding box center [122, 227] width 131 height 20
type input "C:\fakepath\R3.png"
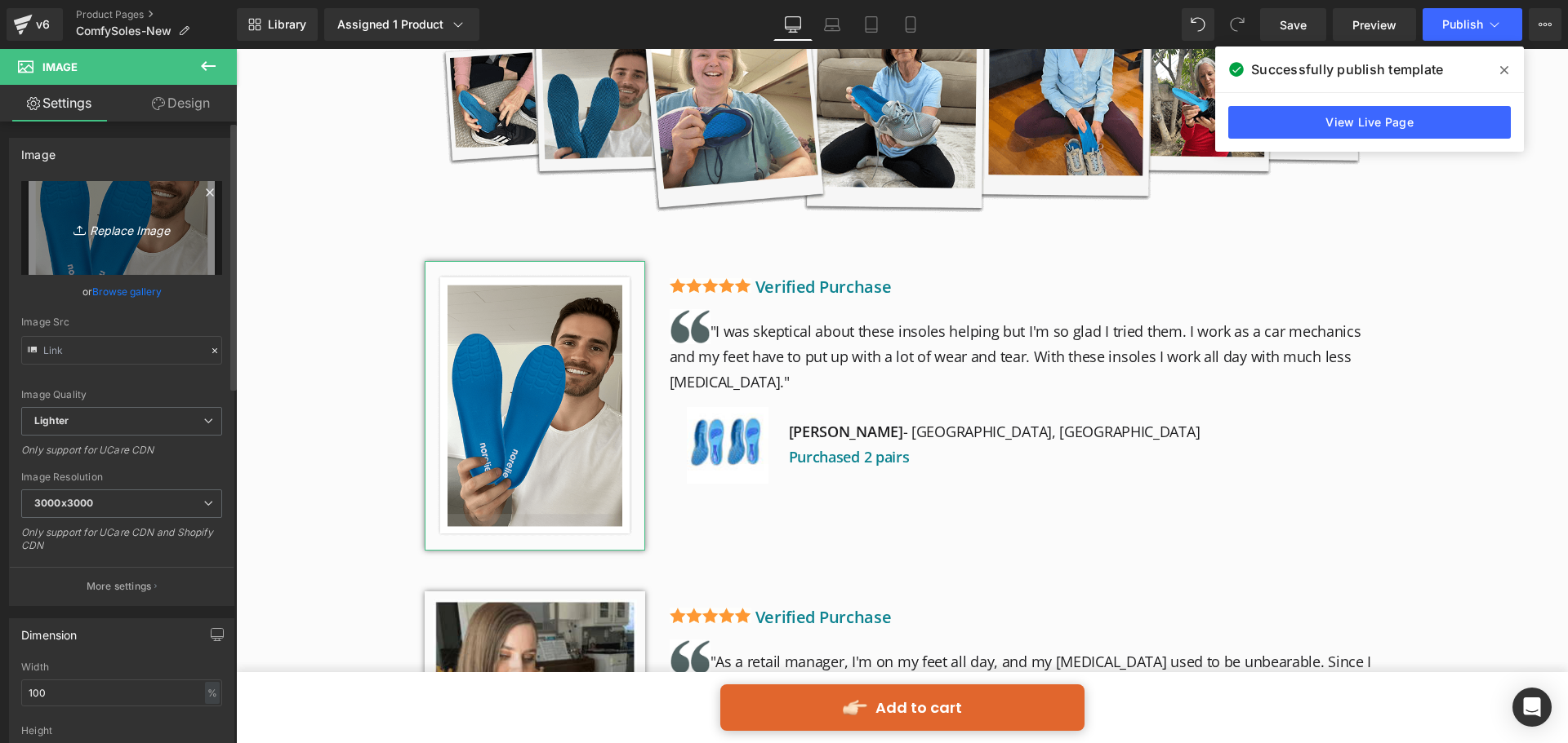
click at [144, 227] on icon "Replace Image" at bounding box center [122, 227] width 131 height 20
type input "C:\fakepath\R1.jpg"
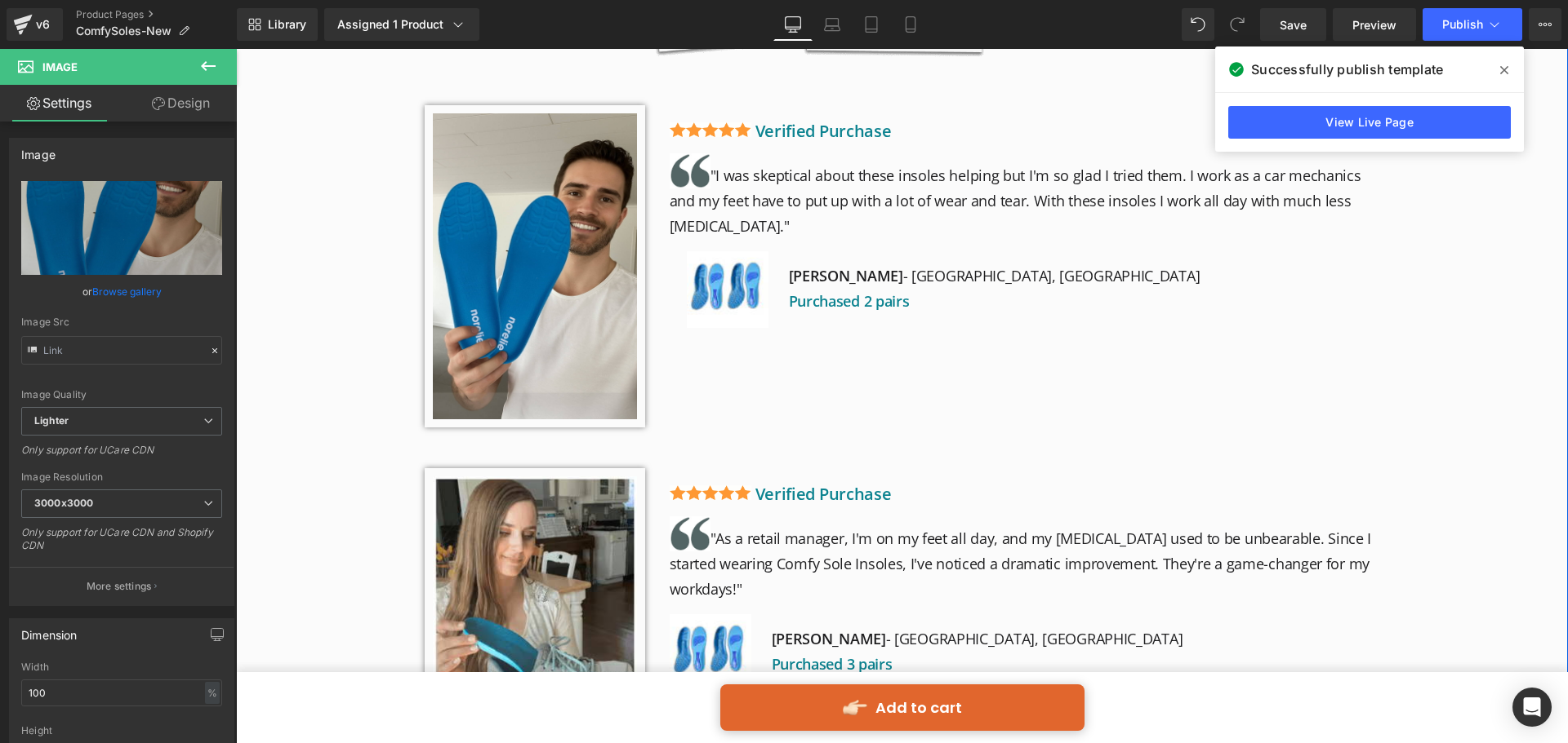
scroll to position [3345, 0]
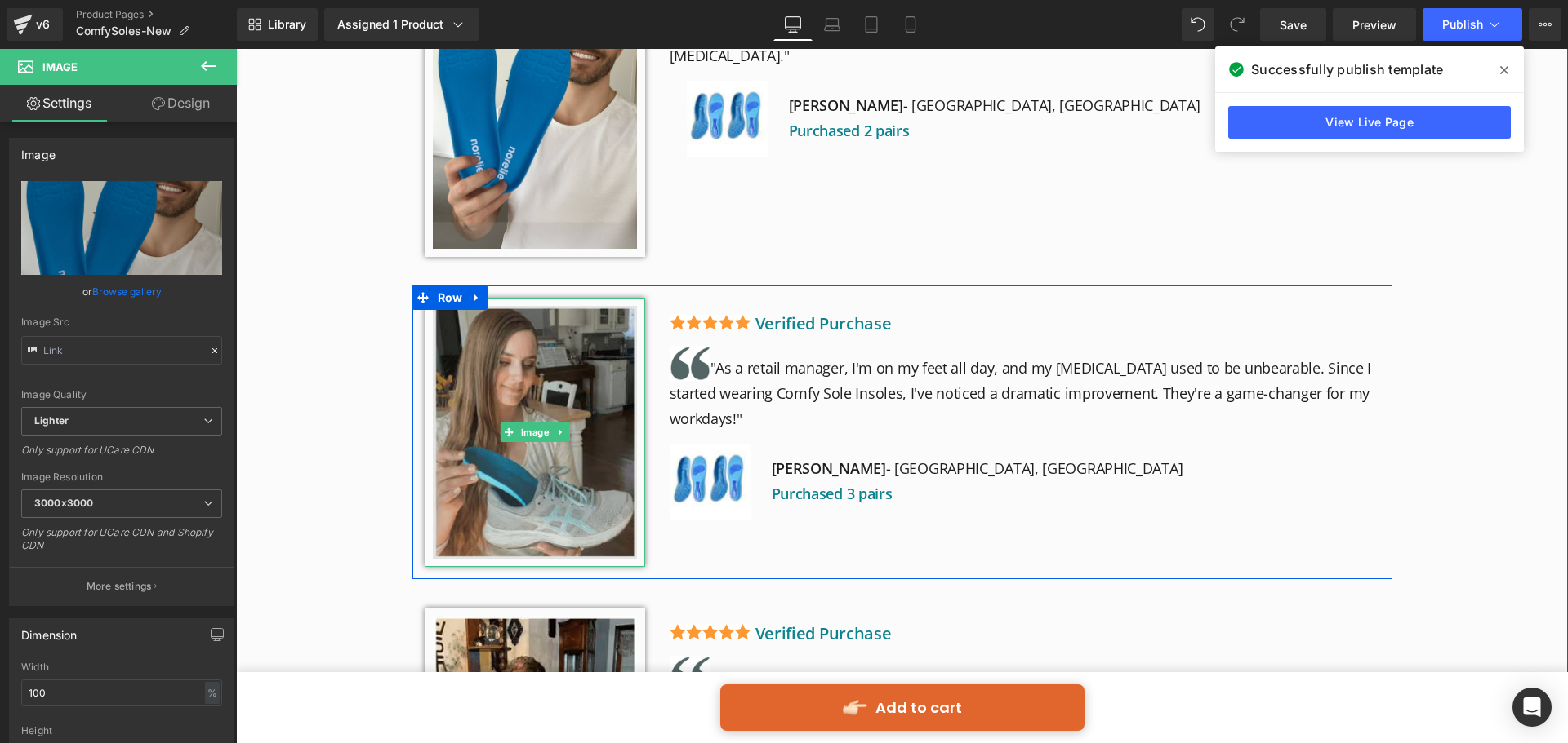
click at [540, 363] on img at bounding box center [535, 432] width 220 height 269
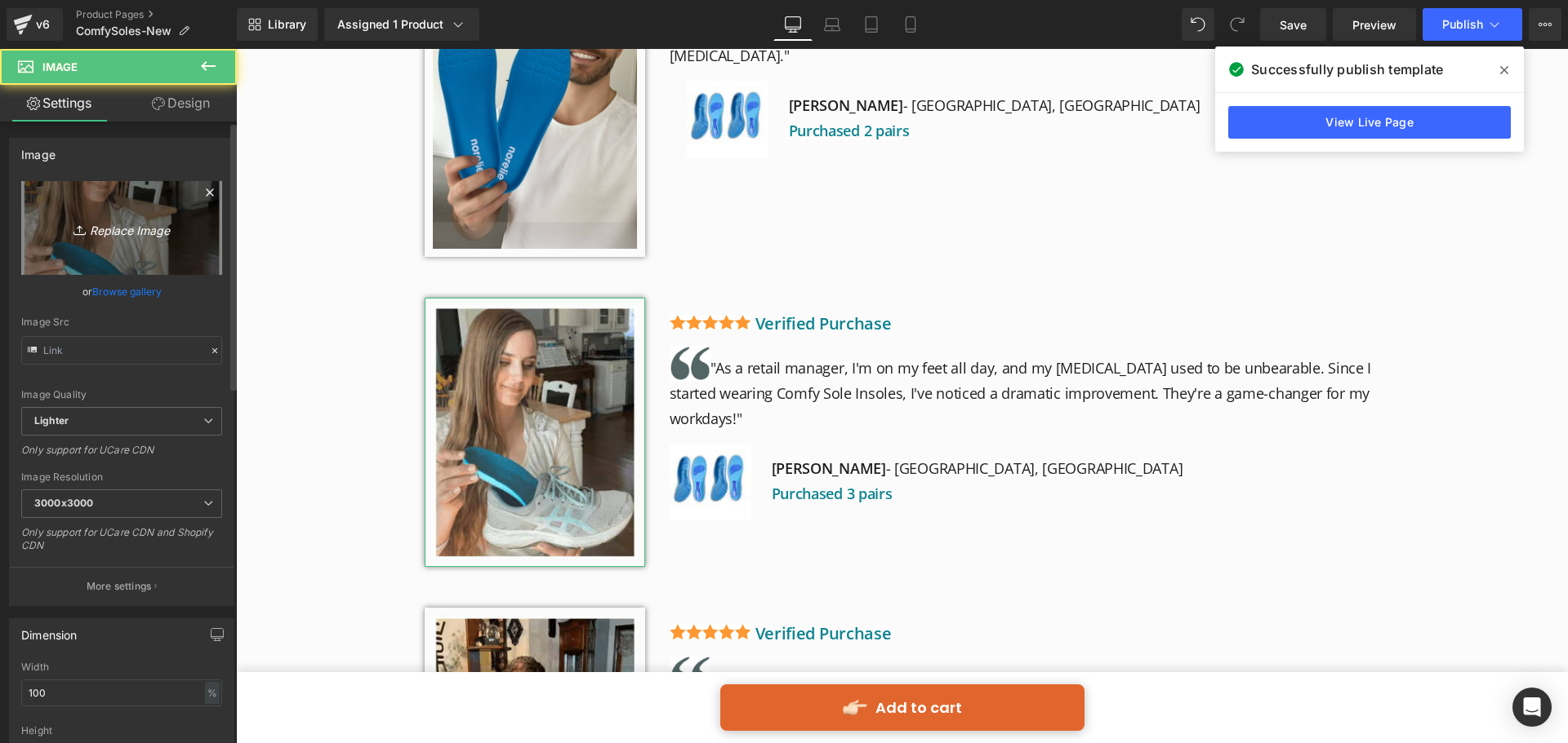
click at [132, 233] on icon "Replace Image" at bounding box center [122, 227] width 131 height 20
type input "C:\fakepath\R2.jpg"
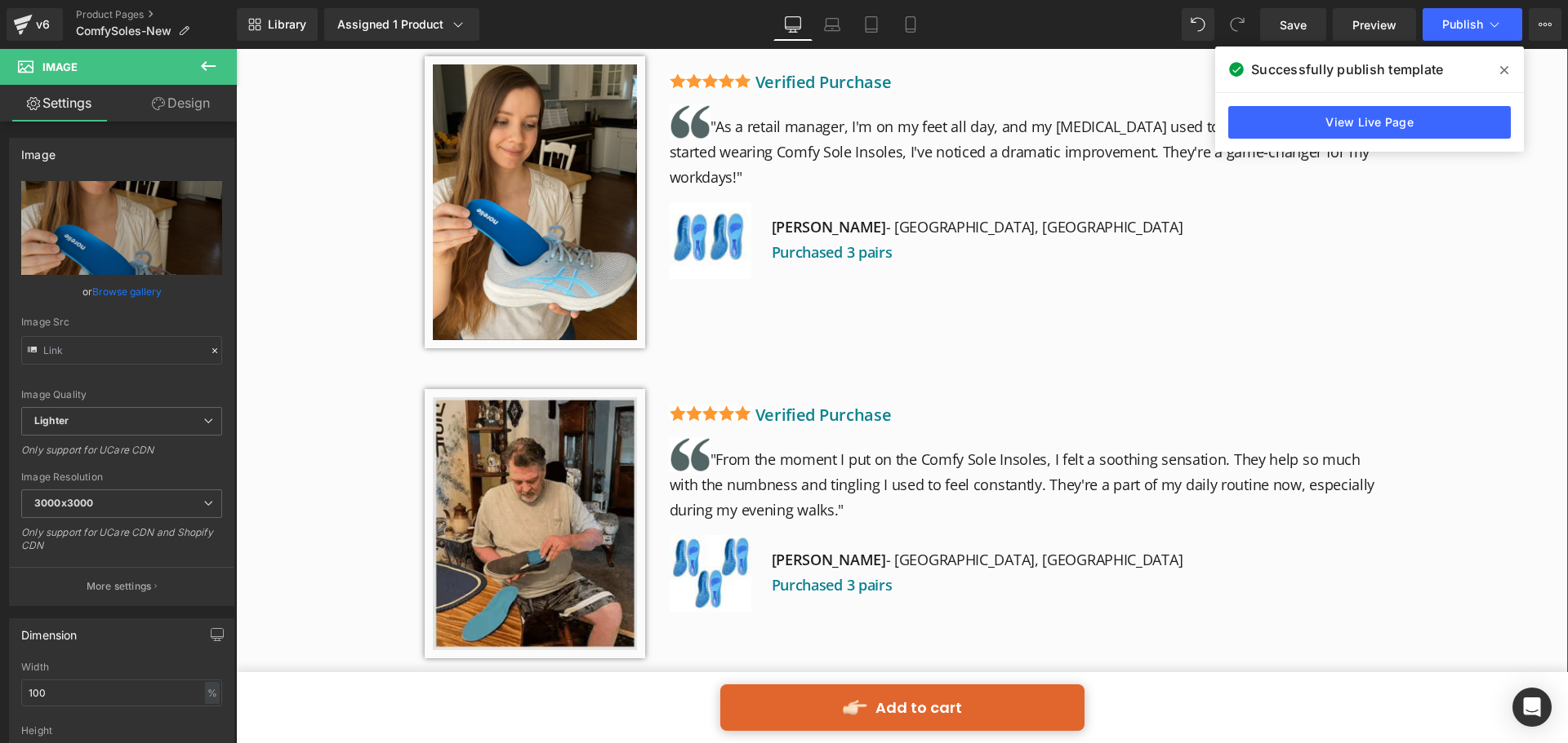
scroll to position [3591, 0]
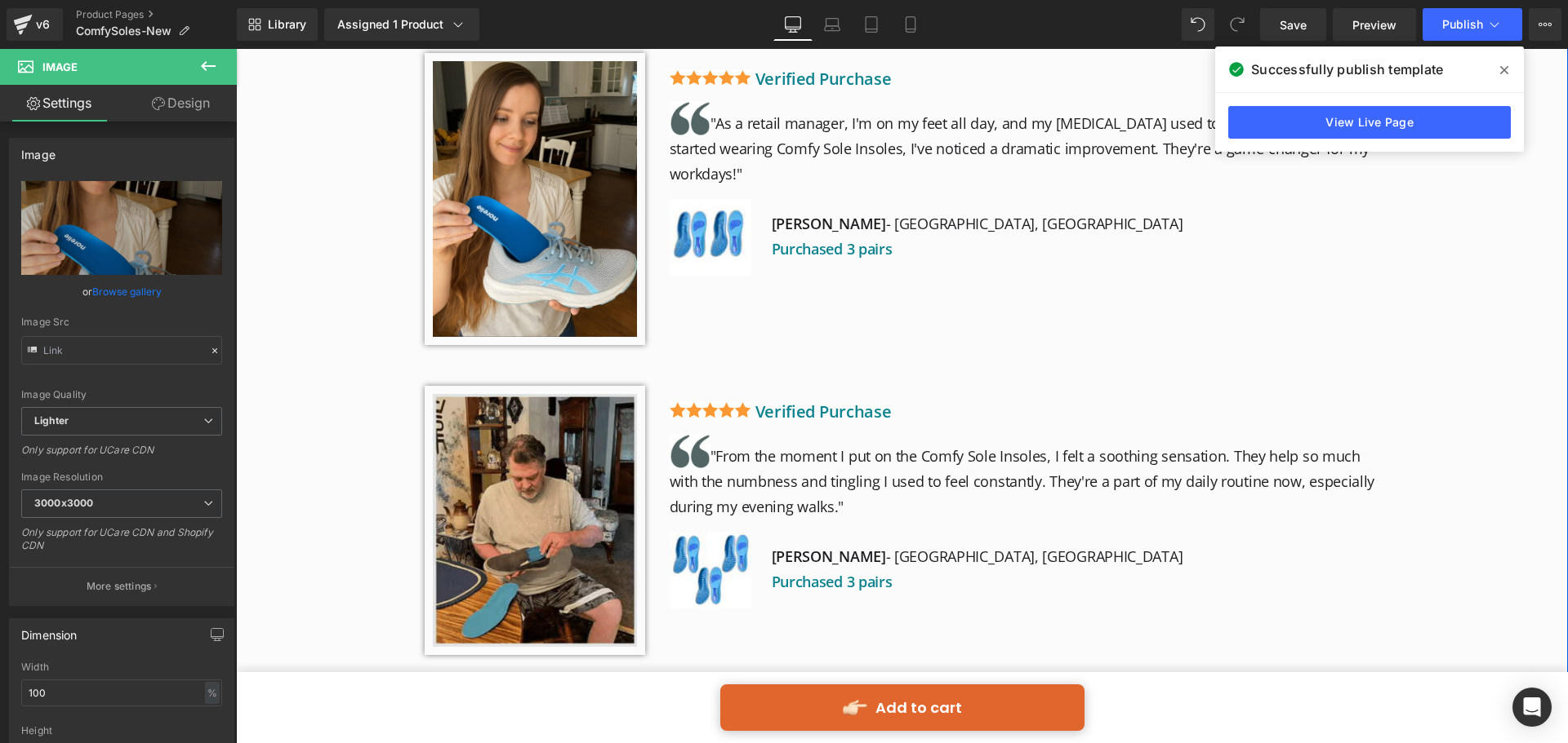
click at [561, 393] on img at bounding box center [535, 520] width 220 height 269
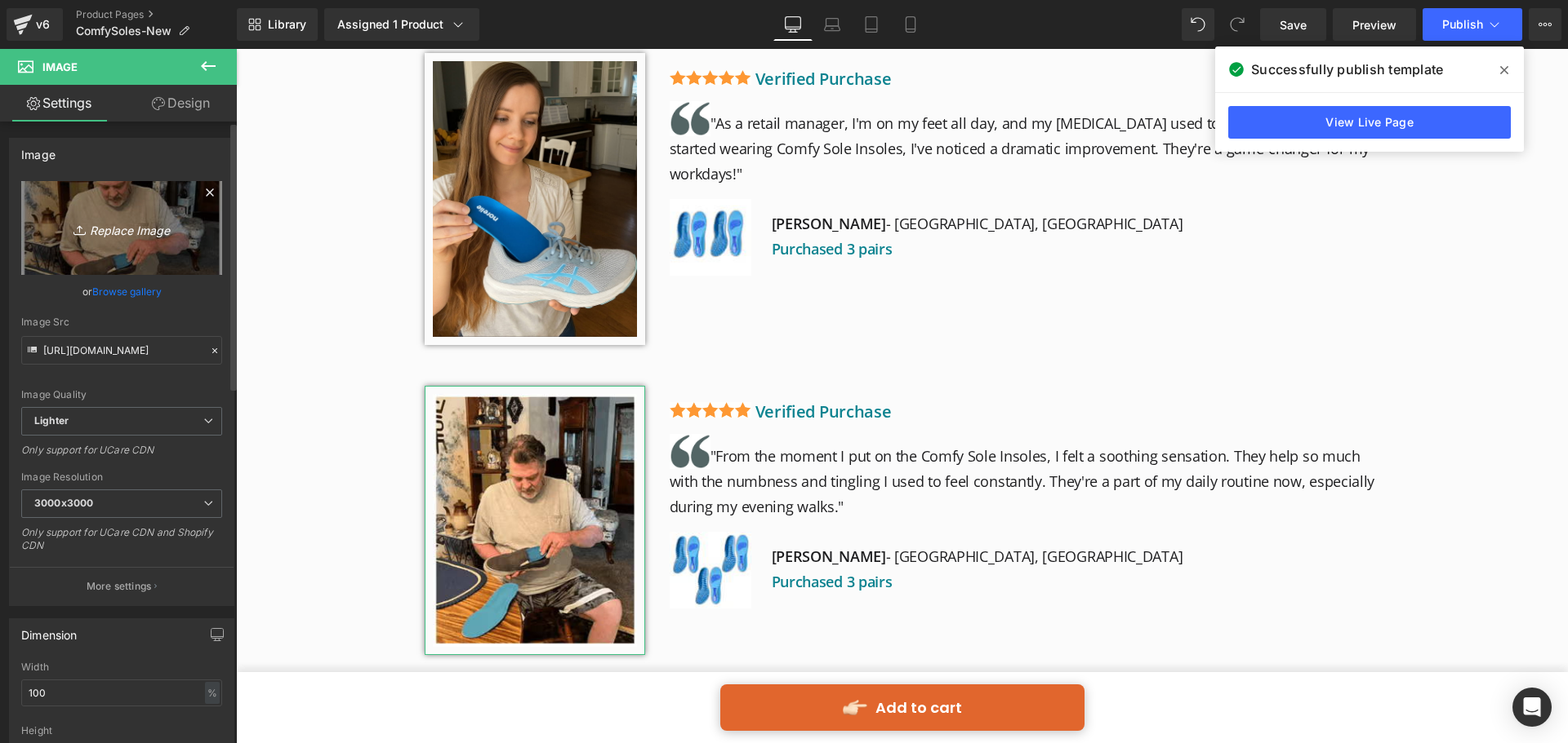
click at [148, 238] on link "Replace Image" at bounding box center [121, 227] width 201 height 94
click at [172, 229] on icon "Replace Image" at bounding box center [122, 227] width 131 height 20
type input "C:\fakepath\R3.jpg"
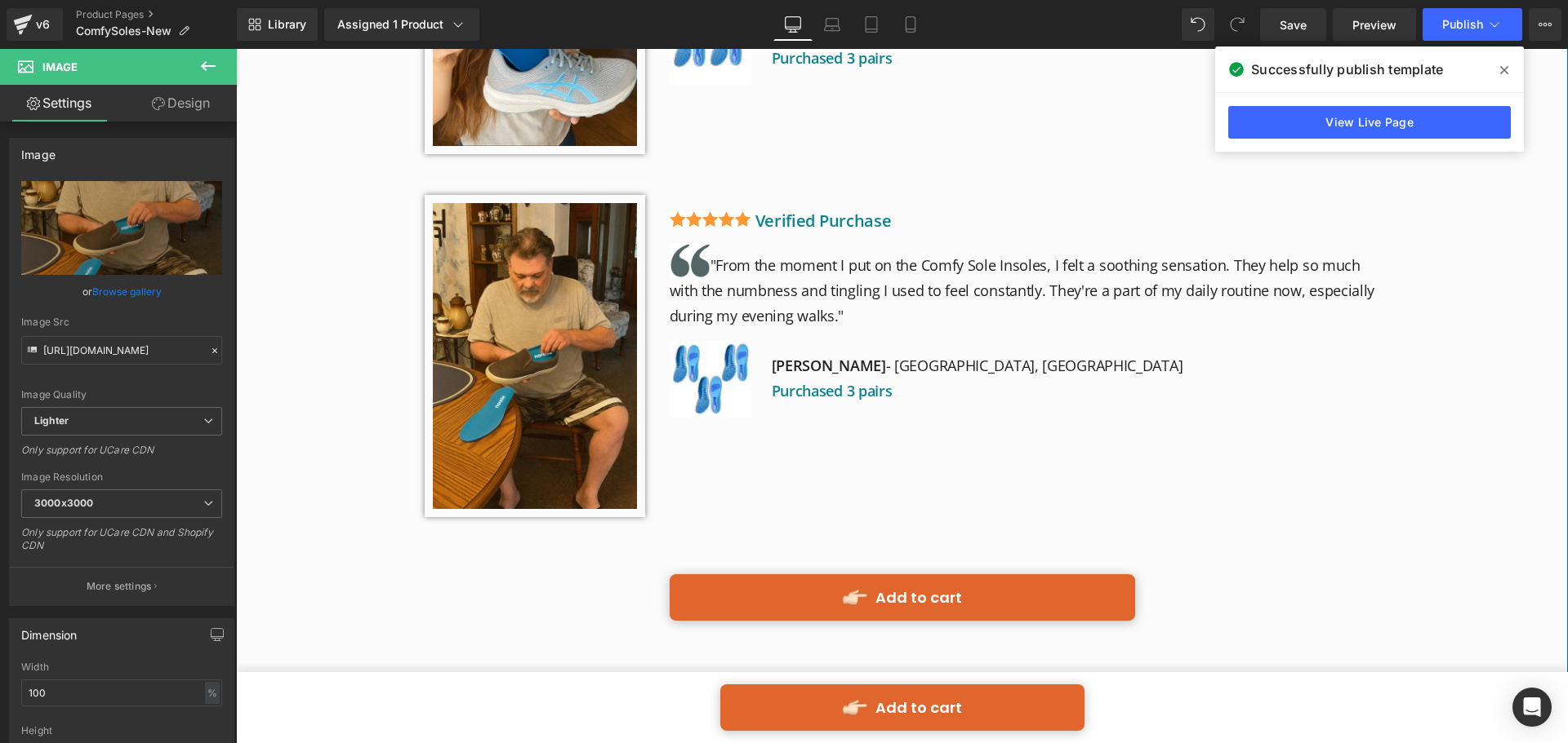
scroll to position [3672, 0]
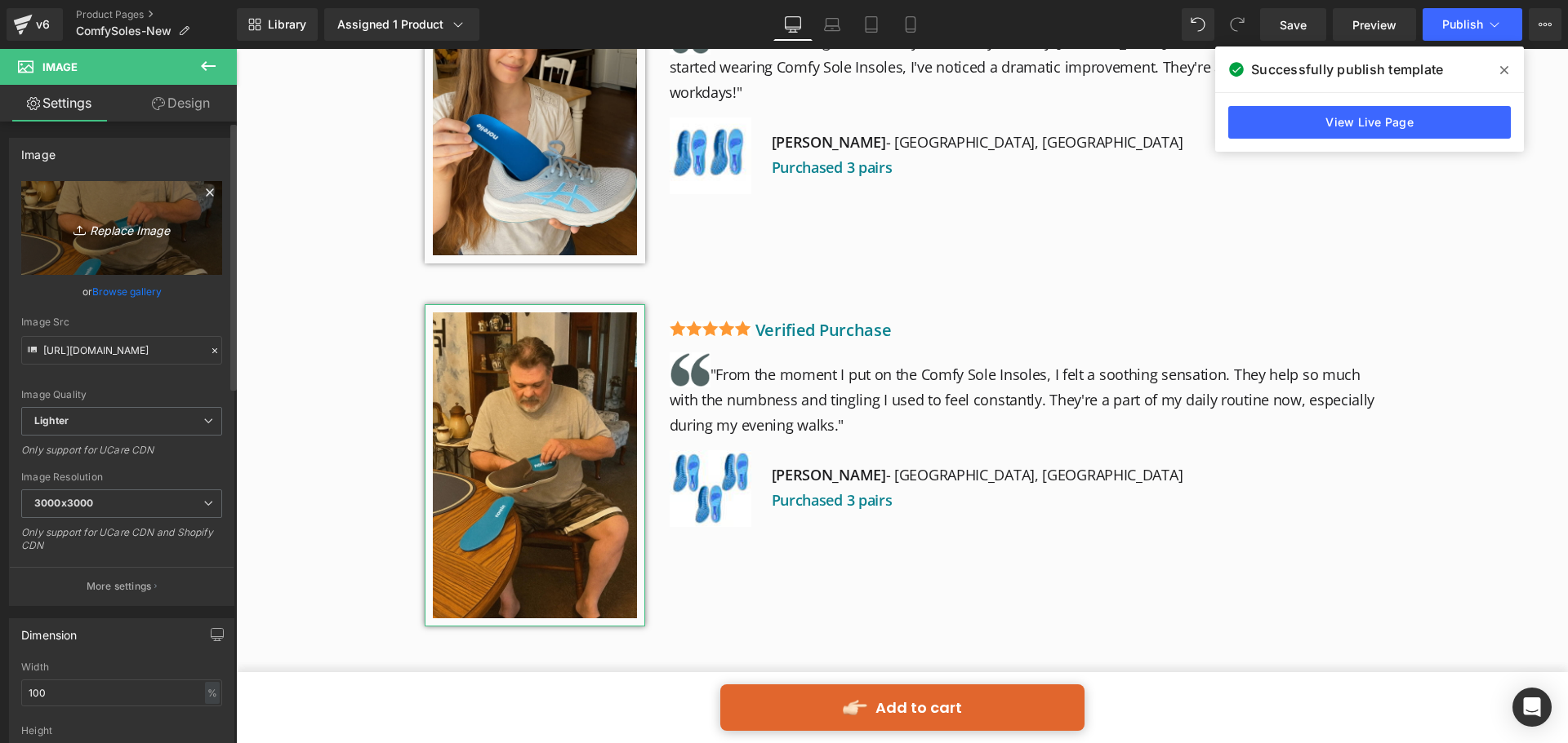
click at [160, 213] on link "Replace Image" at bounding box center [121, 227] width 201 height 94
type input "C:\fakepath\R1.png"
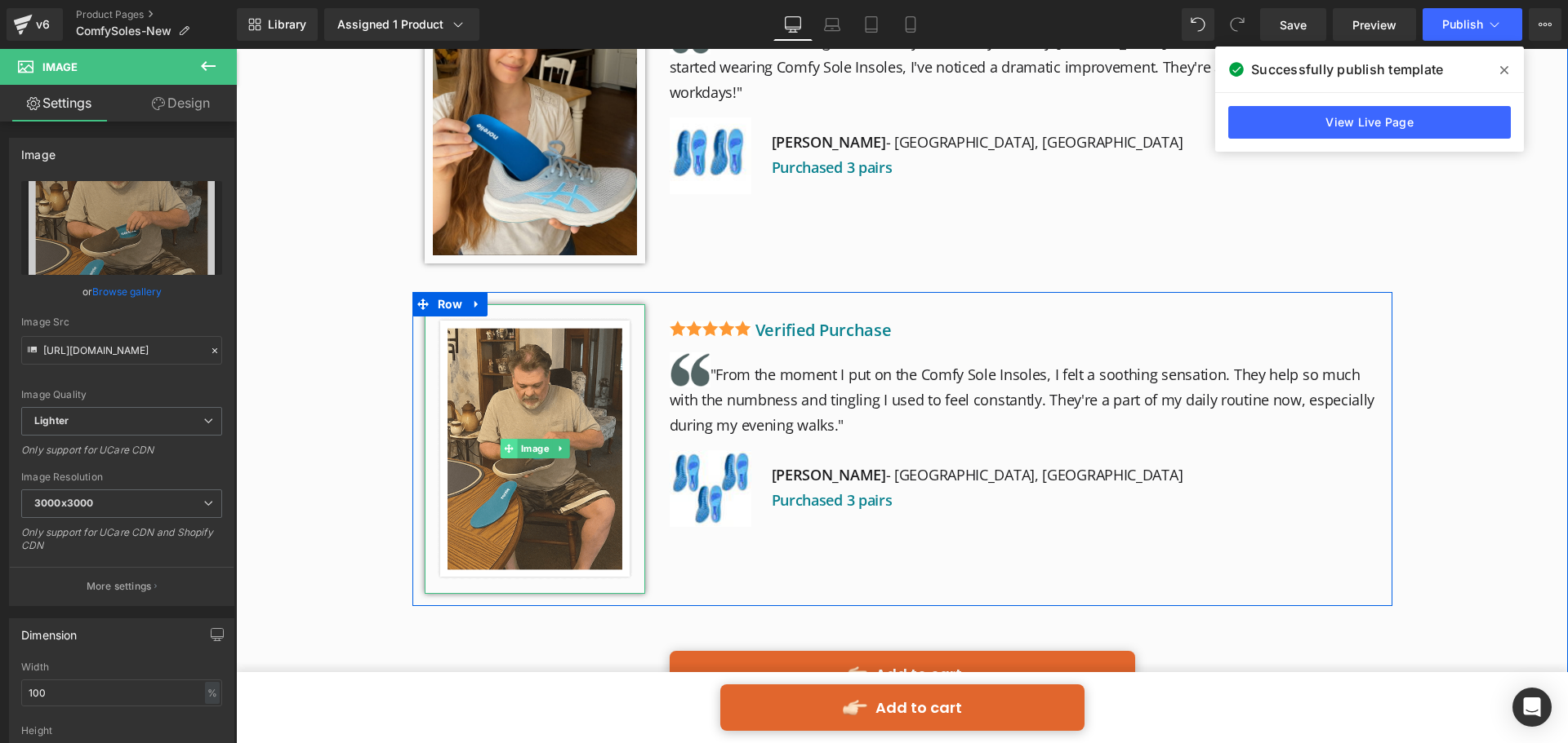
click at [511, 444] on icon at bounding box center [508, 448] width 9 height 9
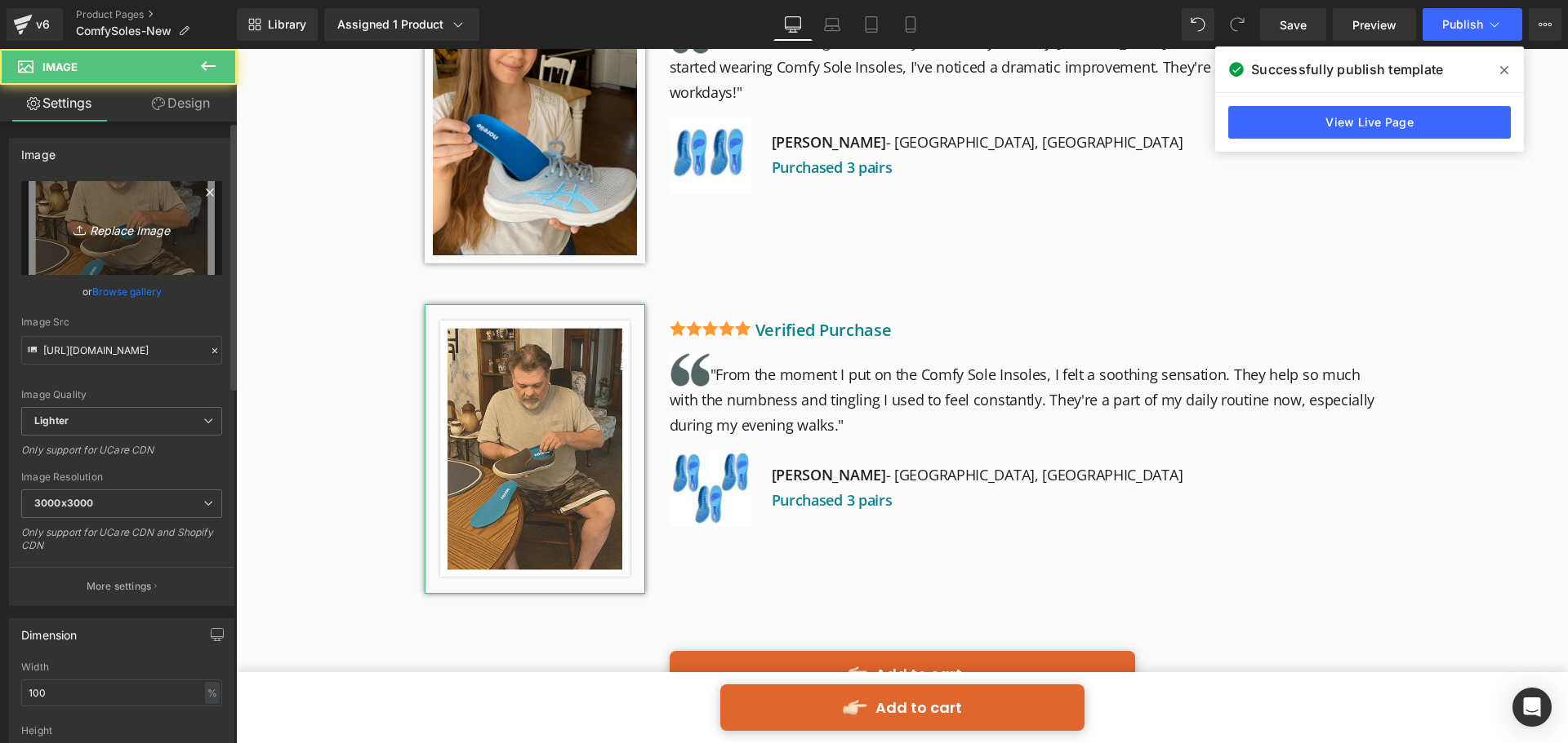
click at [133, 233] on icon "Replace Image" at bounding box center [122, 227] width 131 height 20
type input "C:\fakepath\R3 (1).jpg"
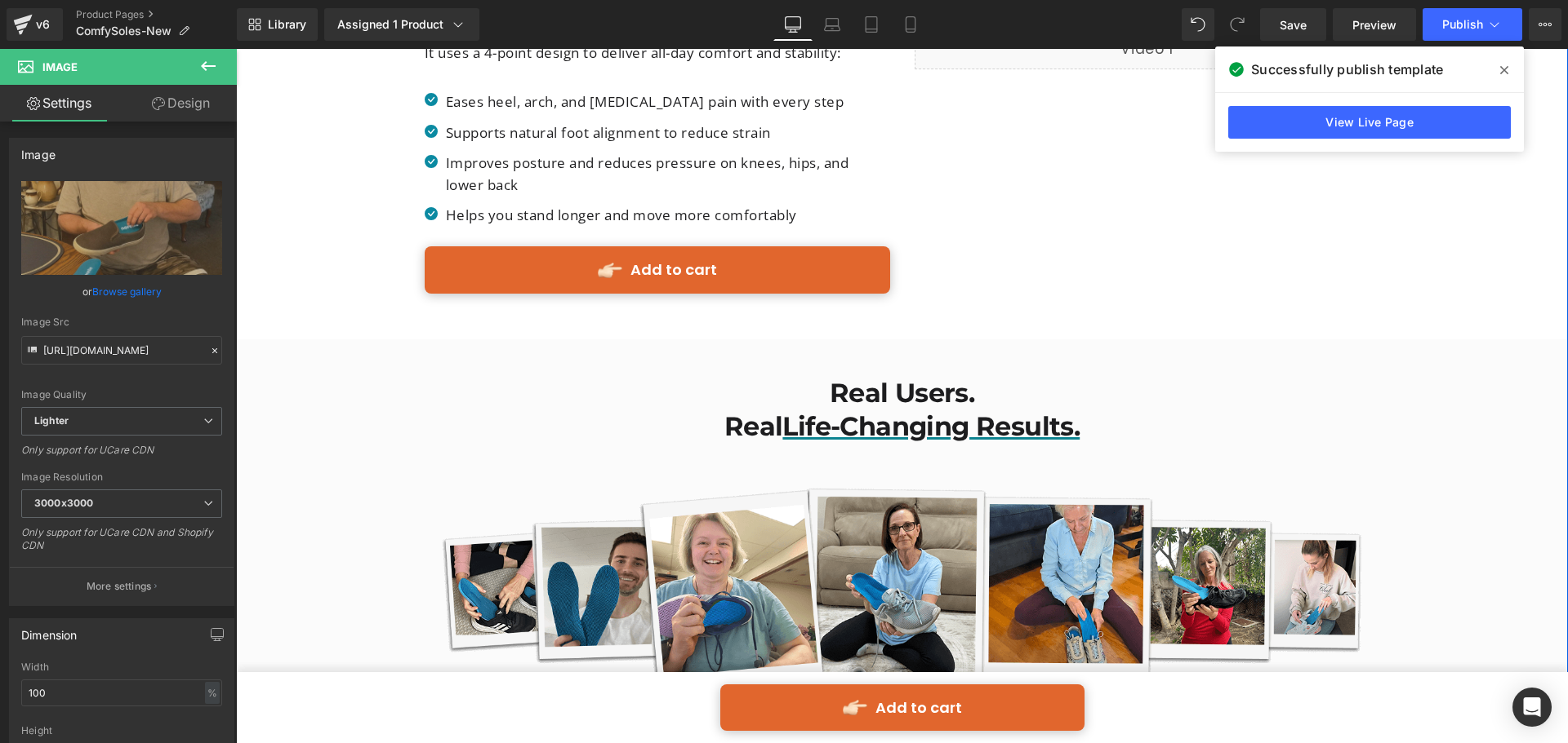
scroll to position [2529, 0]
